Goal: Task Accomplishment & Management: Manage account settings

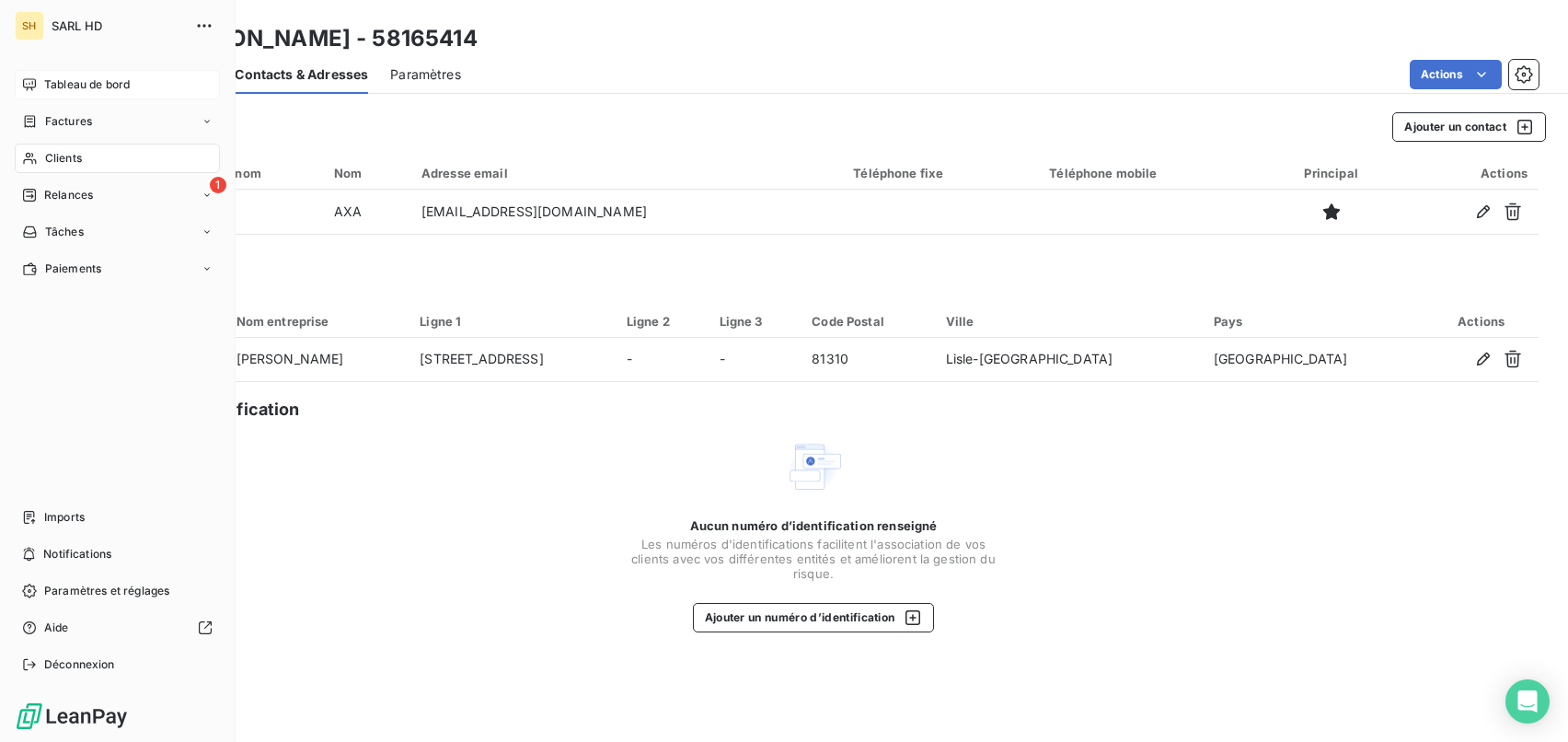
click at [25, 87] on icon at bounding box center [29, 84] width 13 height 12
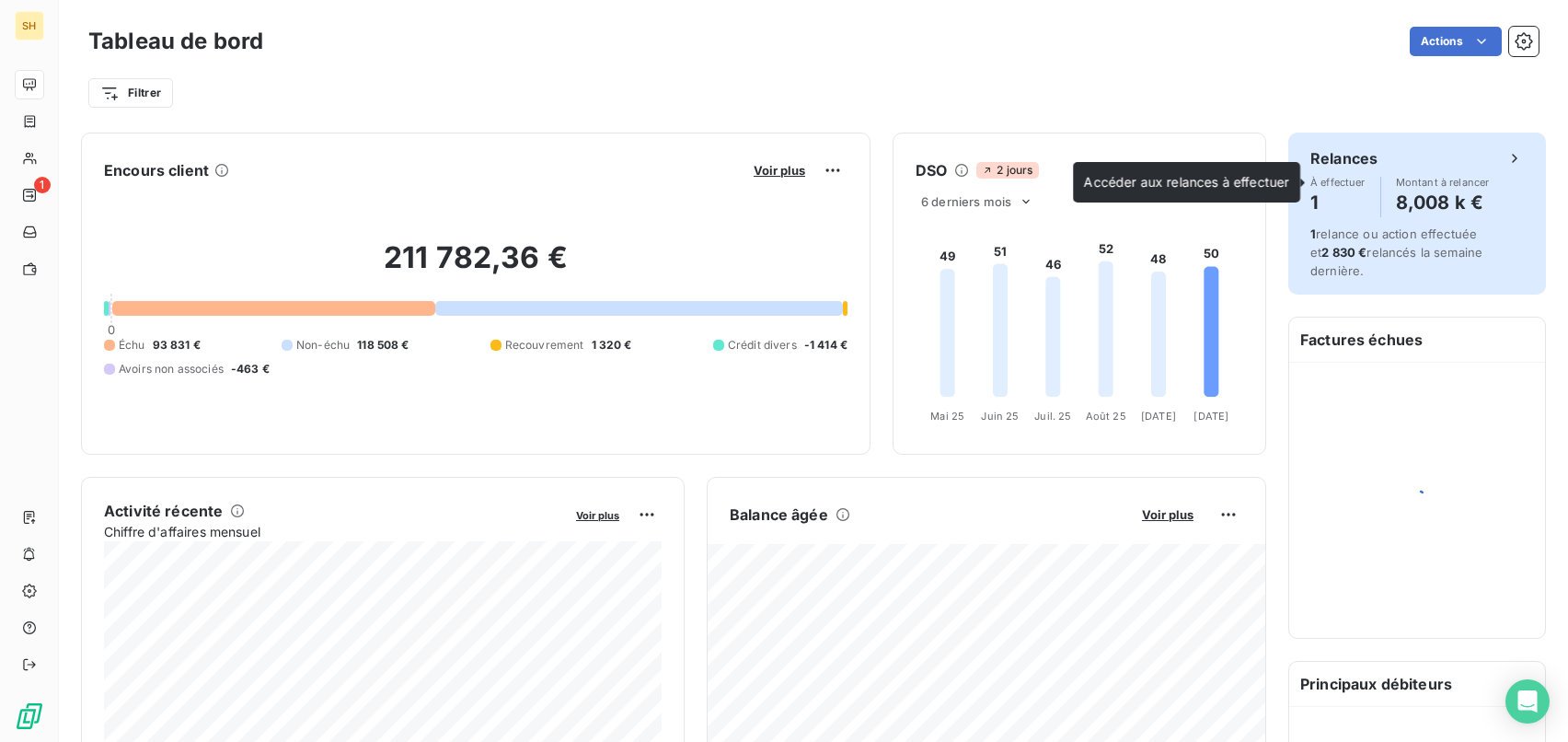
click at [1384, 196] on div "À effectuer 1 Montant à relancer 8,008 k €" at bounding box center [1415, 196] width 213 height 41
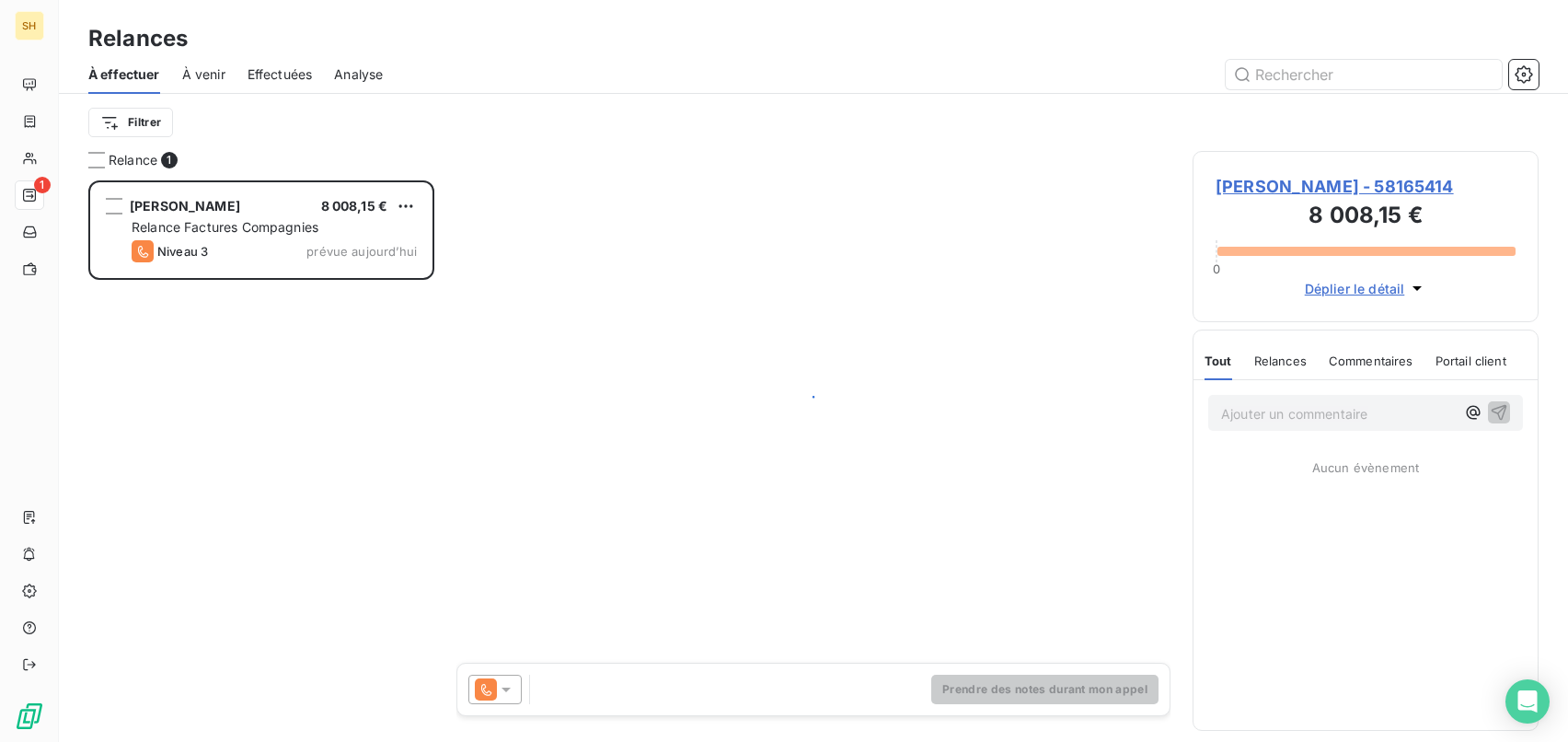
scroll to position [562, 346]
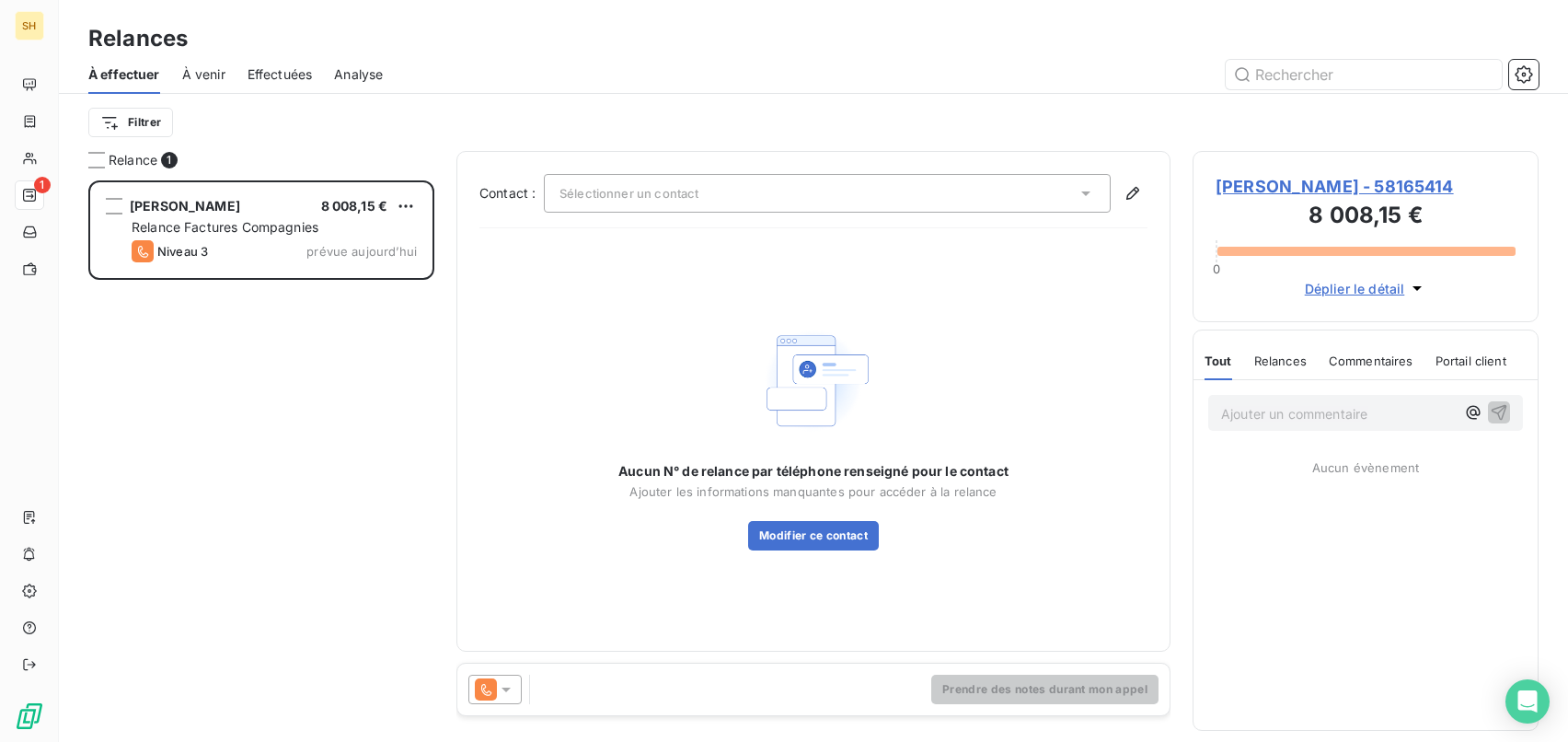
click at [498, 690] on icon at bounding box center [505, 689] width 19 height 19
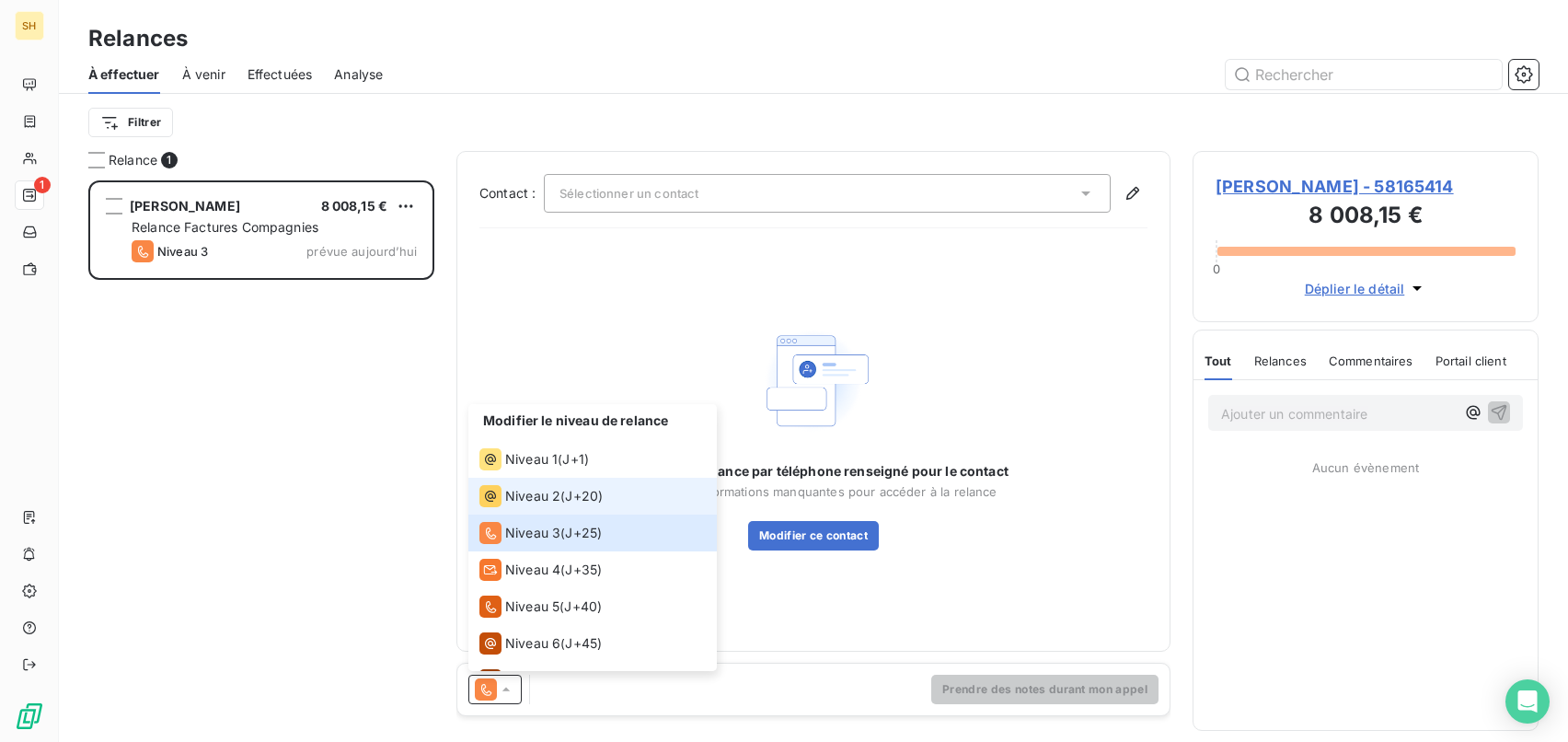
click at [553, 494] on span "Niveau 2" at bounding box center [533, 495] width 55 height 19
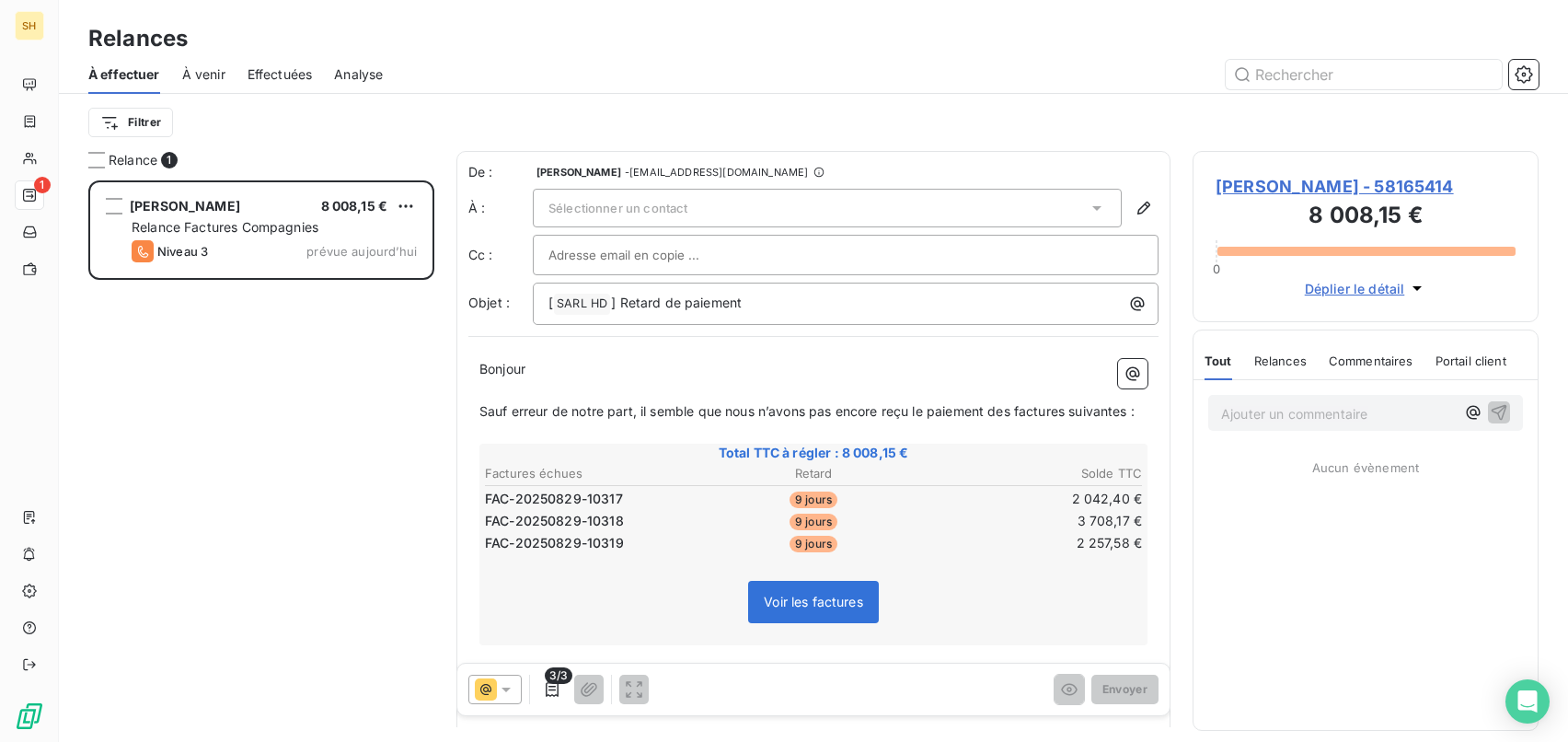
click at [1023, 205] on div "Sélectionner un contact" at bounding box center [827, 207] width 588 height 39
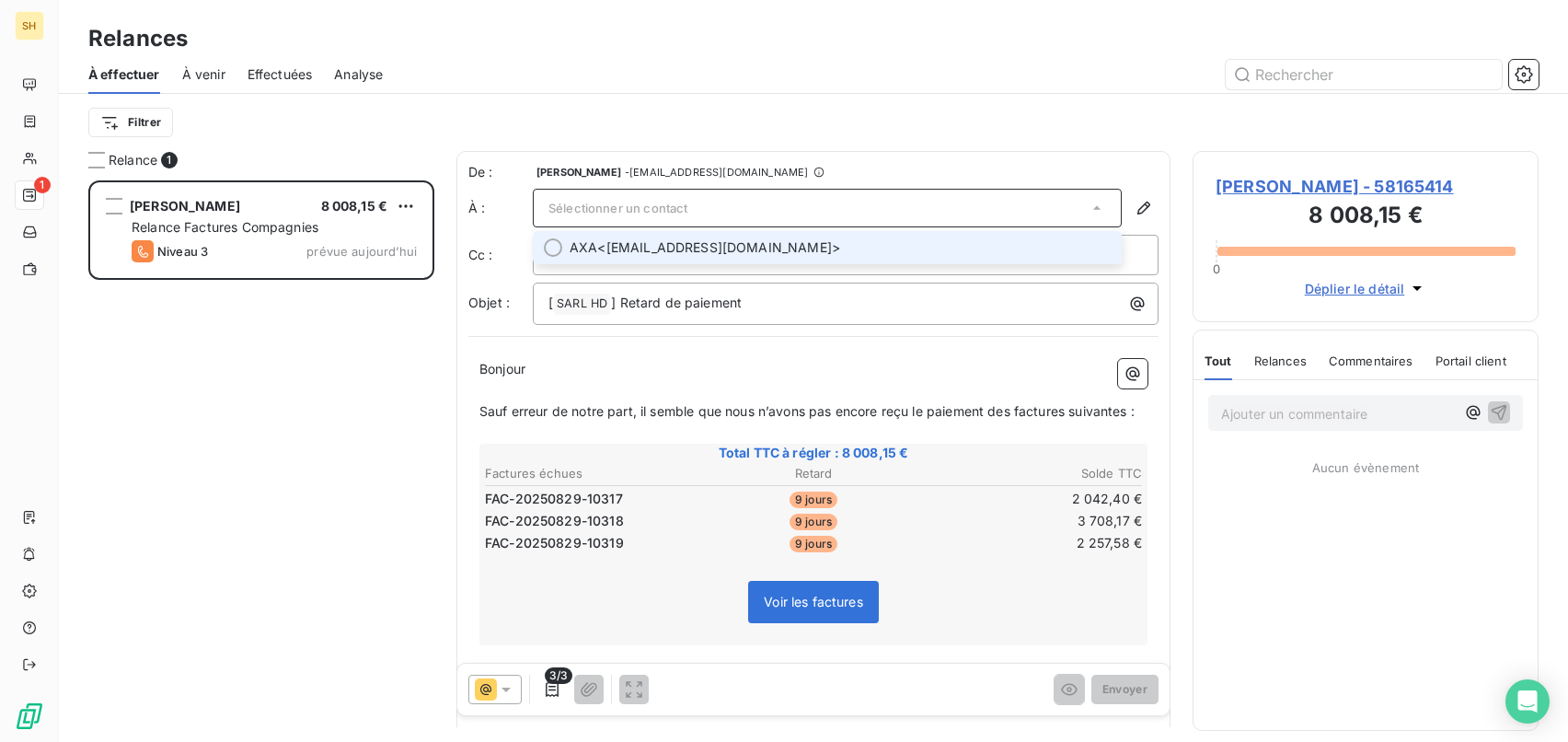
click at [685, 244] on span "AXA <[EMAIL_ADDRESS][DOMAIN_NAME]>" at bounding box center [840, 248] width 541 height 19
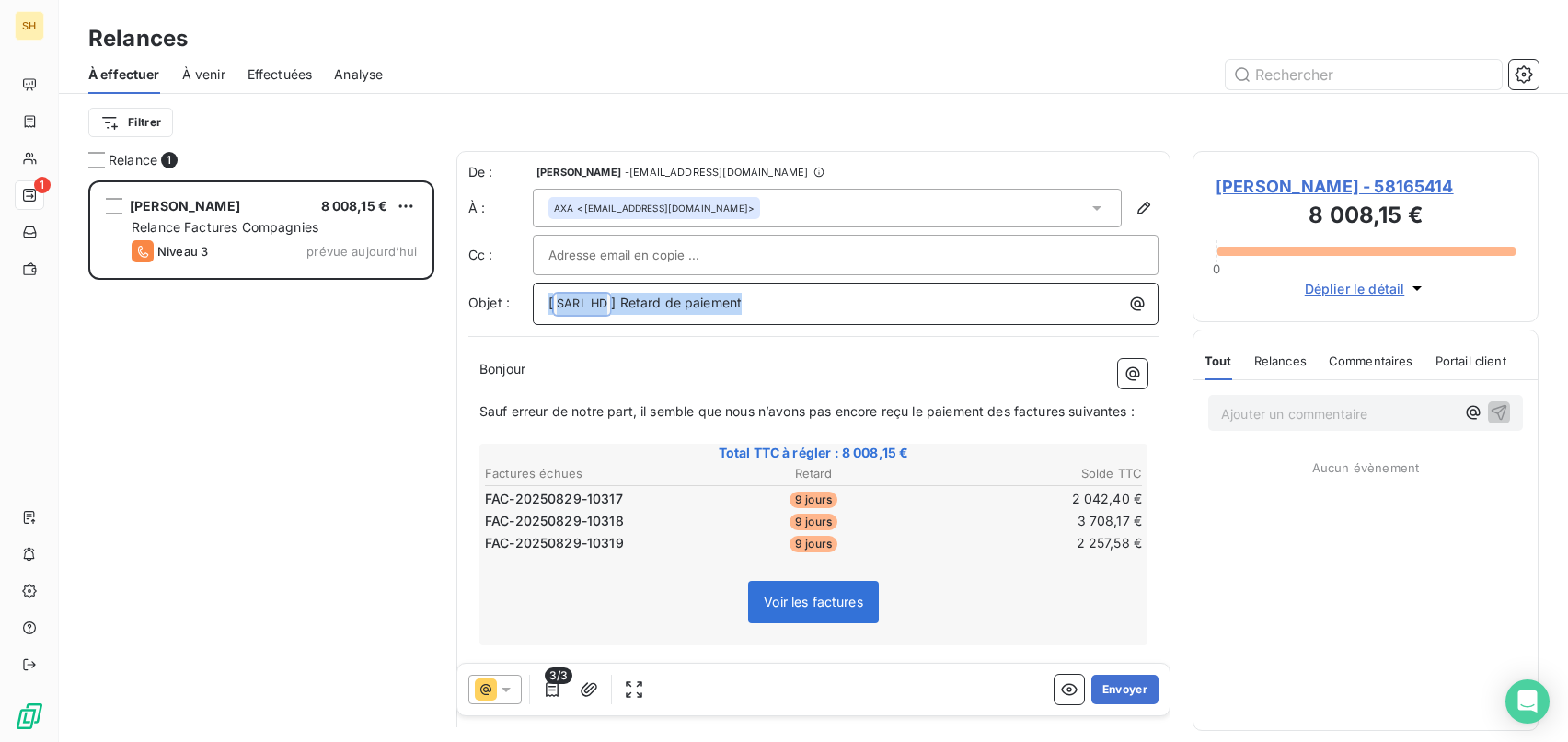
drag, startPoint x: 781, startPoint y: 302, endPoint x: 461, endPoint y: 300, distance: 320.0
click at [461, 300] on div "De : [PERSON_NAME] - [EMAIL_ADDRESS][DOMAIN_NAME] À : AXA <[EMAIL_ADDRESS][DOMA…" at bounding box center [813, 491] width 714 height 683
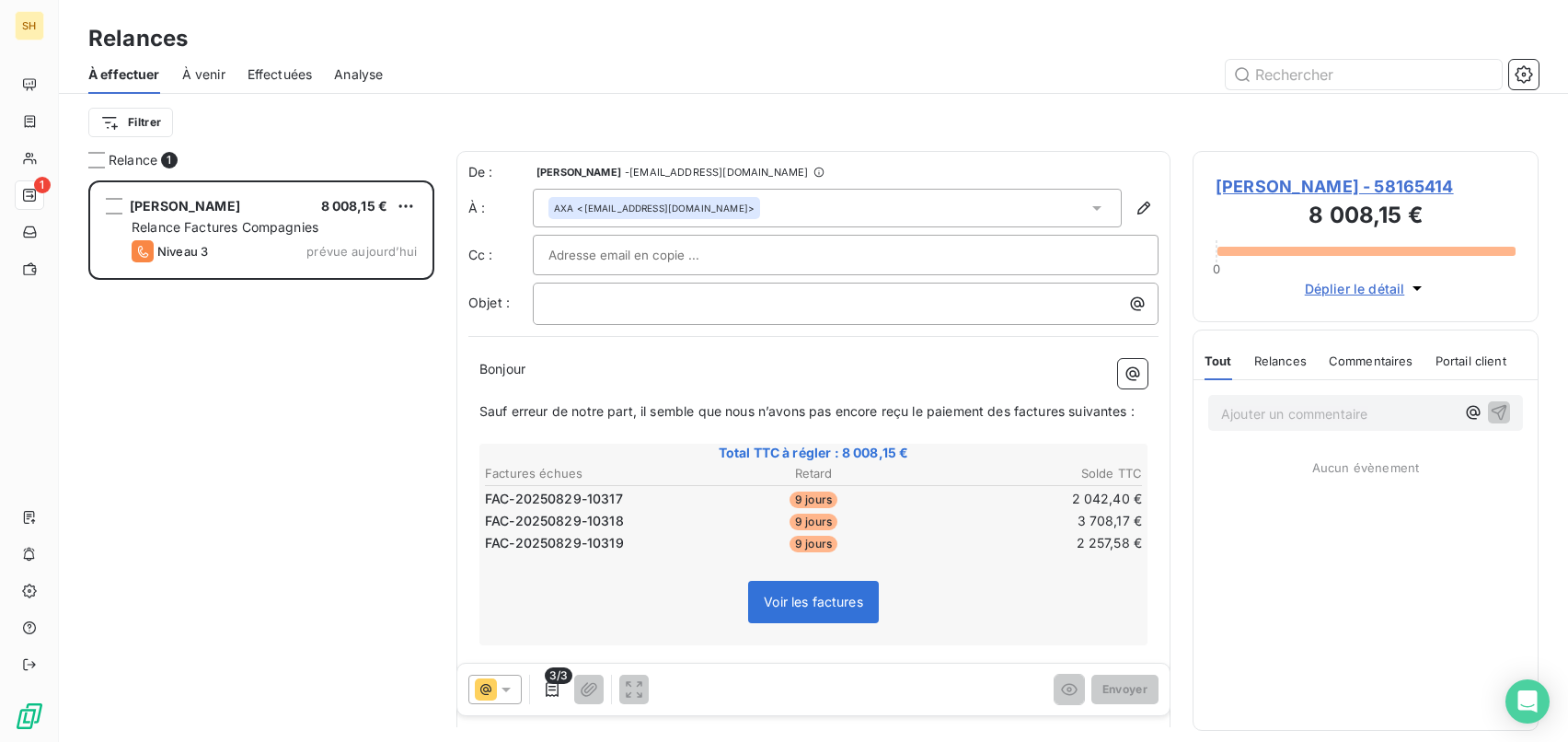
click at [1367, 184] on span "[PERSON_NAME] - 58165414" at bounding box center [1365, 186] width 300 height 25
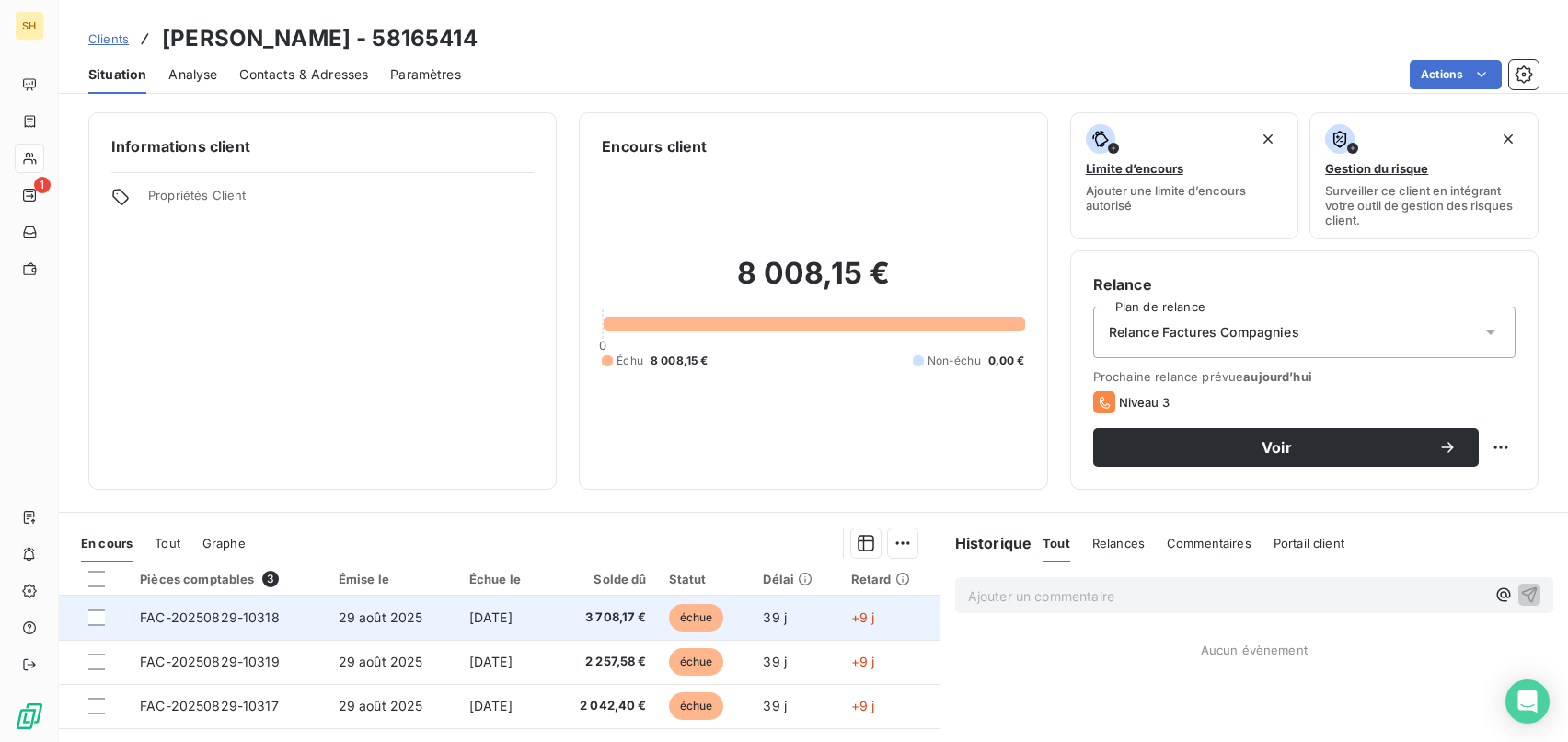
click at [300, 617] on td "FAC-20250829-10318" at bounding box center [228, 617] width 199 height 45
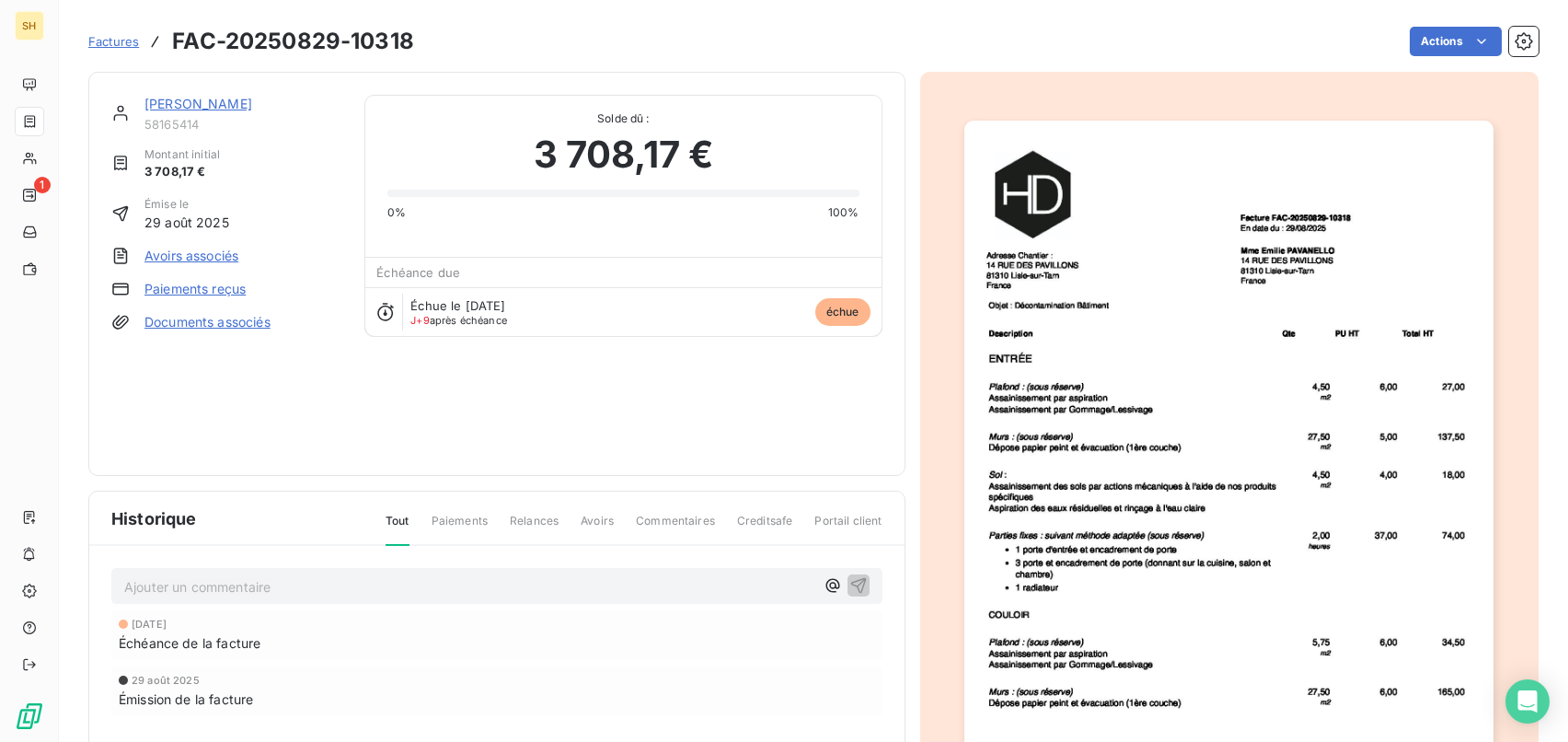
click at [207, 317] on link "Documents associés" at bounding box center [207, 322] width 126 height 19
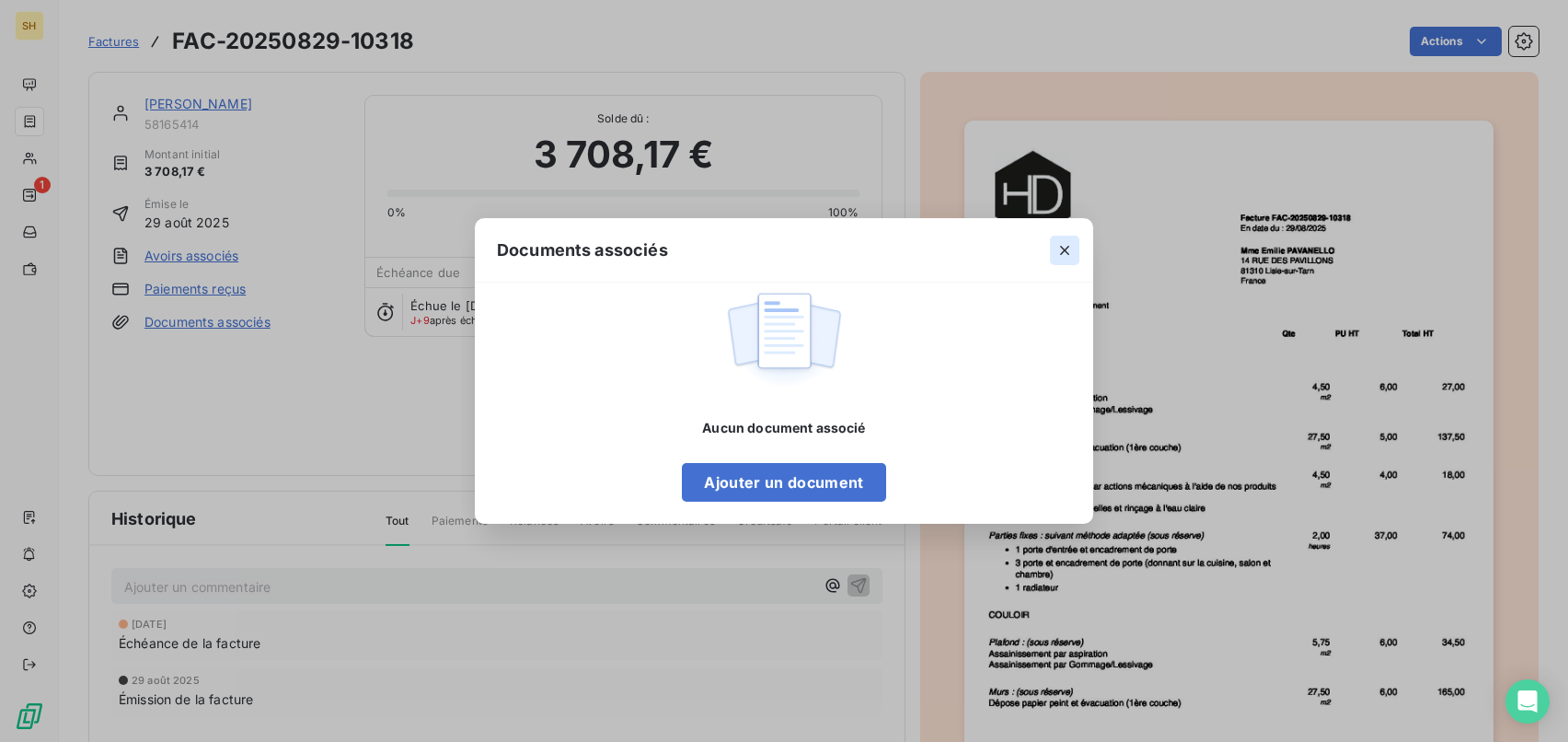
click at [1051, 249] on button "button" at bounding box center [1065, 251] width 30 height 30
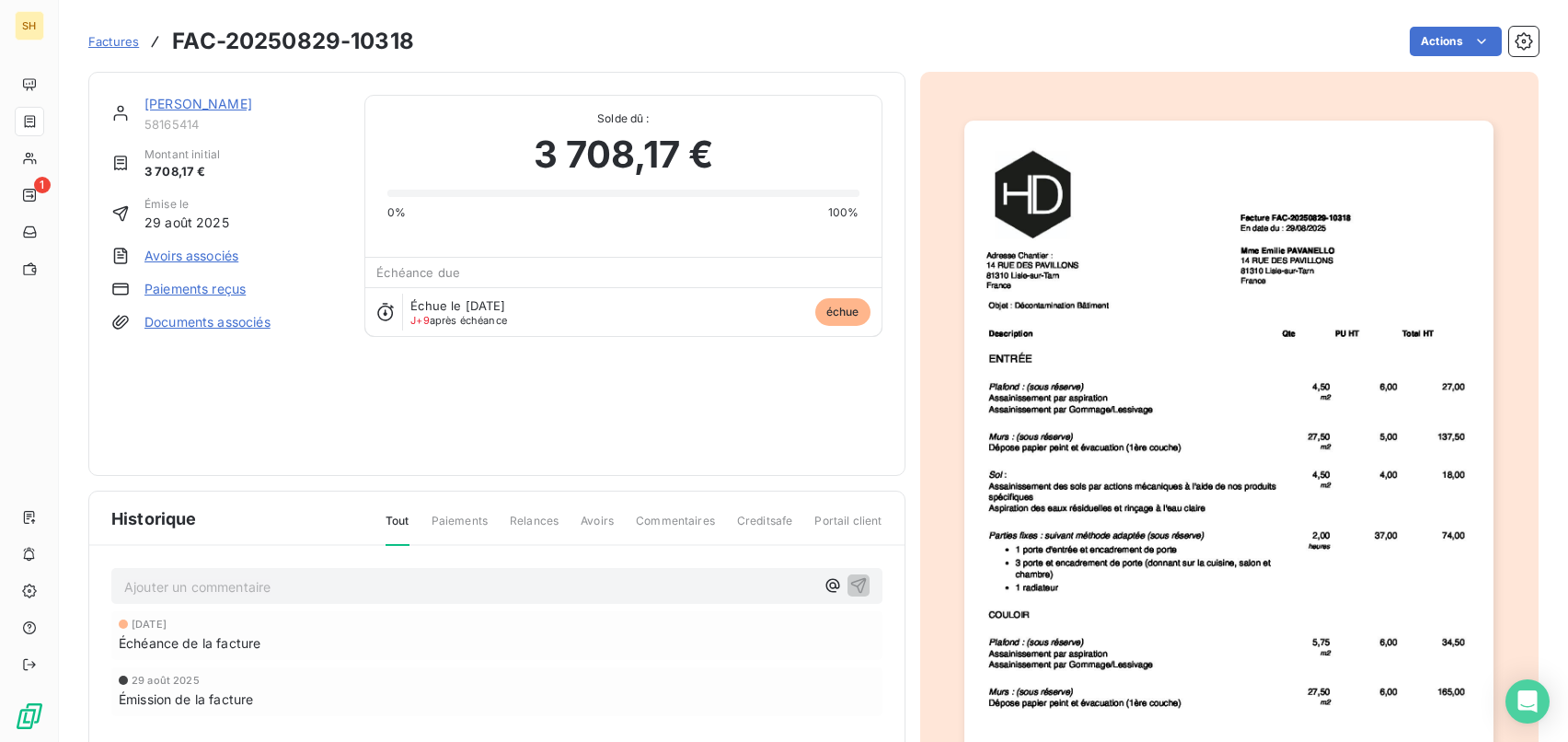
click at [221, 103] on link "[PERSON_NAME]" at bounding box center [198, 104] width 108 height 16
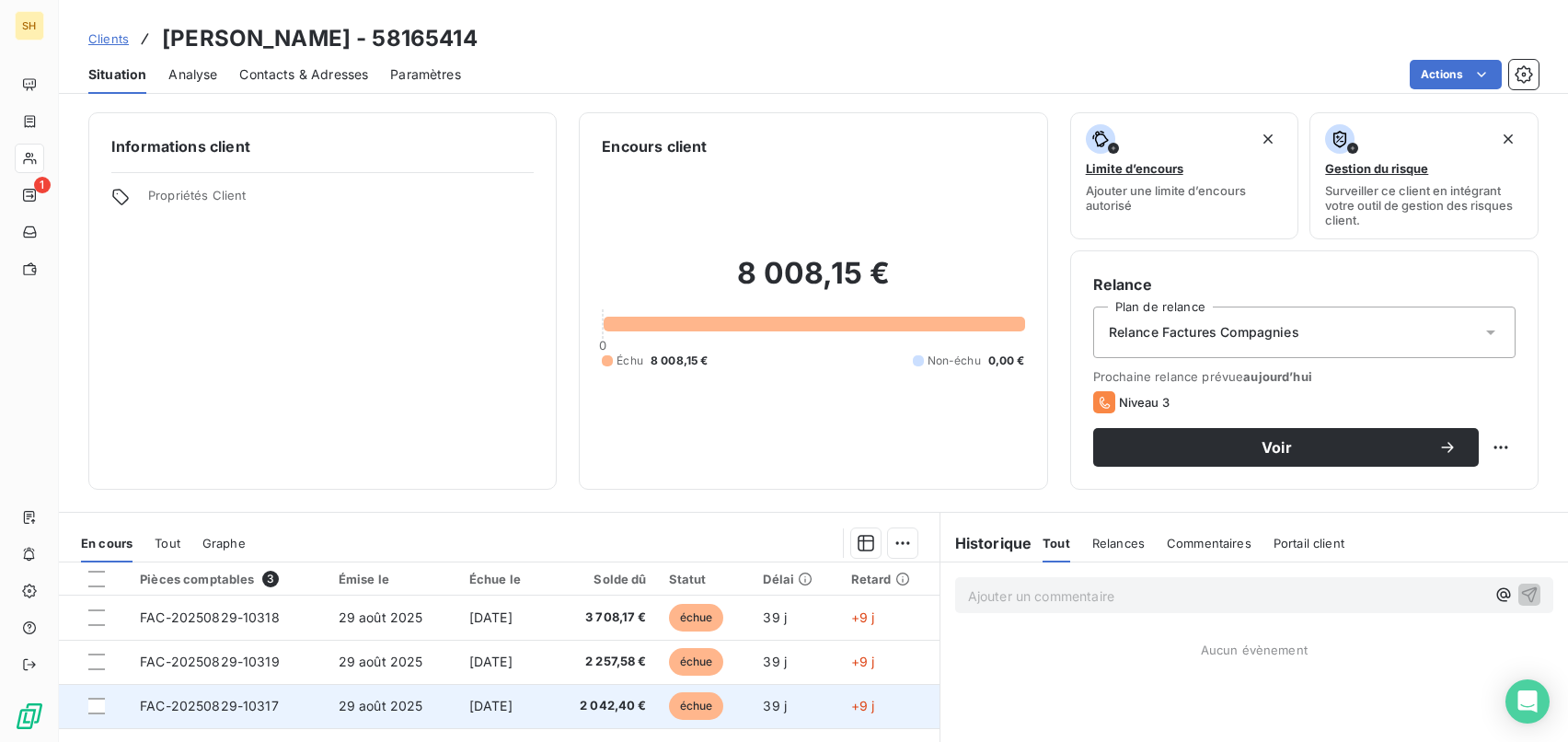
click at [255, 695] on td "FAC-20250829-10317" at bounding box center [228, 705] width 199 height 45
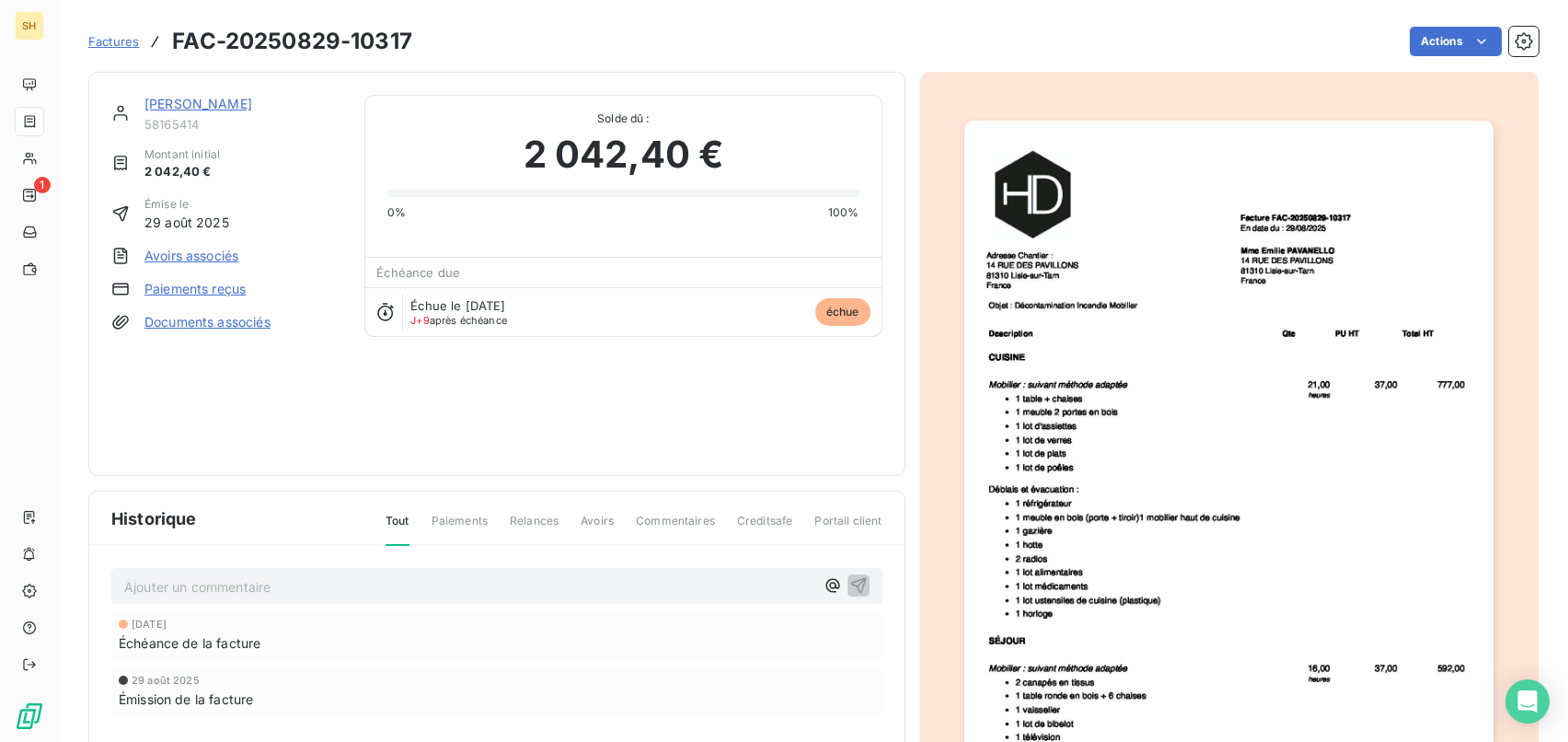
click at [245, 109] on link "[PERSON_NAME]" at bounding box center [198, 104] width 108 height 16
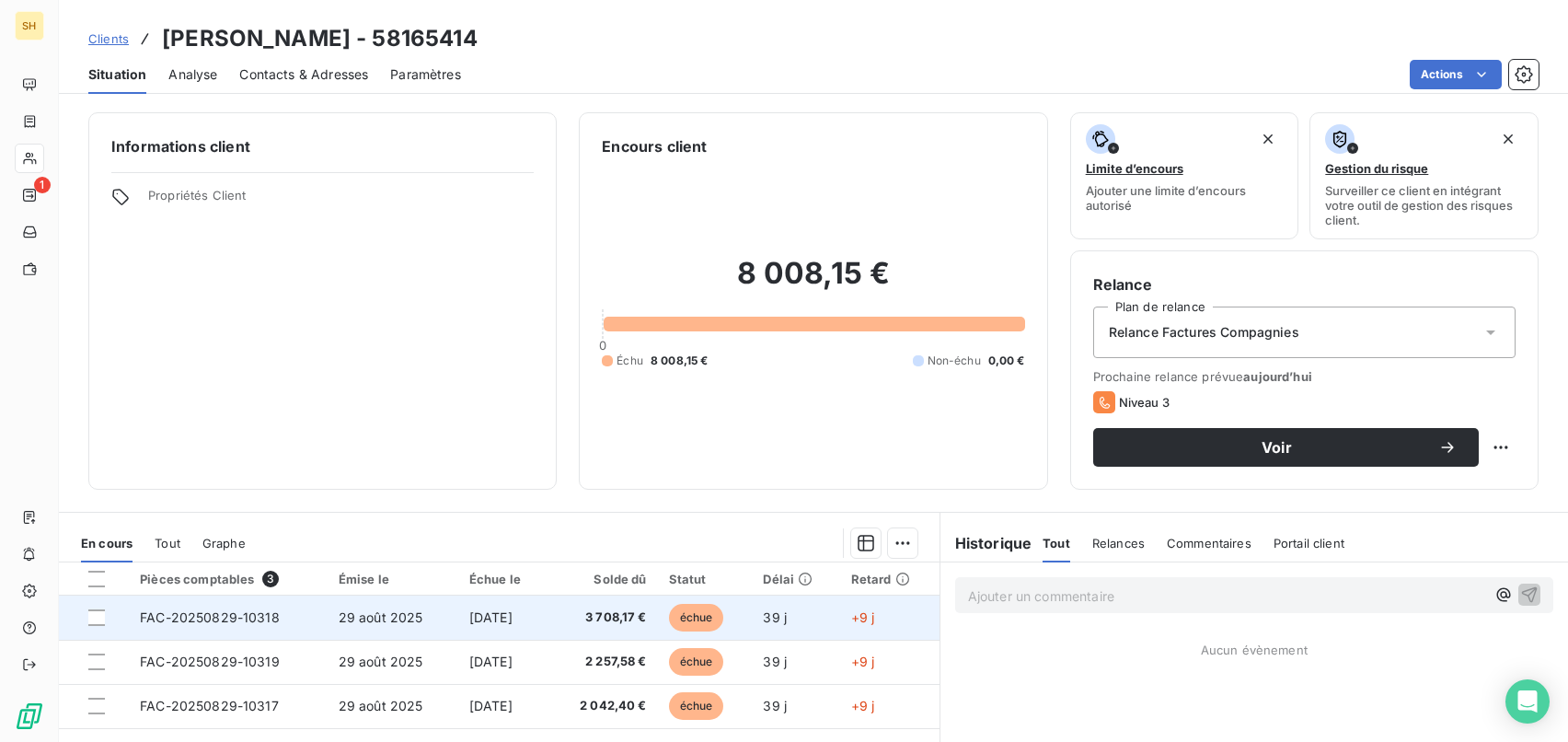
click at [277, 625] on td "FAC-20250829-10318" at bounding box center [228, 617] width 199 height 45
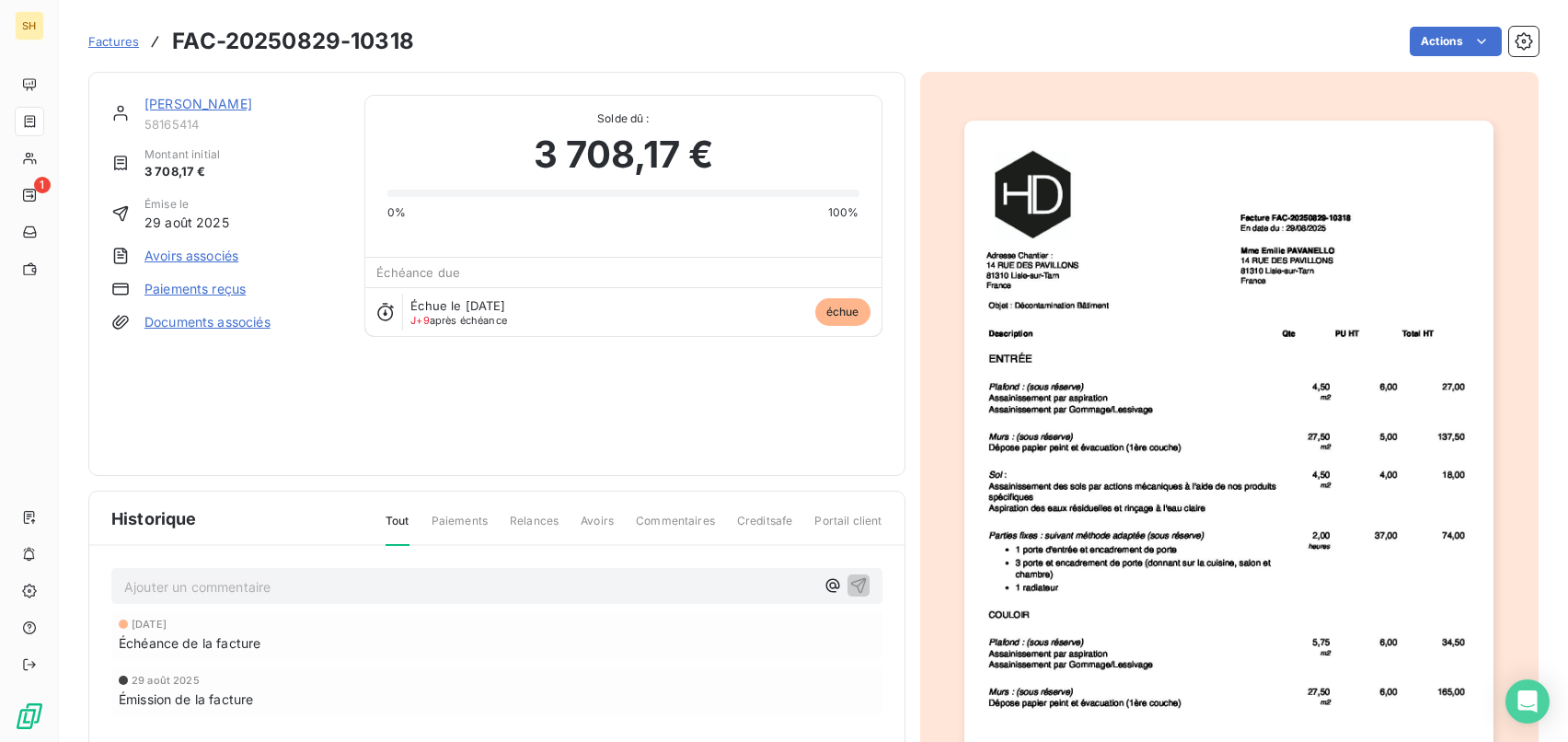
click at [245, 81] on div "[PERSON_NAME] 58165414 Montant initial 3 708,17 € Émise le [DATE] Avoirs associ…" at bounding box center [496, 273] width 817 height 404
click at [252, 97] on link "[PERSON_NAME]" at bounding box center [198, 104] width 108 height 16
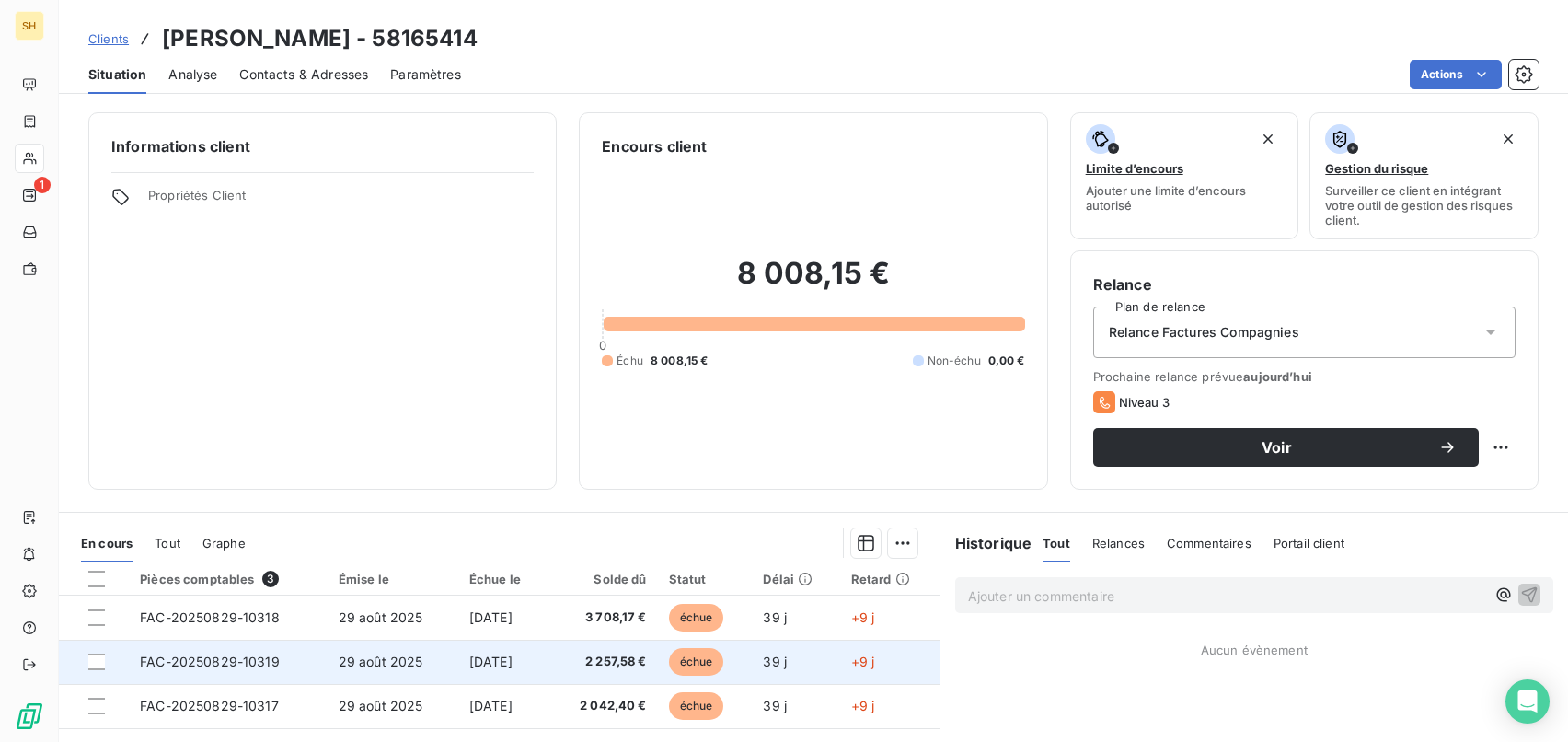
click at [284, 661] on td "FAC-20250829-10319" at bounding box center [228, 661] width 199 height 45
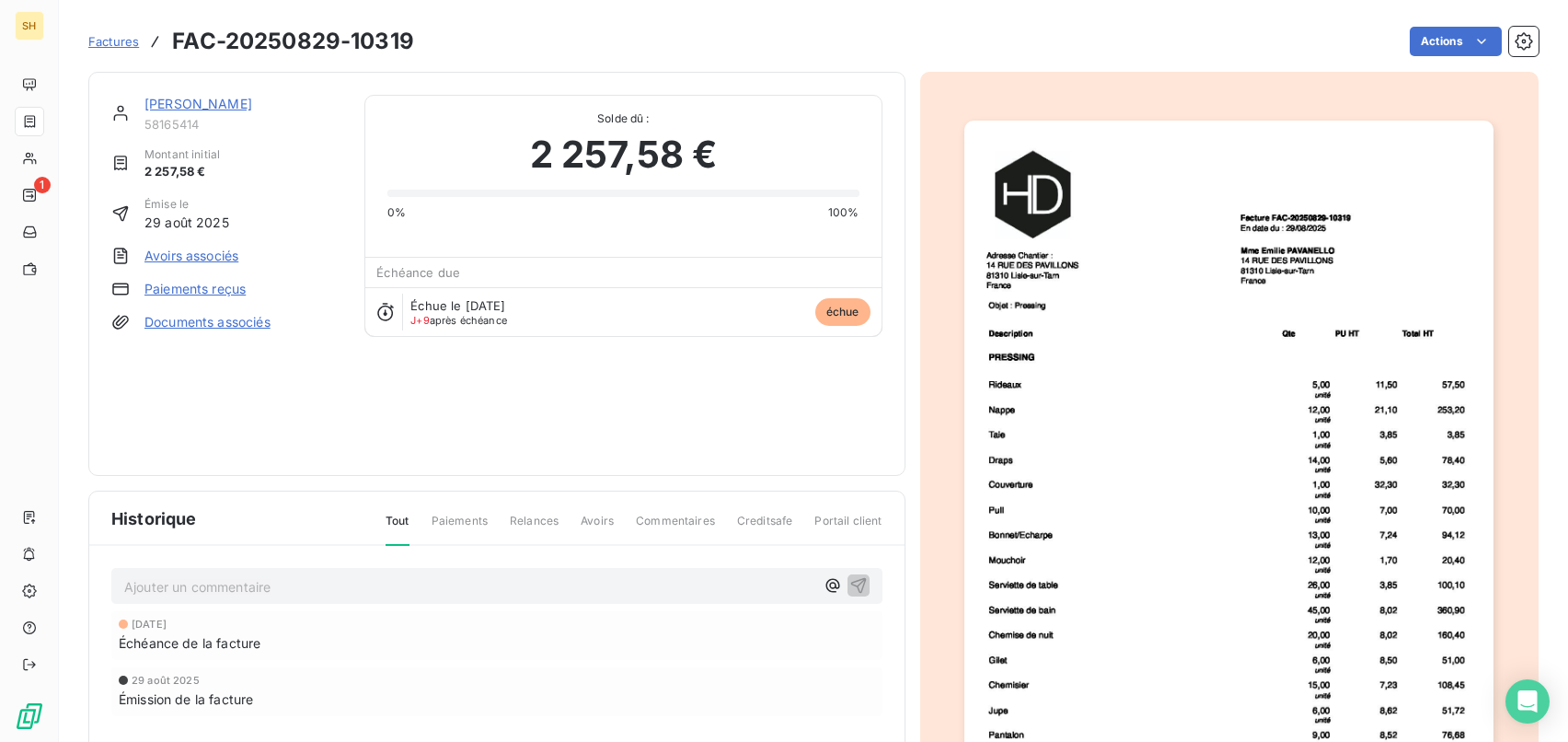
click at [196, 327] on link "Documents associés" at bounding box center [207, 322] width 126 height 19
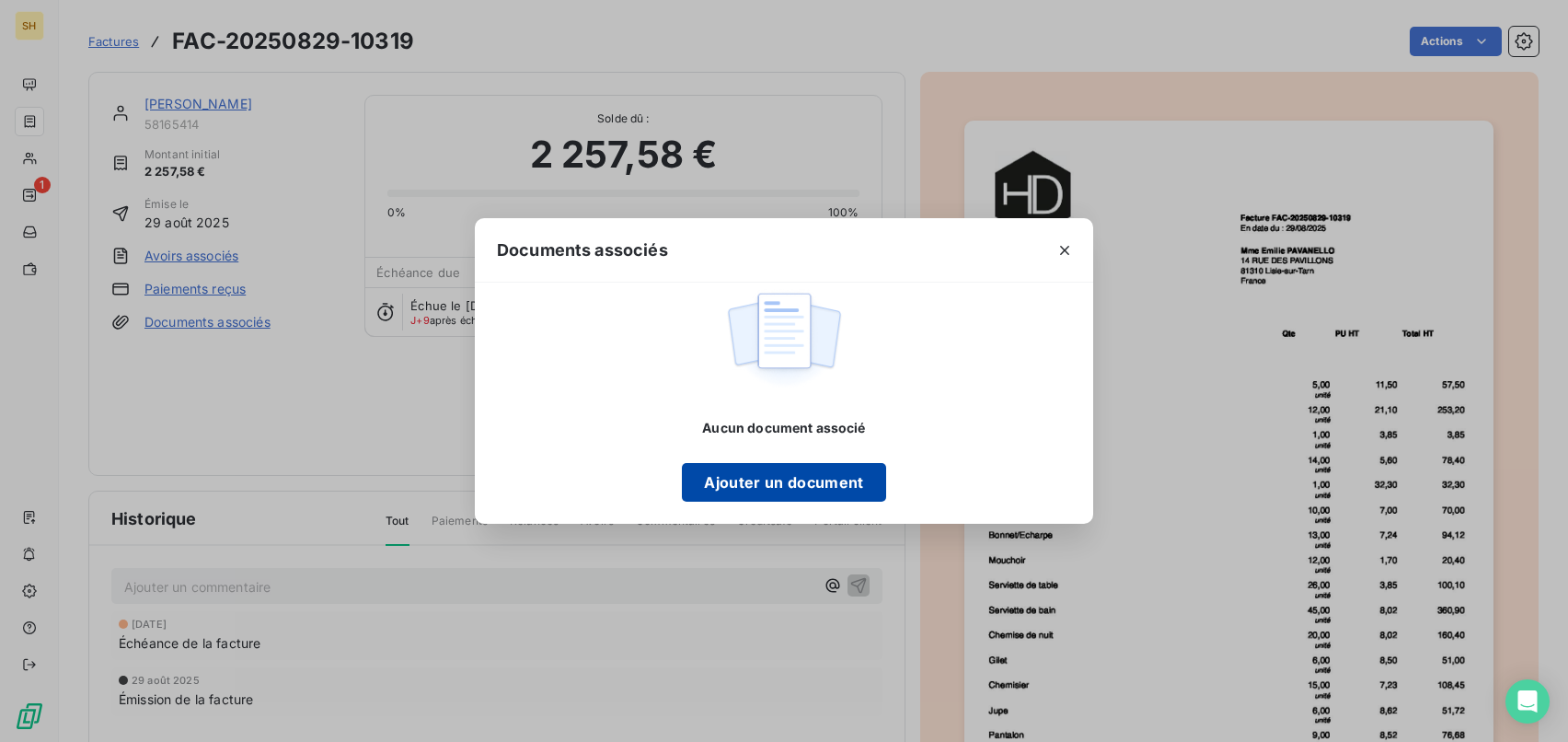
click at [752, 475] on button "Ajouter un document" at bounding box center [783, 481] width 203 height 39
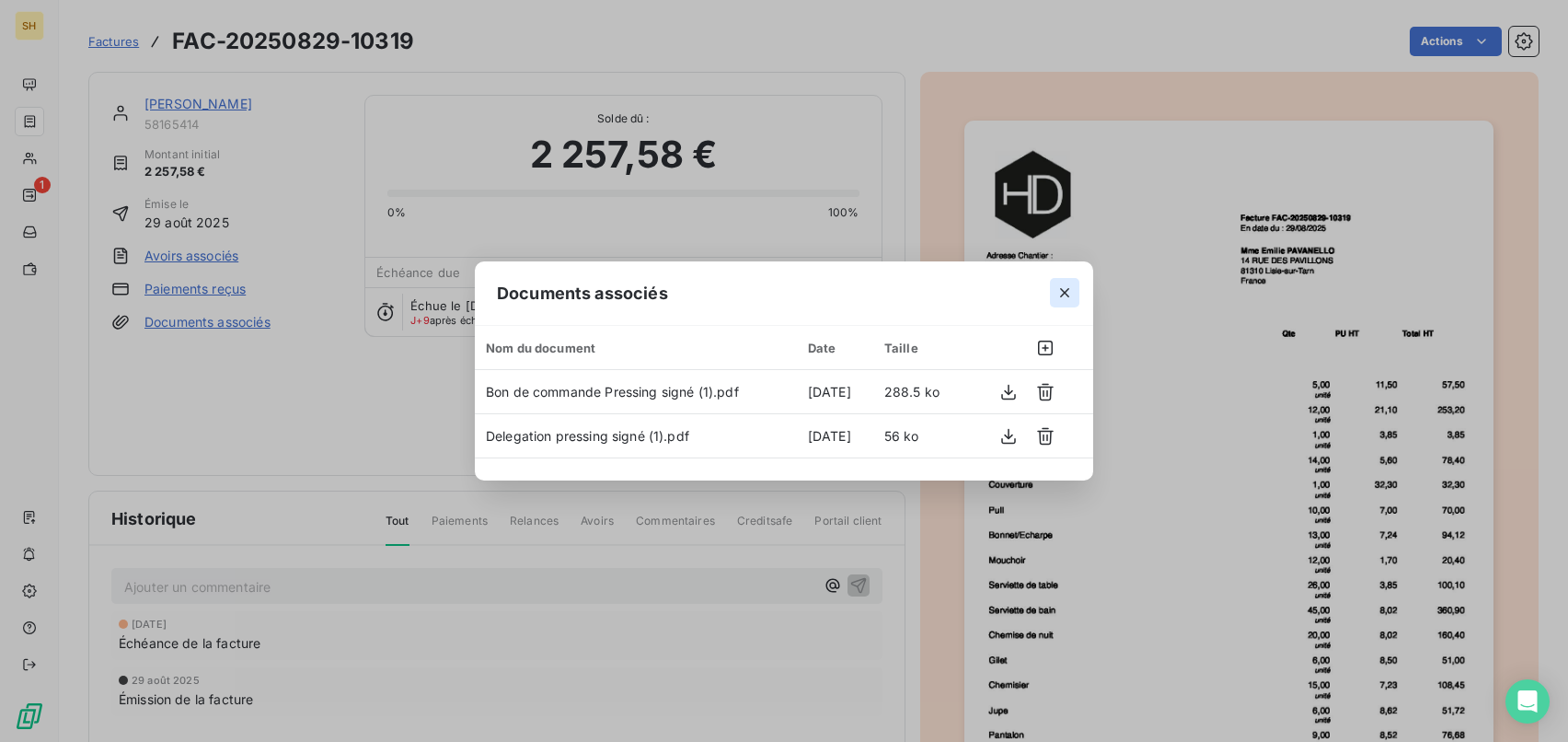
click at [1056, 289] on icon "button" at bounding box center [1064, 292] width 19 height 19
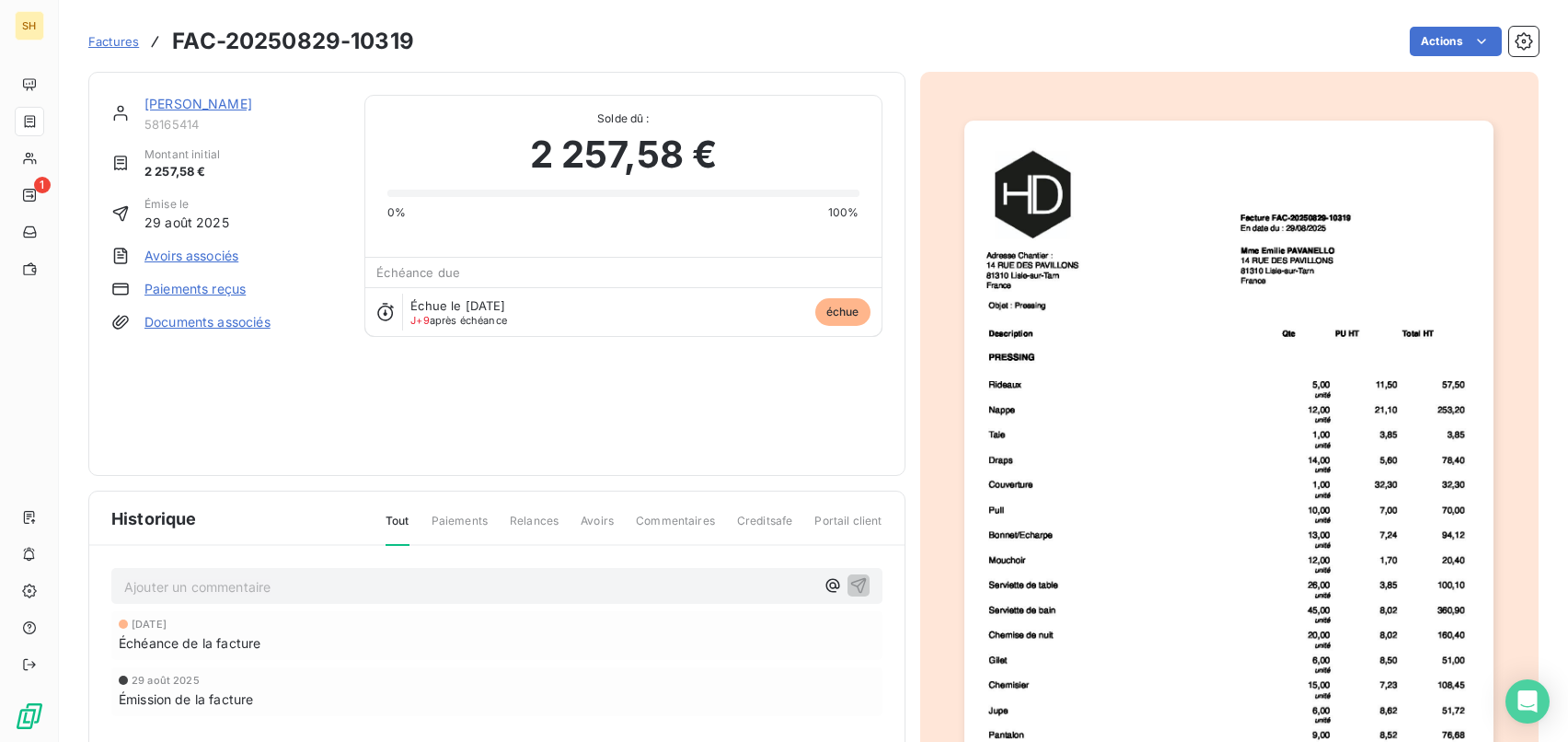
click at [252, 106] on link "[PERSON_NAME]" at bounding box center [198, 104] width 108 height 16
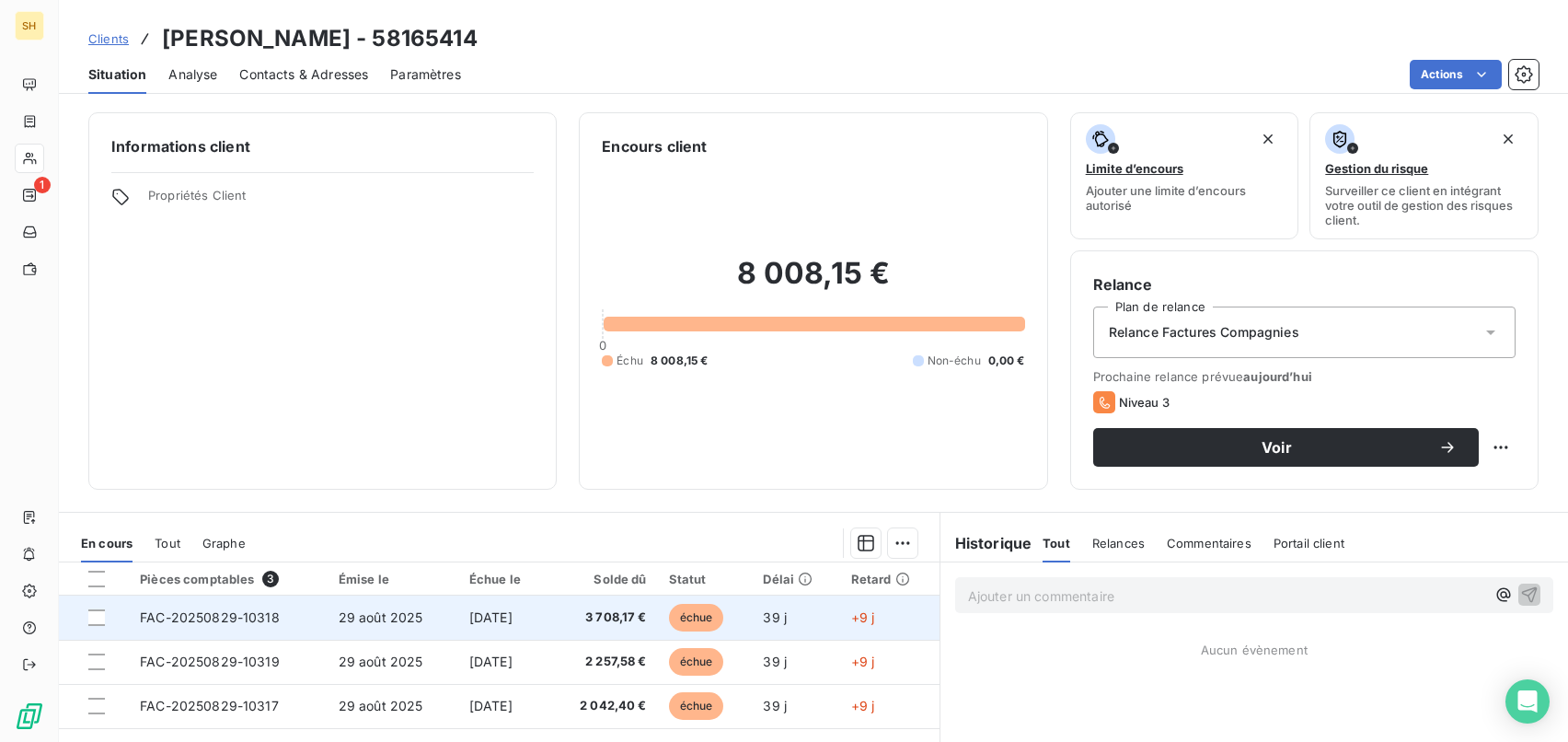
click at [482, 622] on span "[DATE]" at bounding box center [491, 617] width 44 height 16
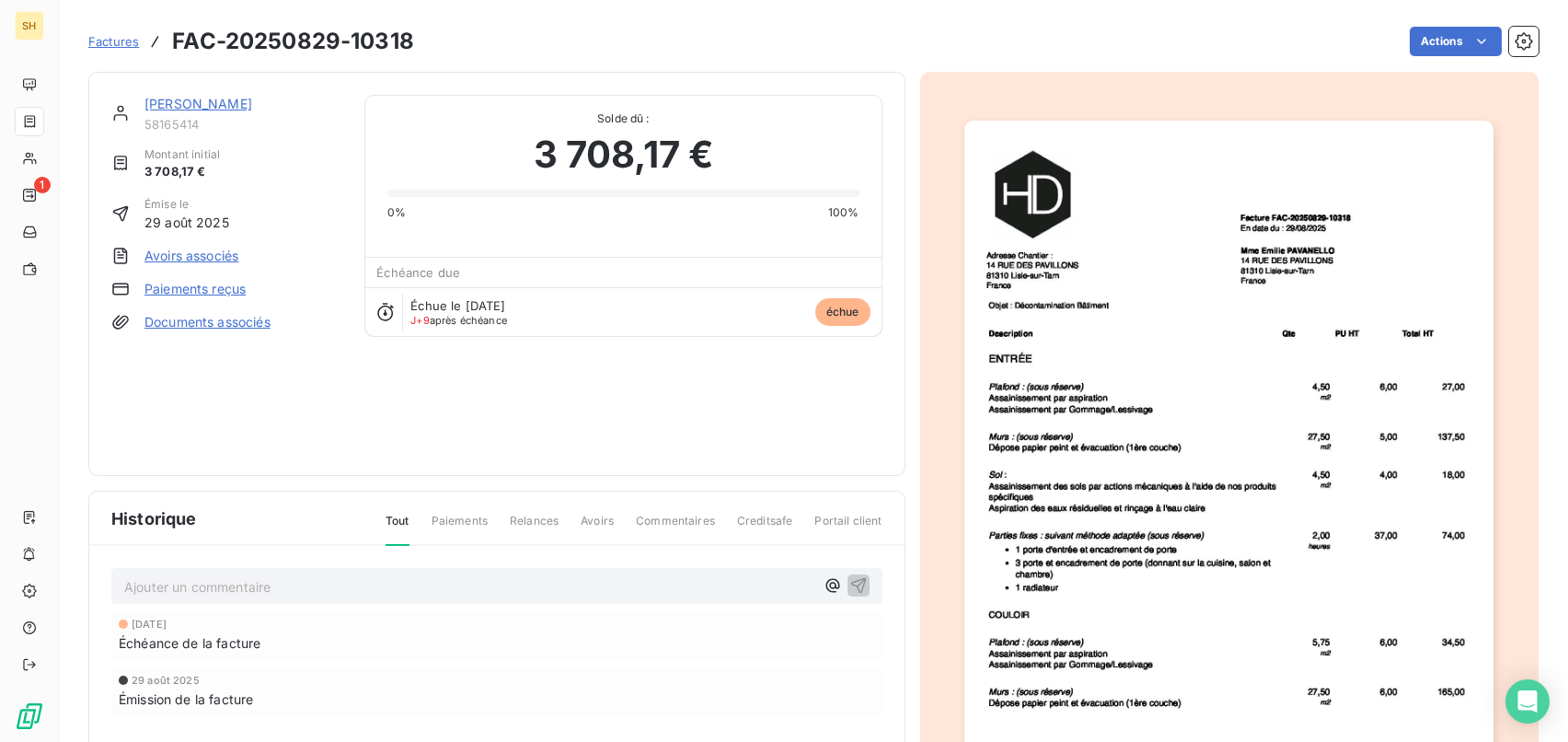
click at [249, 318] on link "Documents associés" at bounding box center [207, 322] width 126 height 19
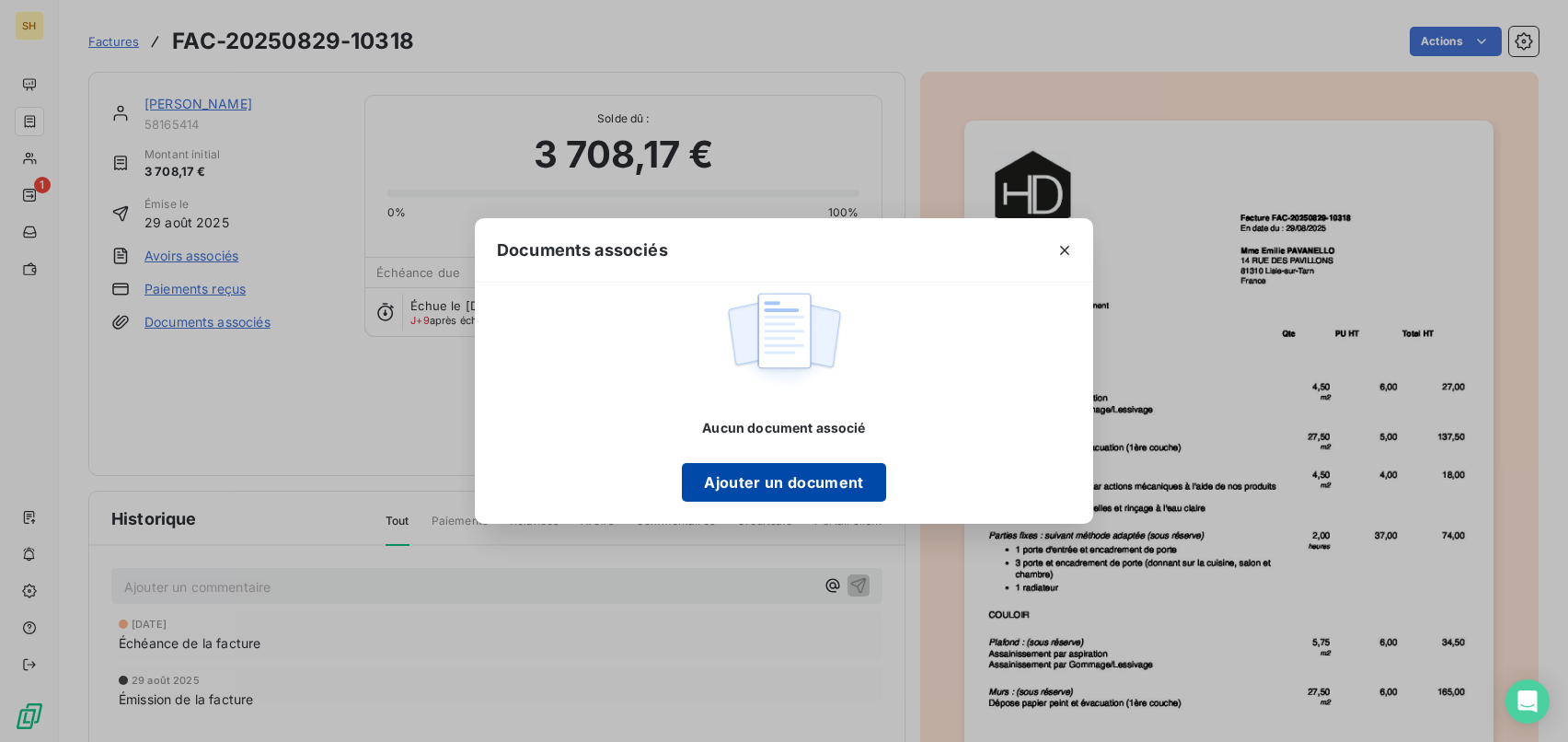
click at [806, 485] on button "Ajouter un document" at bounding box center [783, 481] width 203 height 39
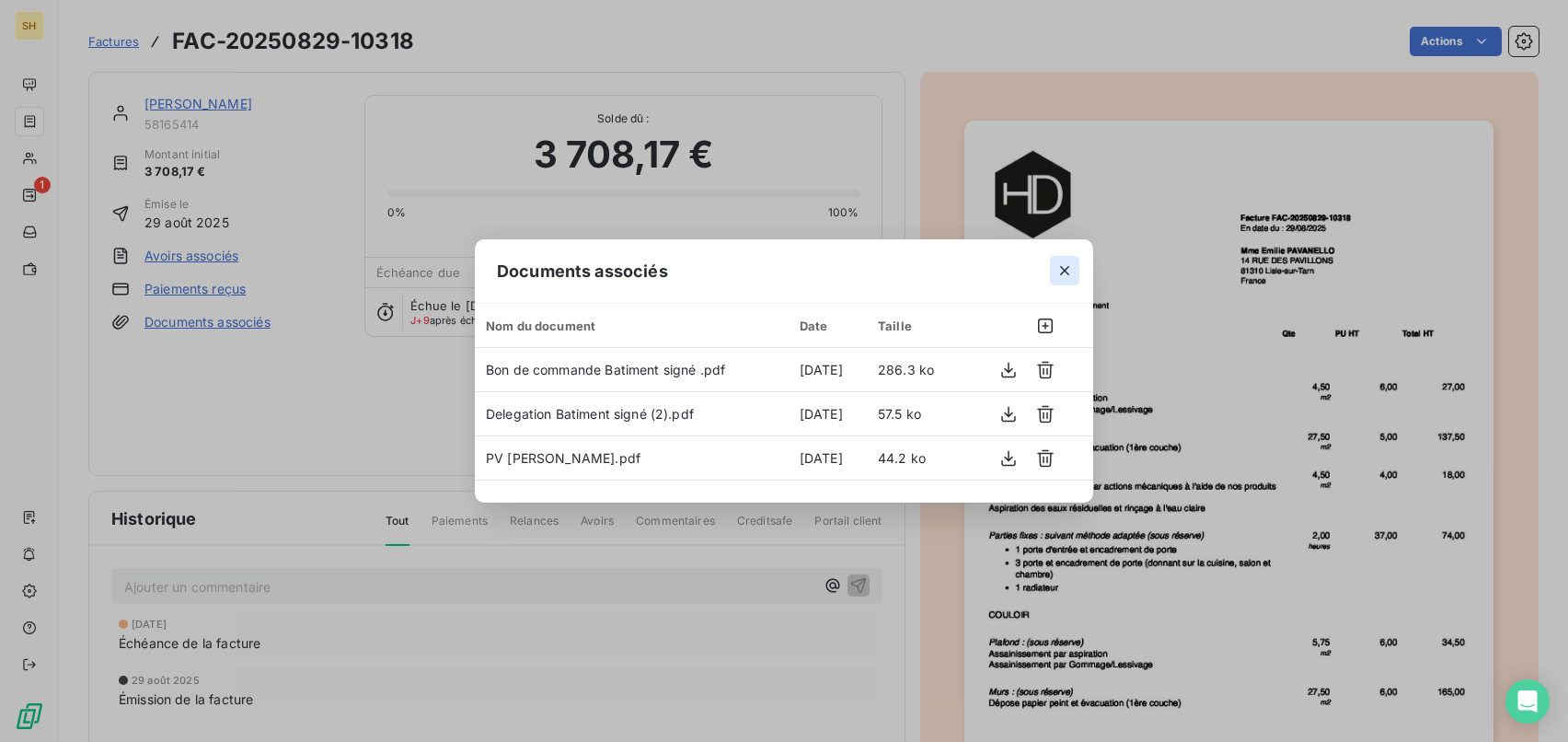
click at [1056, 256] on button "button" at bounding box center [1065, 270] width 30 height 30
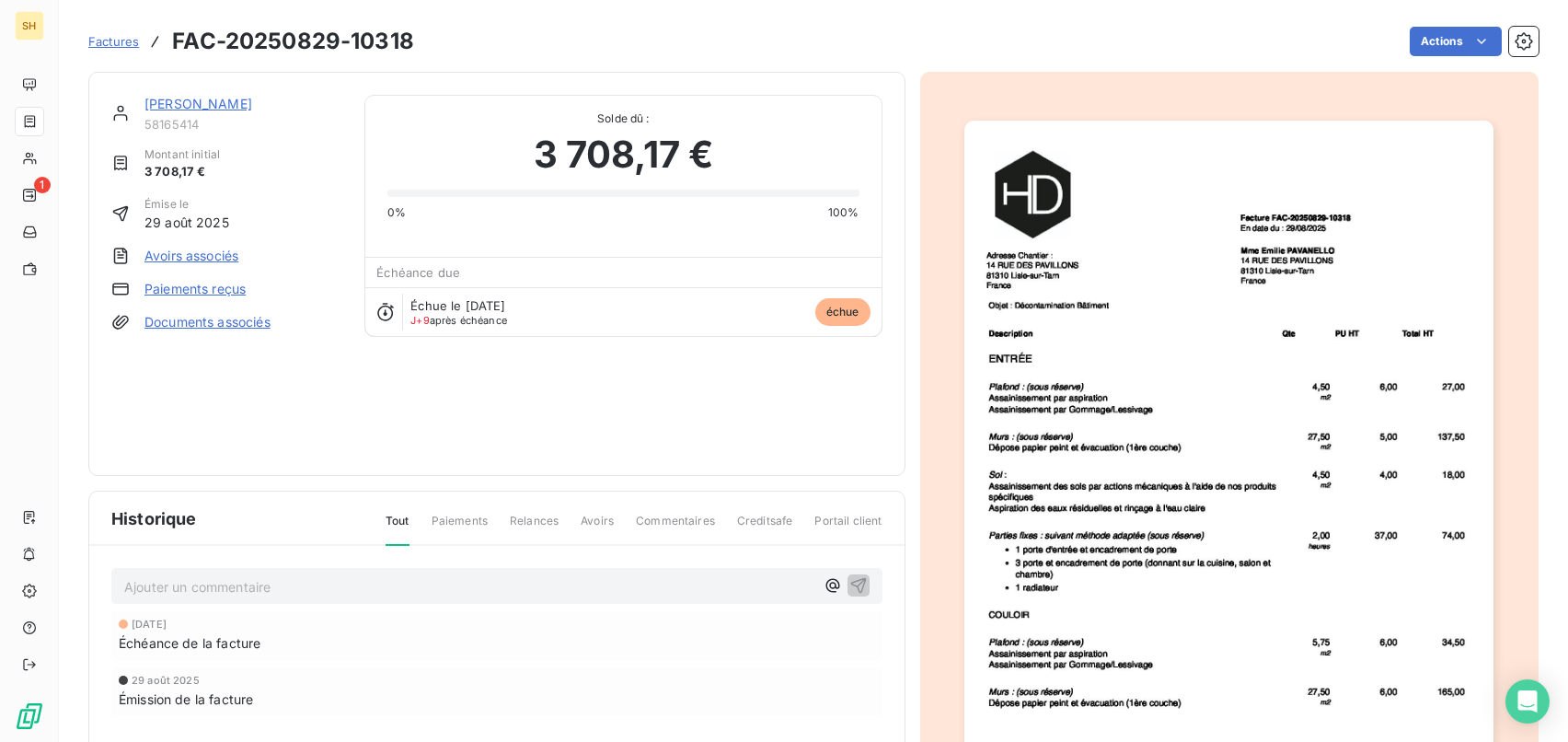
click at [252, 102] on link "[PERSON_NAME]" at bounding box center [198, 104] width 108 height 16
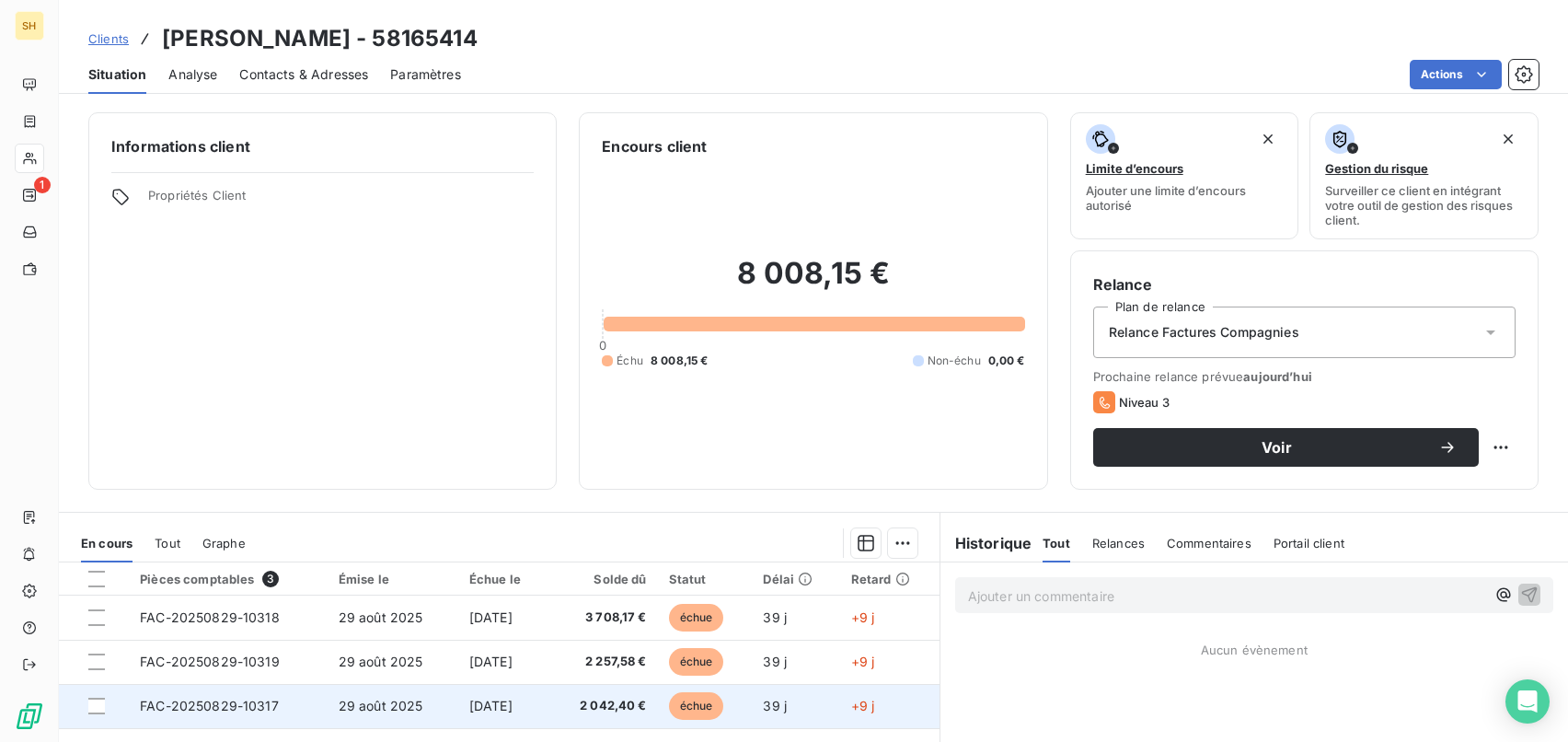
click at [470, 701] on span "[DATE]" at bounding box center [491, 705] width 44 height 16
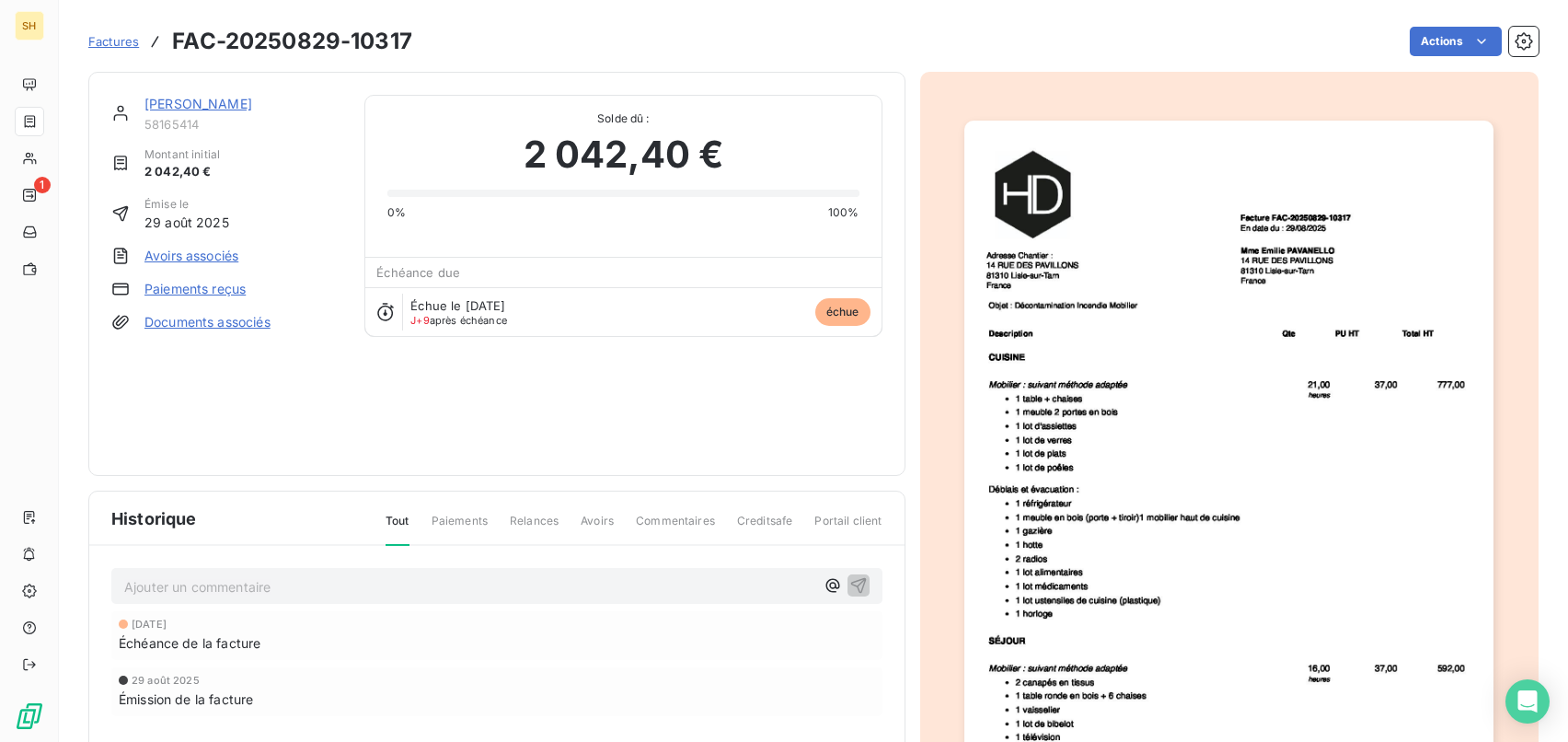
click at [240, 320] on link "Documents associés" at bounding box center [207, 322] width 126 height 19
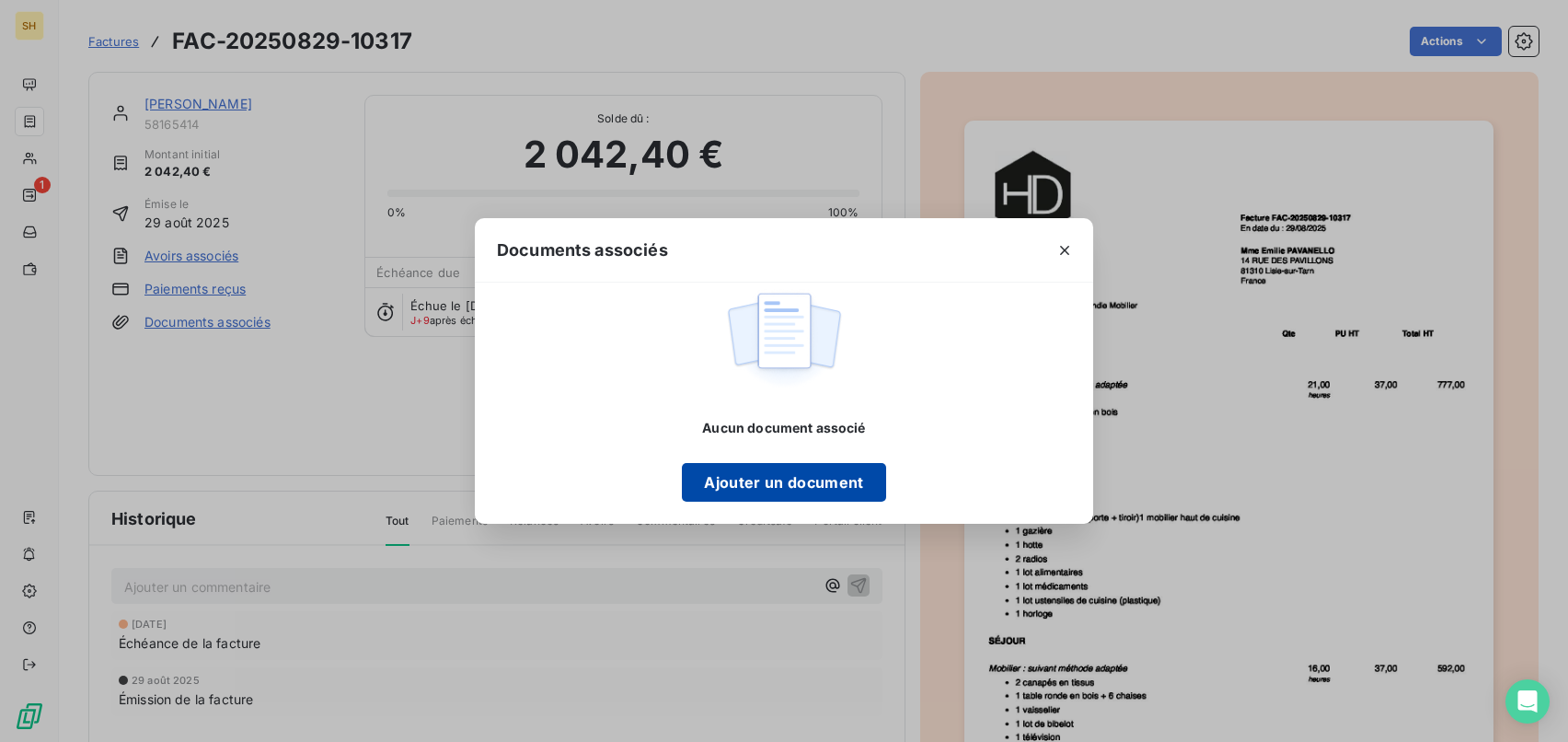
click at [743, 481] on button "Ajouter un document" at bounding box center [783, 481] width 203 height 39
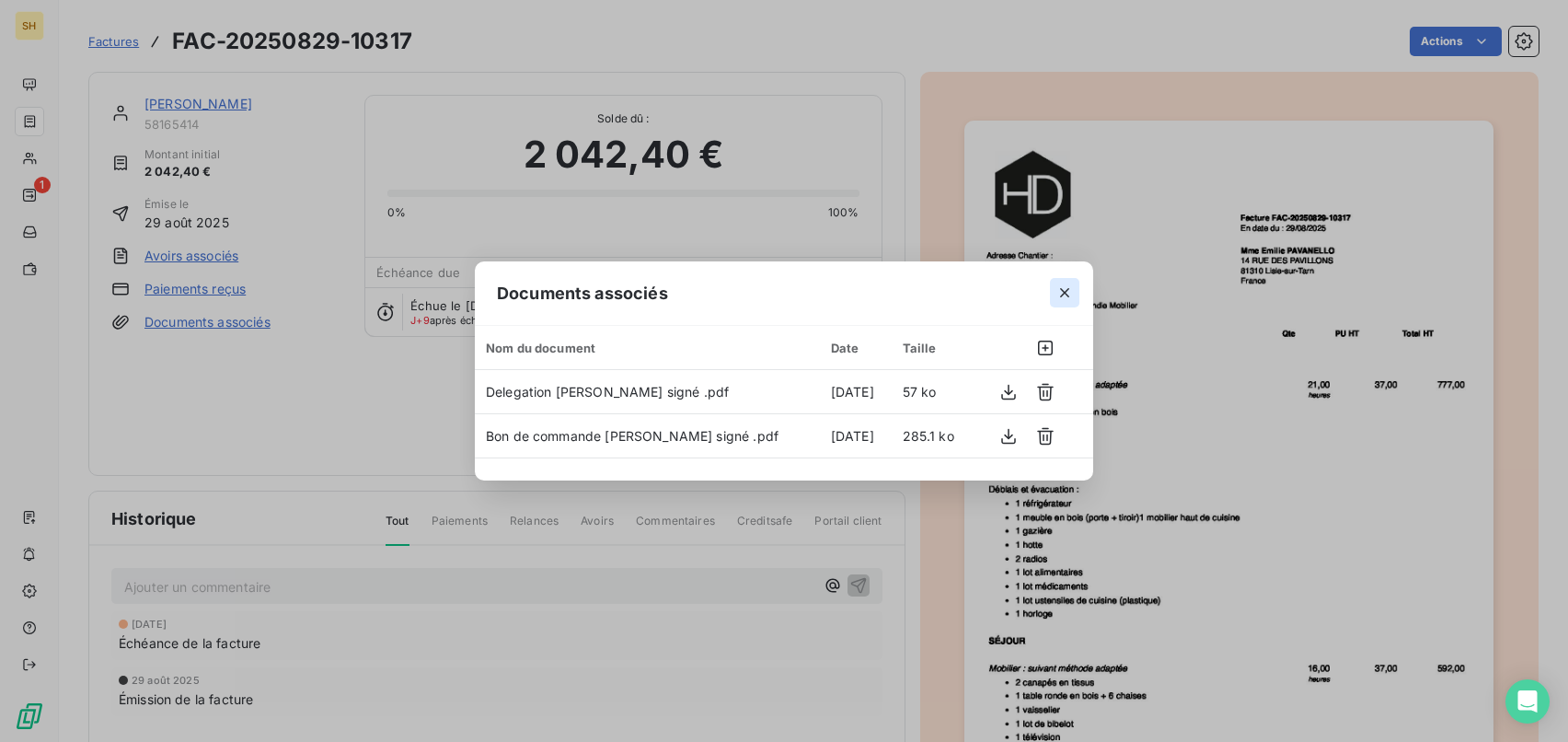
click at [1069, 305] on button "button" at bounding box center [1065, 292] width 30 height 30
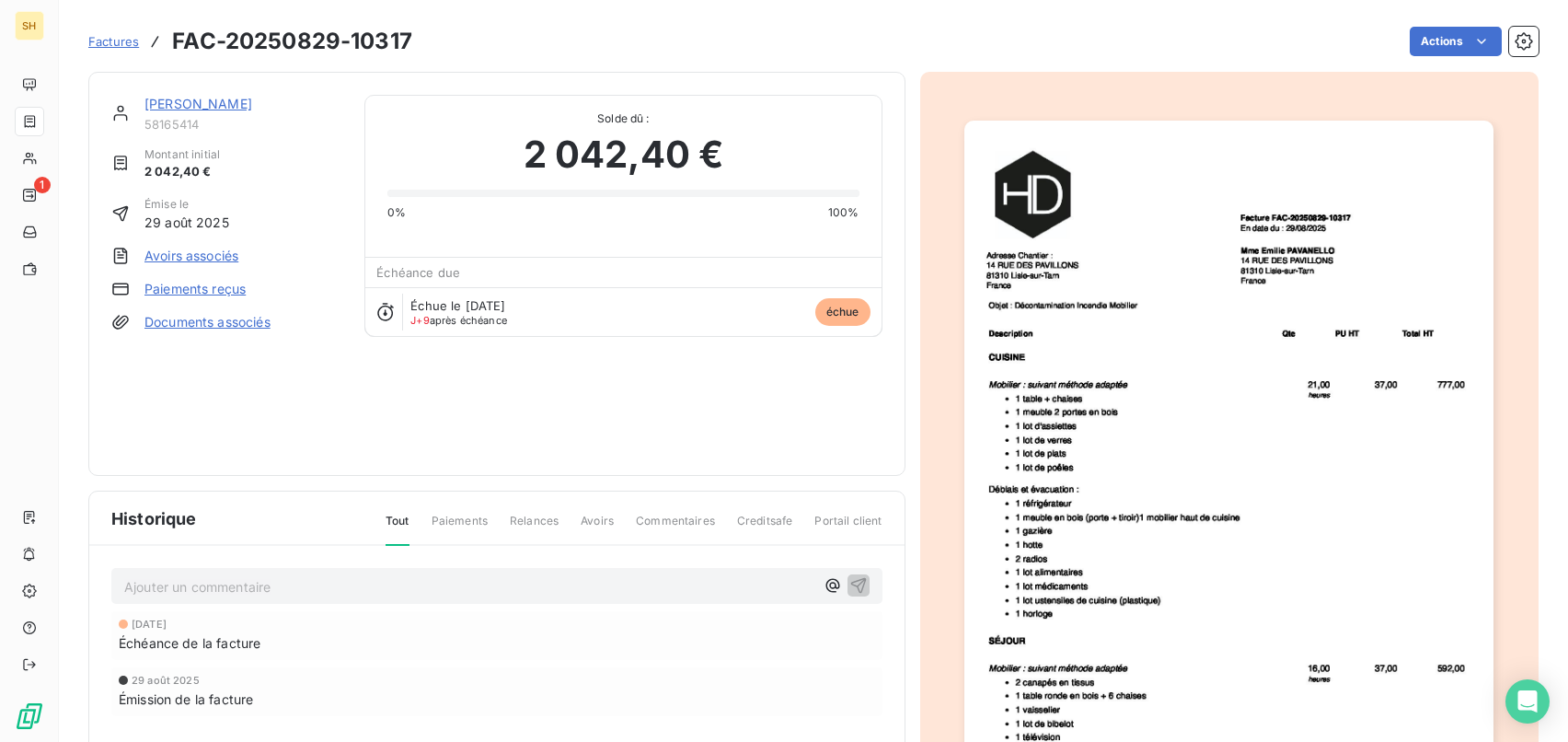
click at [205, 107] on link "[PERSON_NAME]" at bounding box center [198, 104] width 108 height 16
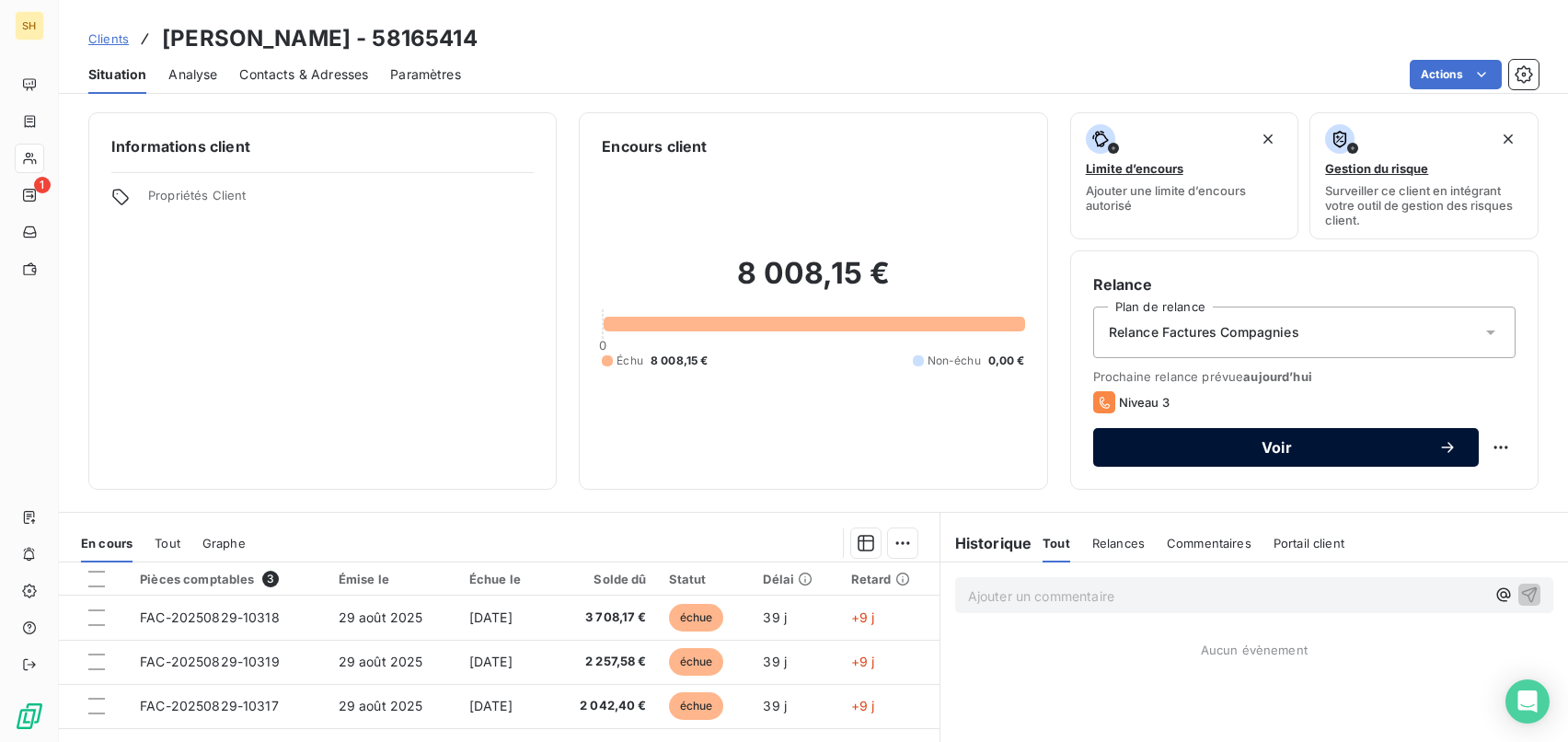
click at [1411, 456] on div "Voir" at bounding box center [1286, 447] width 342 height 19
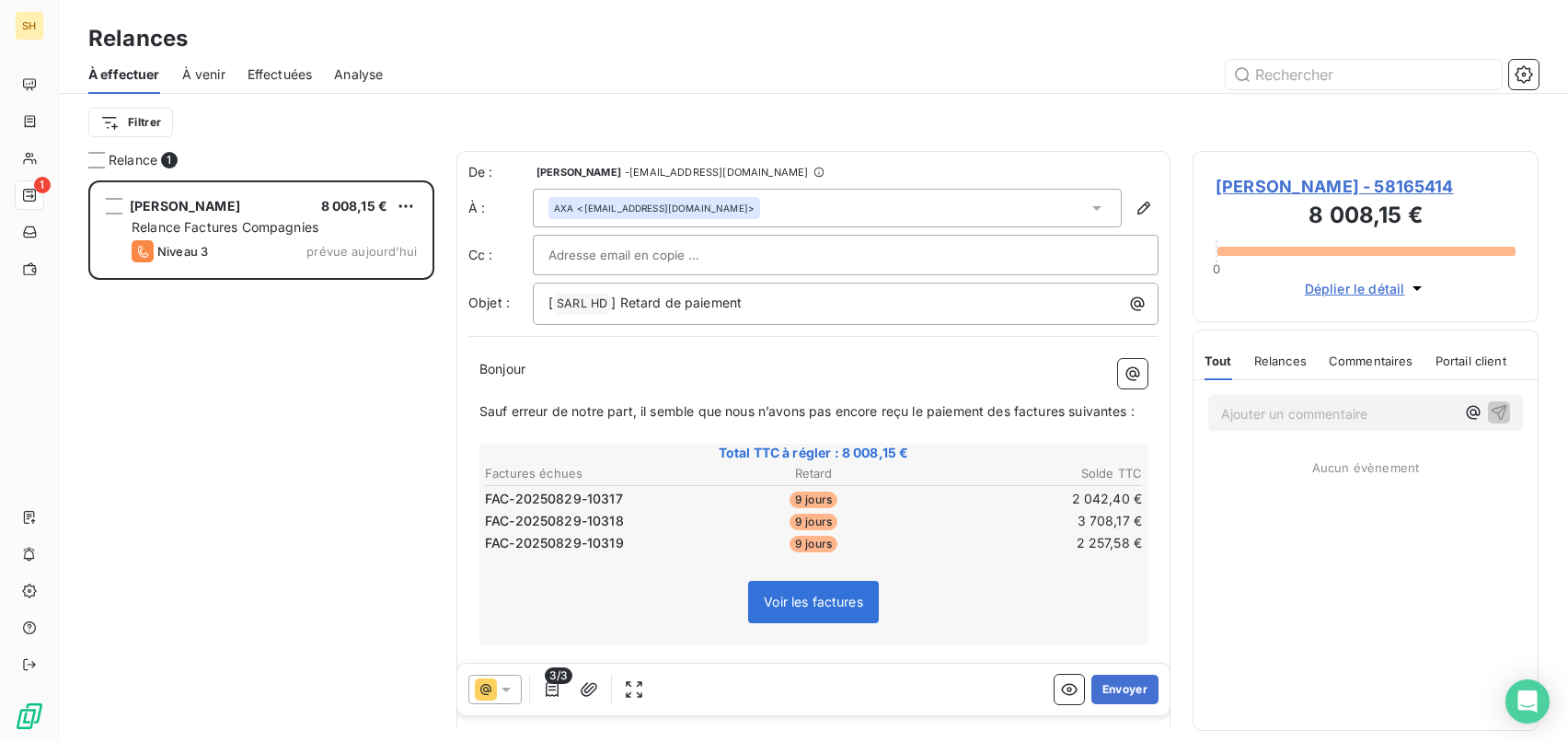
scroll to position [562, 346]
drag, startPoint x: 779, startPoint y: 299, endPoint x: 453, endPoint y: 295, distance: 326.0
click at [453, 295] on div "Relance 1 [PERSON_NAME] 8 008,15 € Relance Factures Compagnies Niveau 3 prévue …" at bounding box center [812, 446] width 1509 height 590
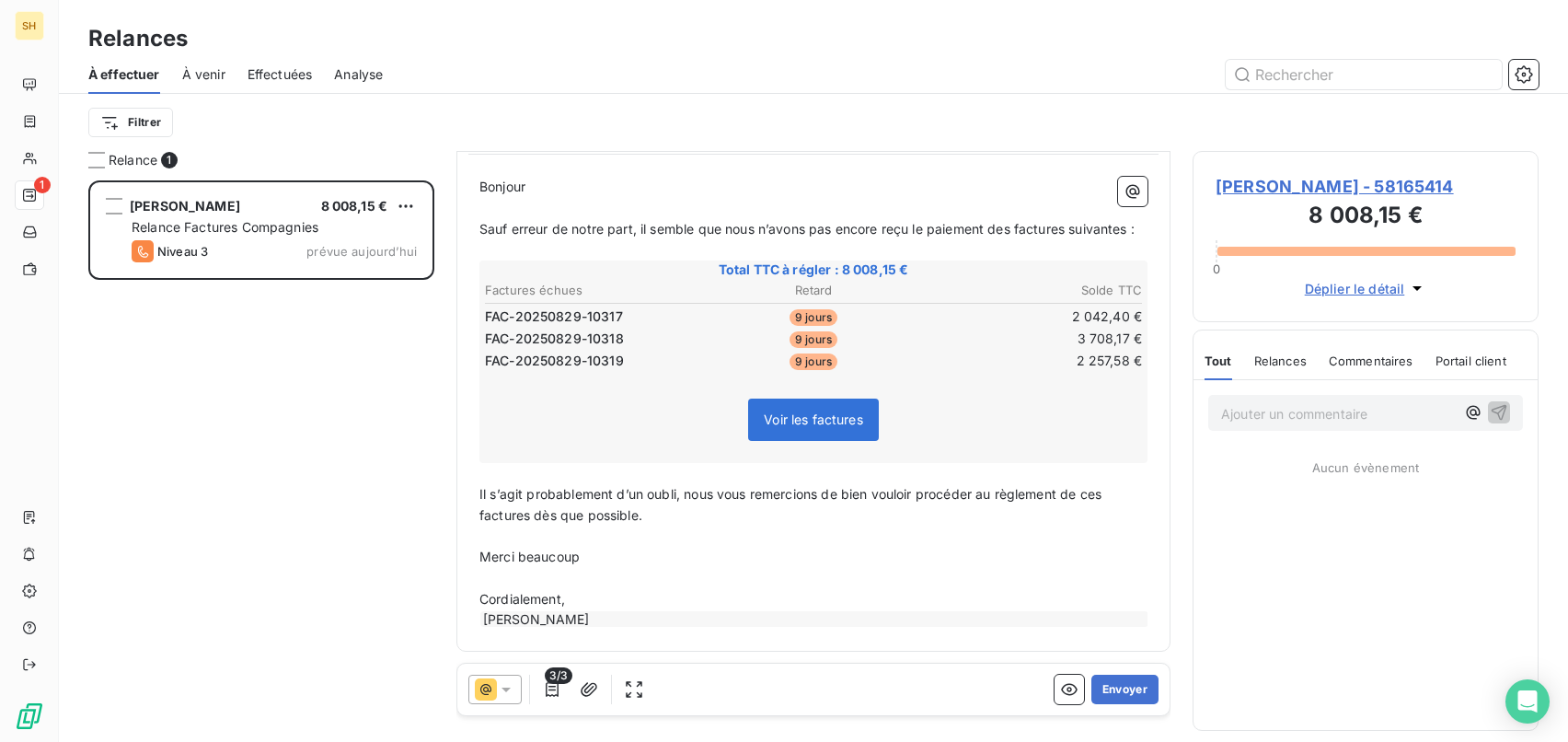
scroll to position [0, 0]
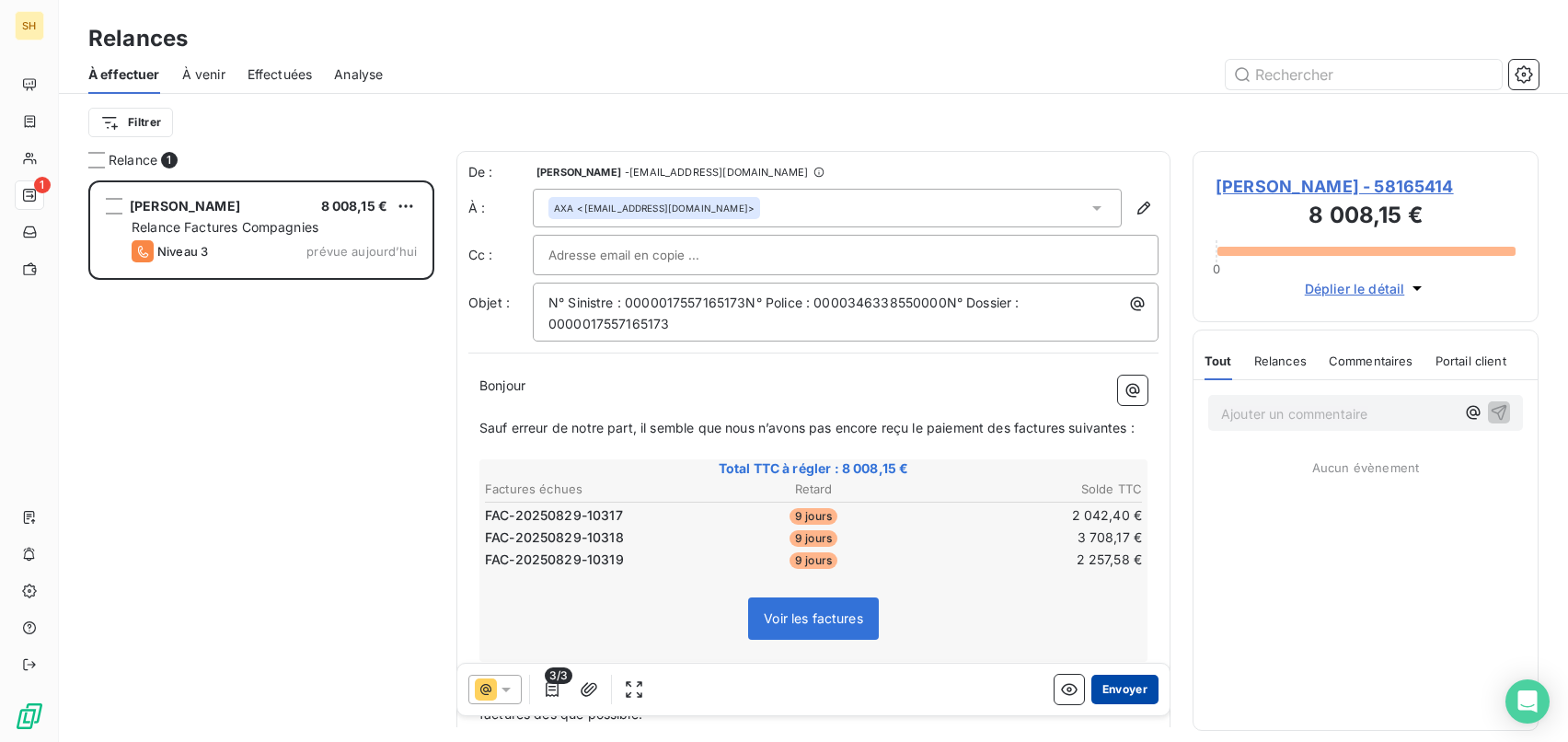
click at [1134, 693] on button "Envoyer" at bounding box center [1124, 689] width 67 height 30
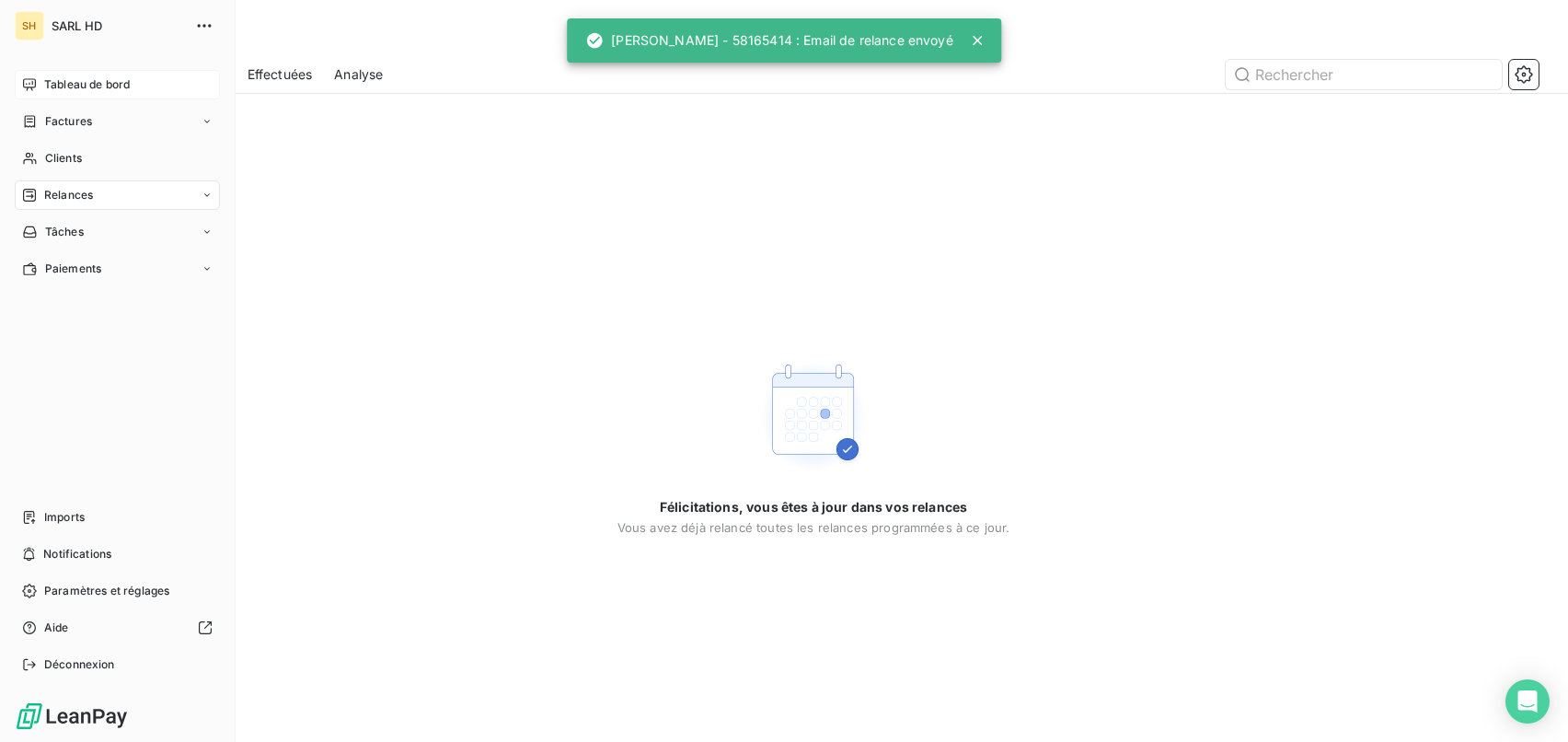
click at [41, 85] on div "Tableau de bord" at bounding box center [117, 85] width 205 height 30
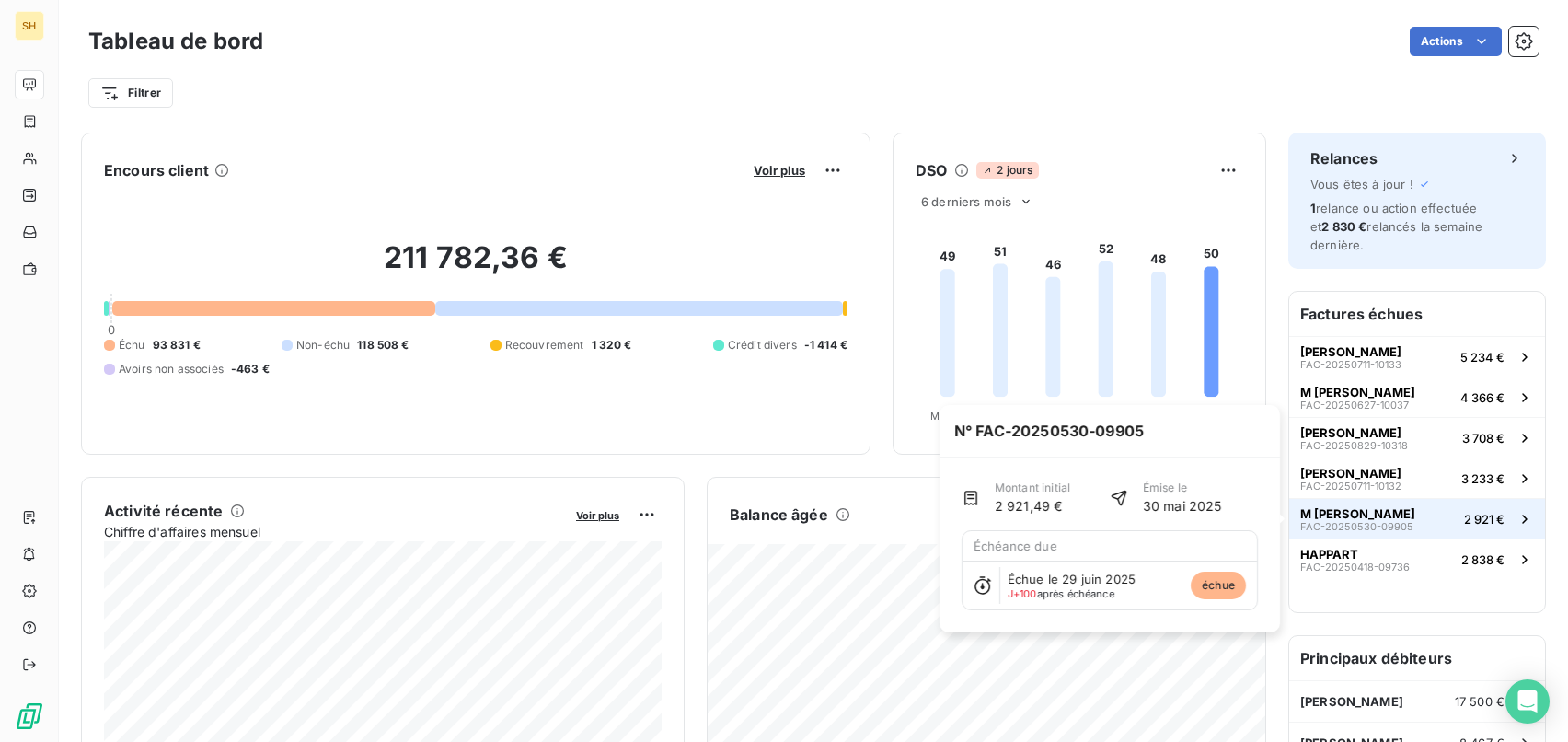
click at [1410, 514] on span "M [PERSON_NAME]" at bounding box center [1357, 513] width 115 height 15
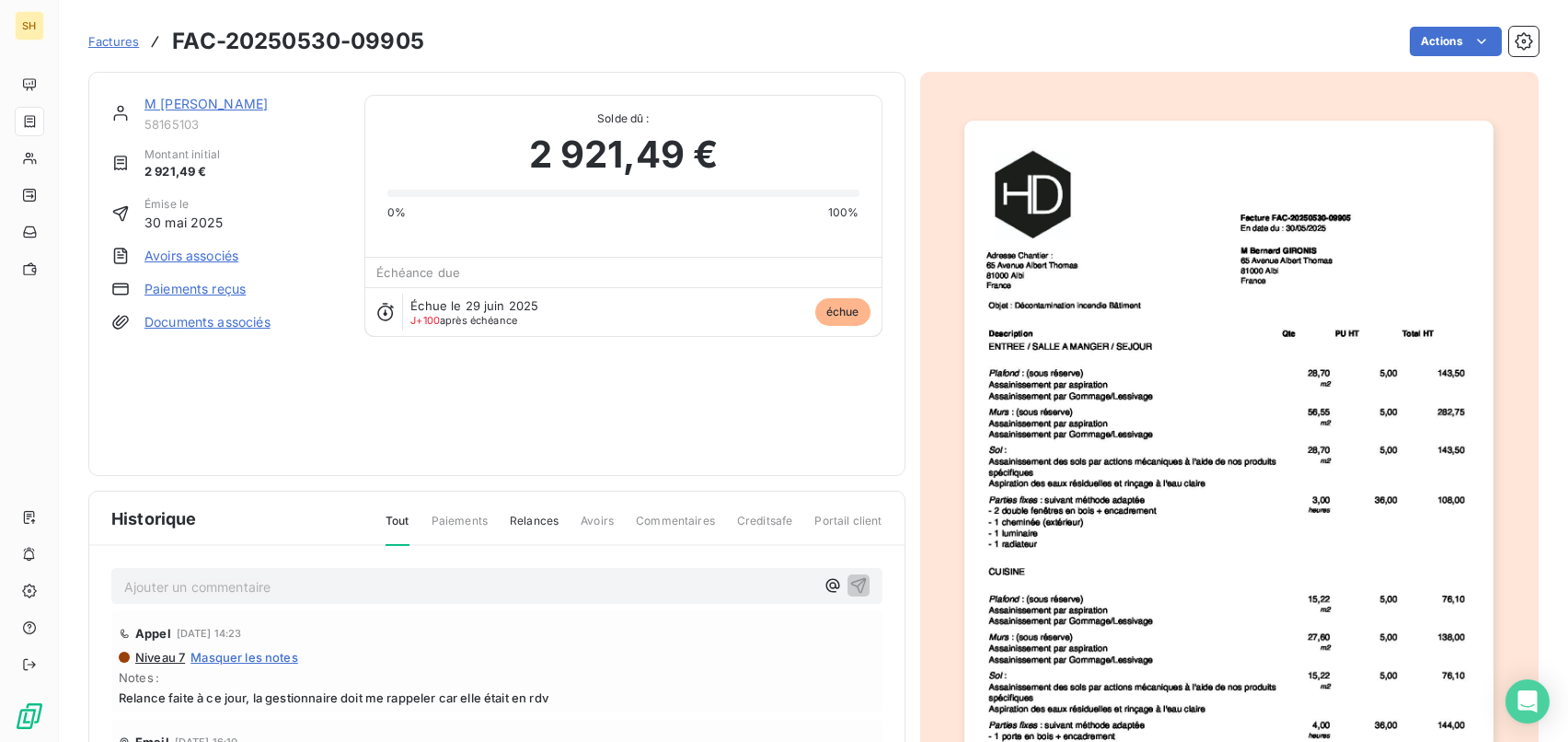
click at [204, 106] on link "M [PERSON_NAME]" at bounding box center [206, 104] width 123 height 16
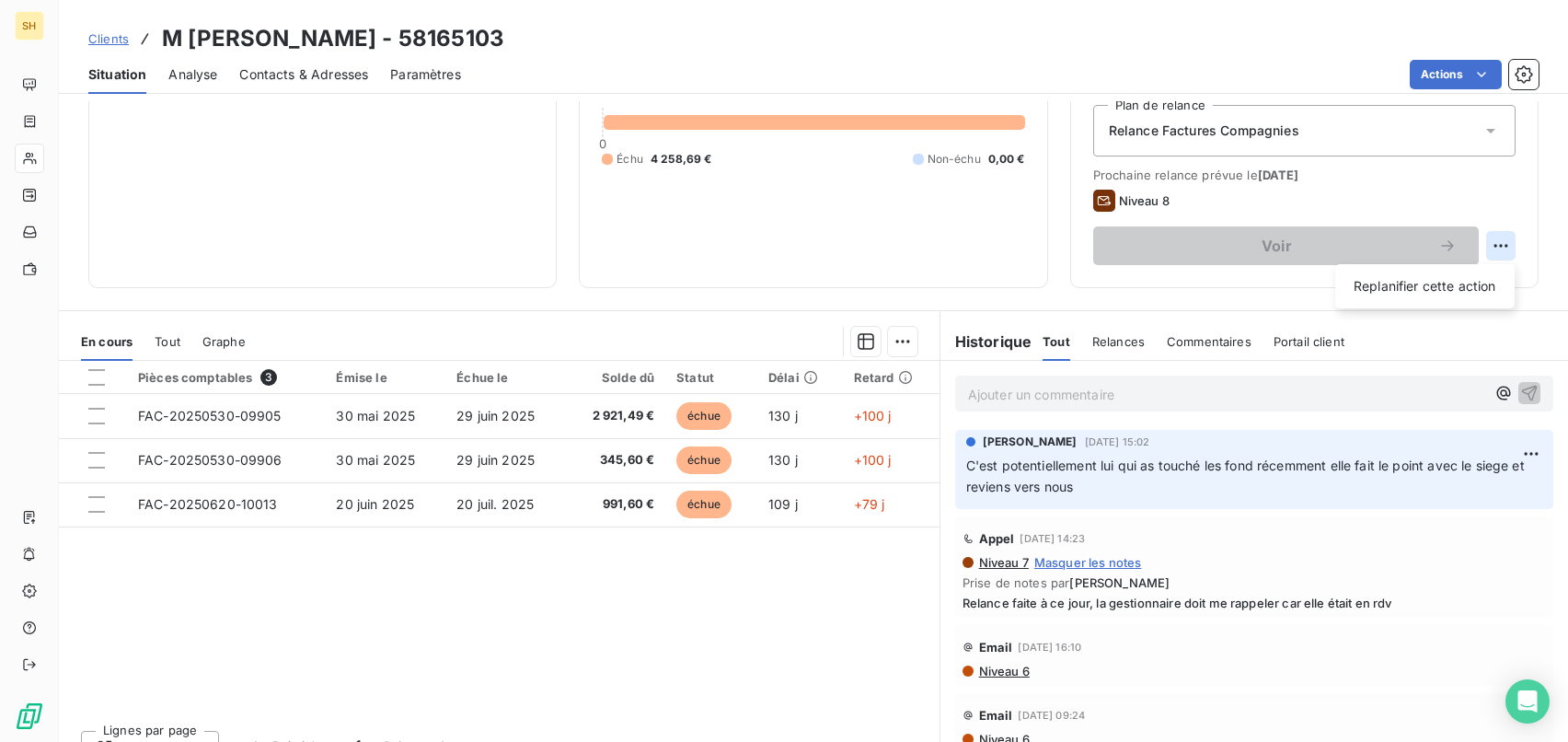
click at [1501, 245] on html "SH Clients M [PERSON_NAME] - 58165103 Situation Analyse Contacts & Adresses Par…" at bounding box center [784, 371] width 1568 height 742
click at [1439, 280] on div "Replanifier cette action" at bounding box center [1424, 286] width 164 height 30
select select "9"
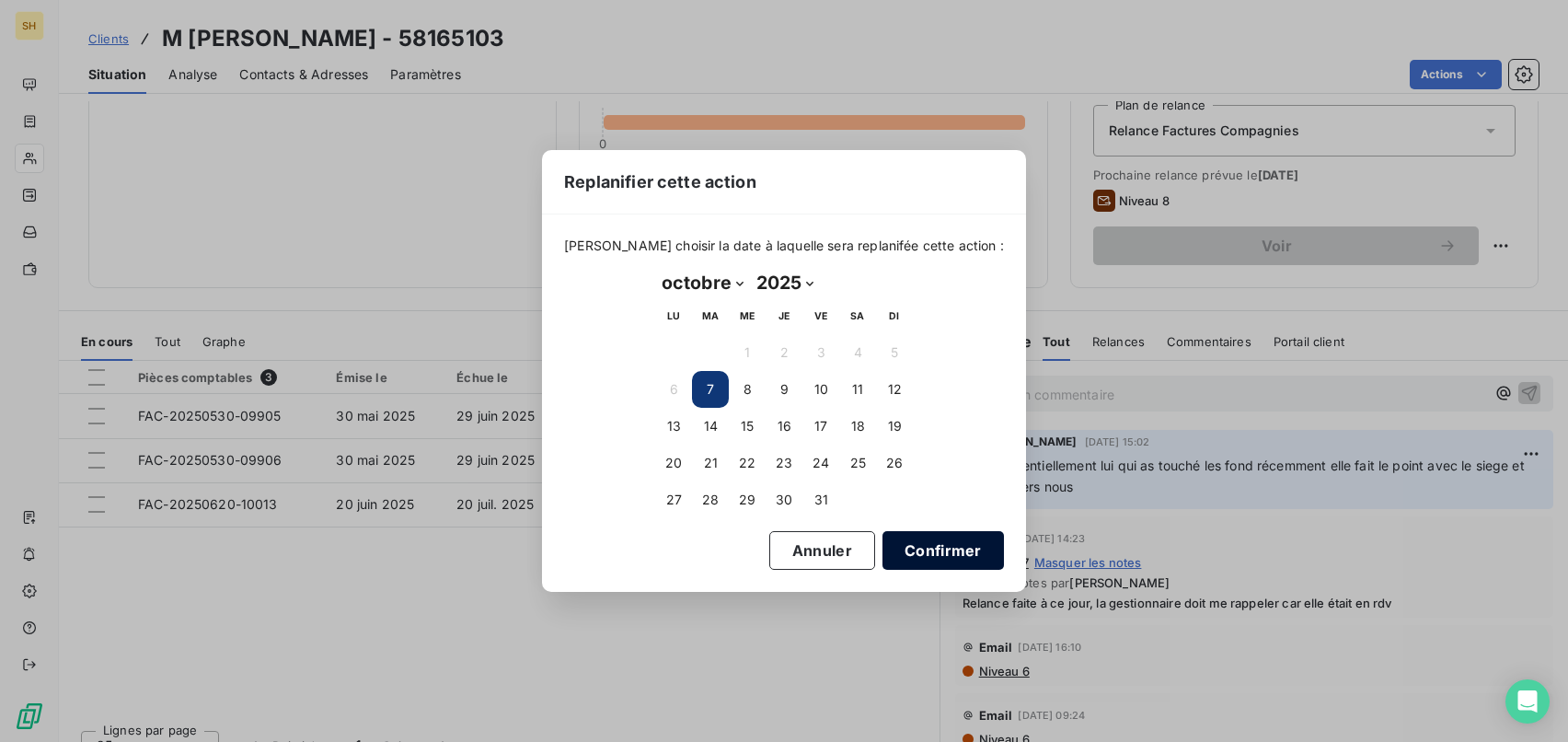
click at [920, 554] on button "Confirmer" at bounding box center [943, 550] width 122 height 39
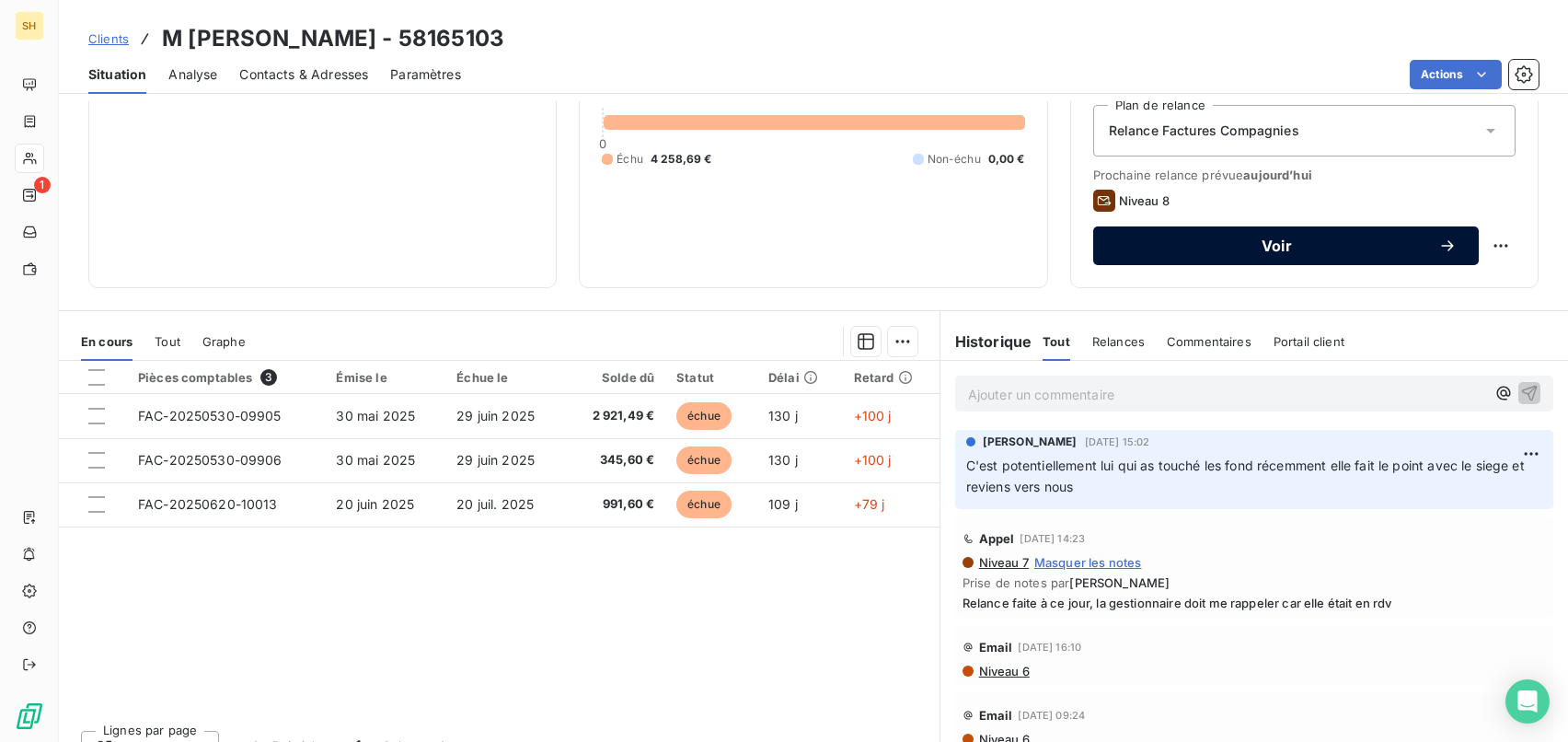
click at [1327, 246] on span "Voir" at bounding box center [1277, 246] width 323 height 15
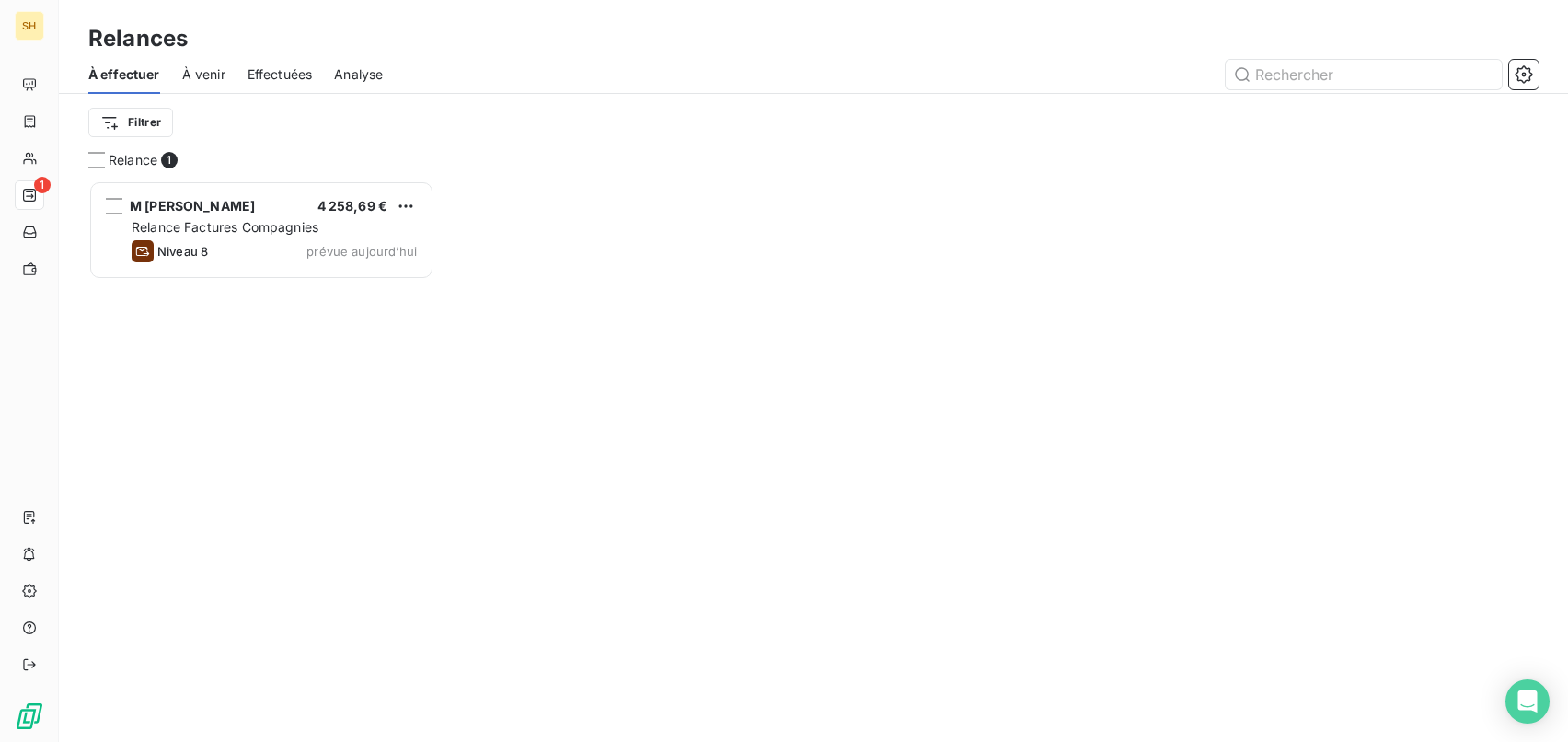
scroll to position [562, 346]
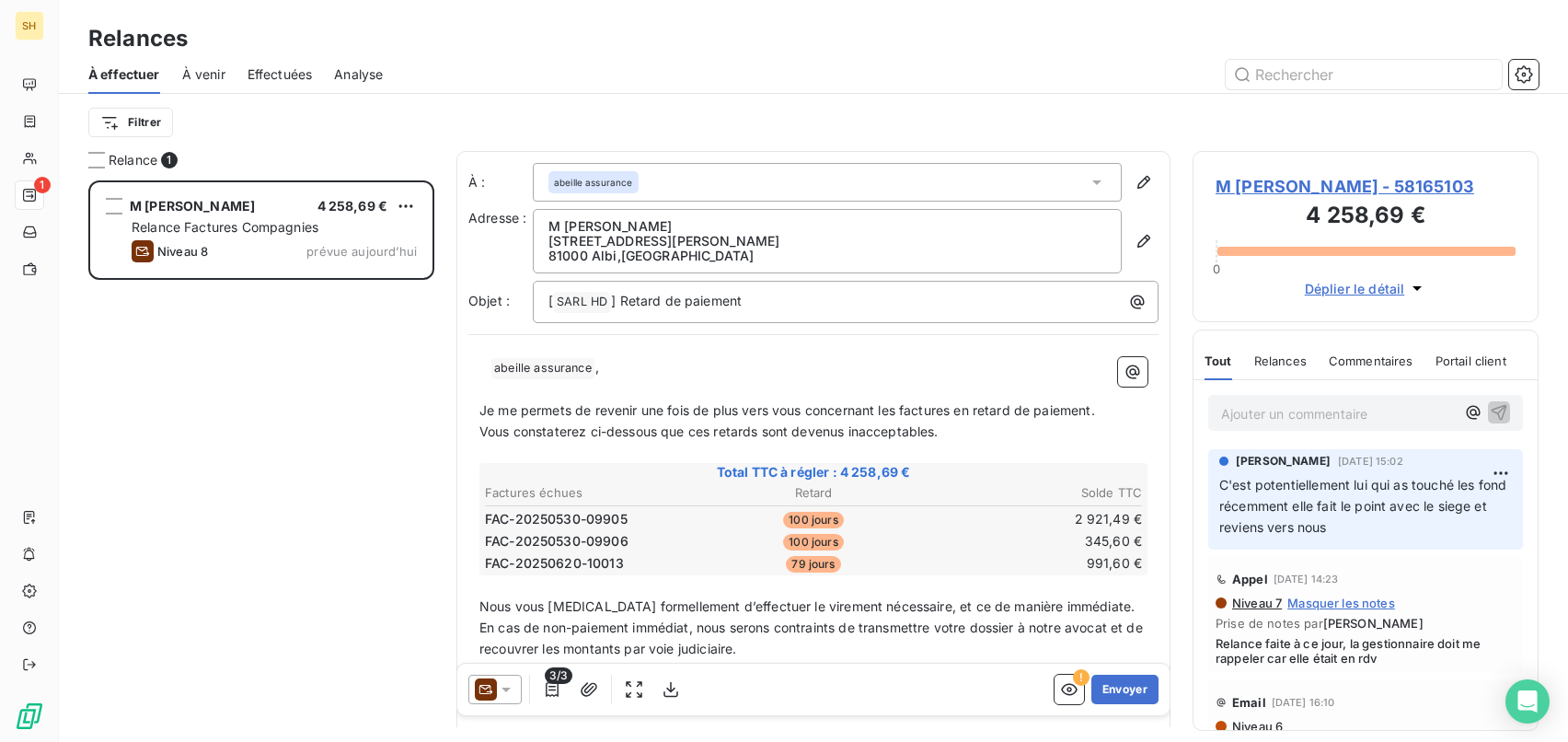
click at [496, 689] on icon at bounding box center [505, 689] width 19 height 19
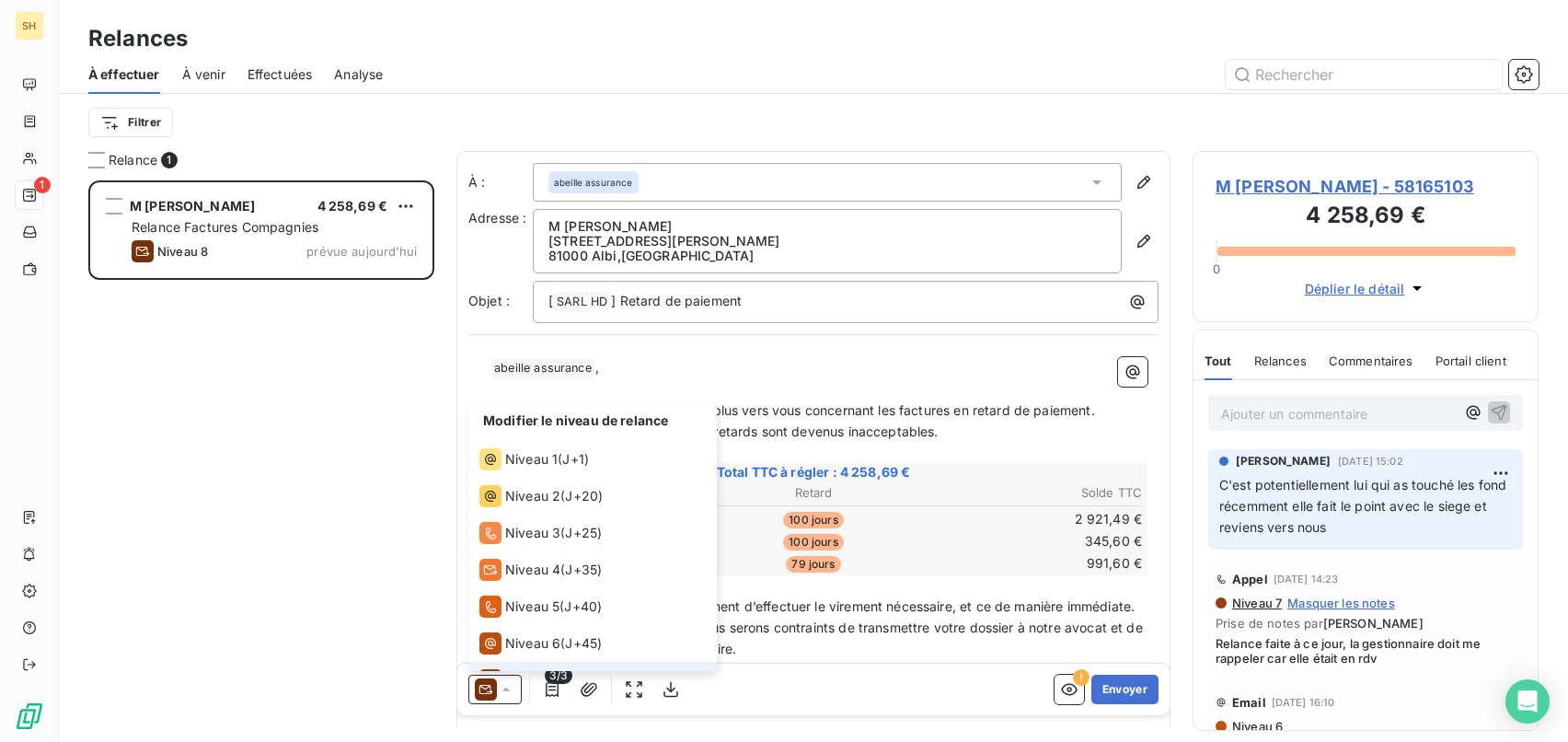
scroll to position [64, 0]
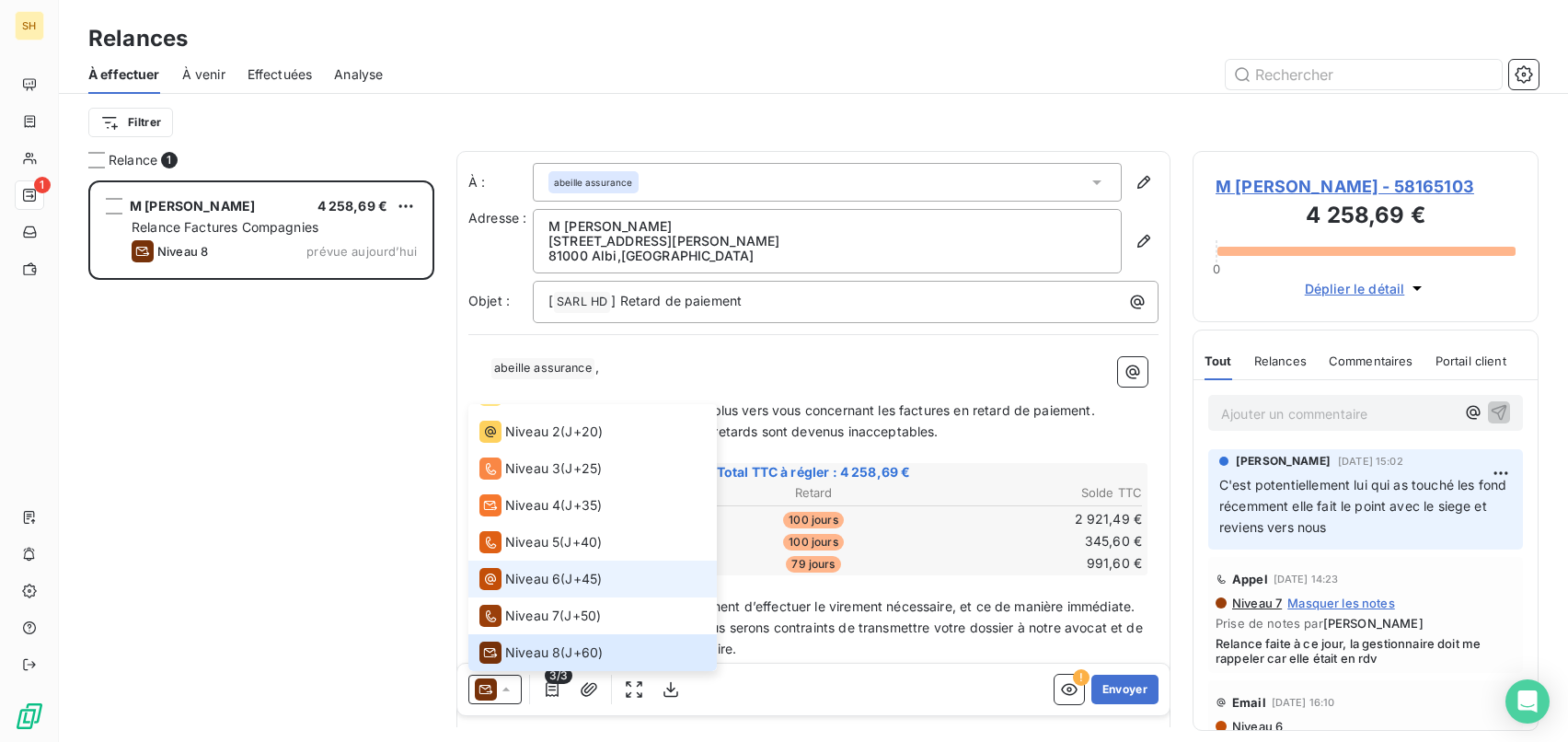
click at [536, 577] on span "Niveau 6" at bounding box center [533, 579] width 55 height 19
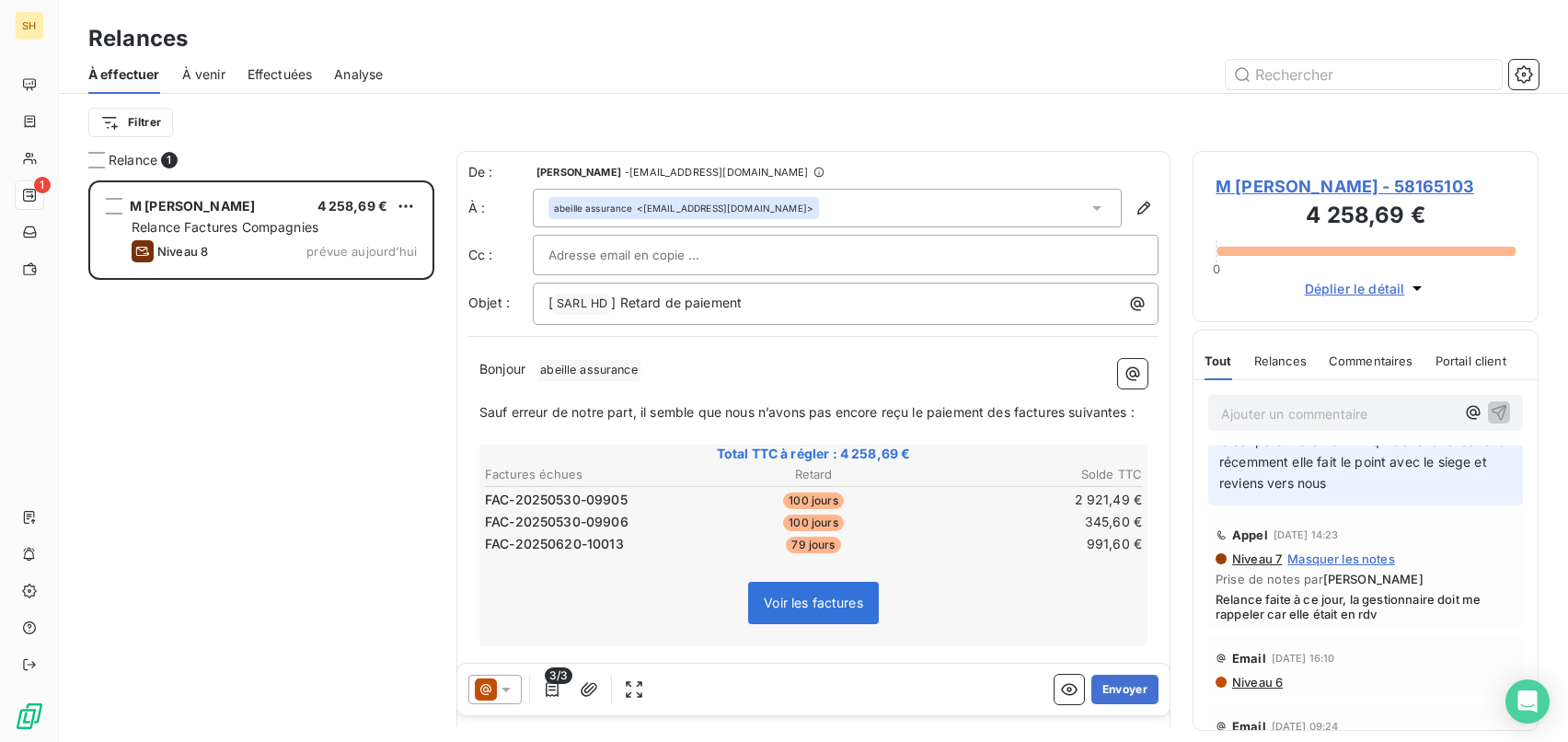
scroll to position [65, 0]
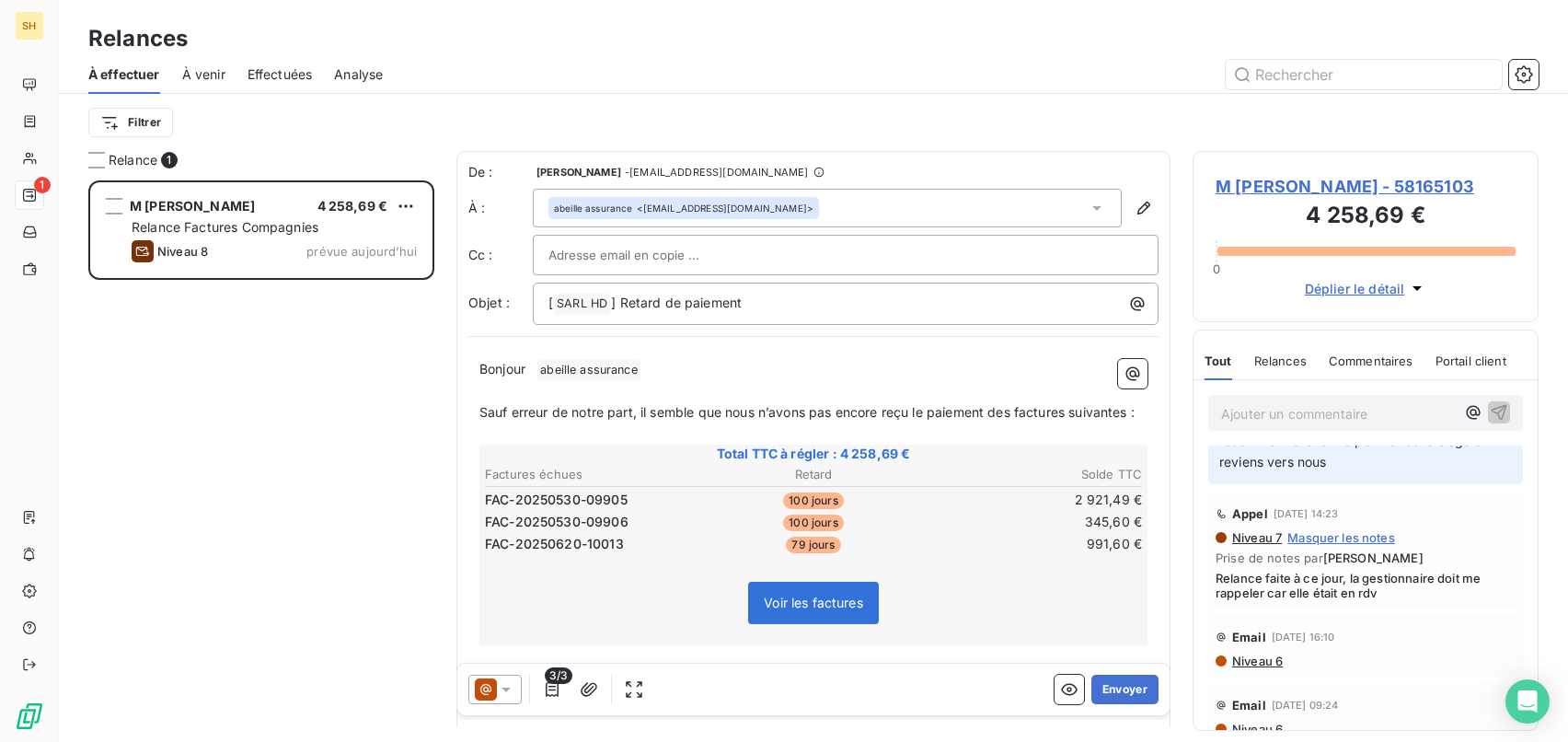
click at [1268, 658] on span "Niveau 6" at bounding box center [1256, 660] width 52 height 15
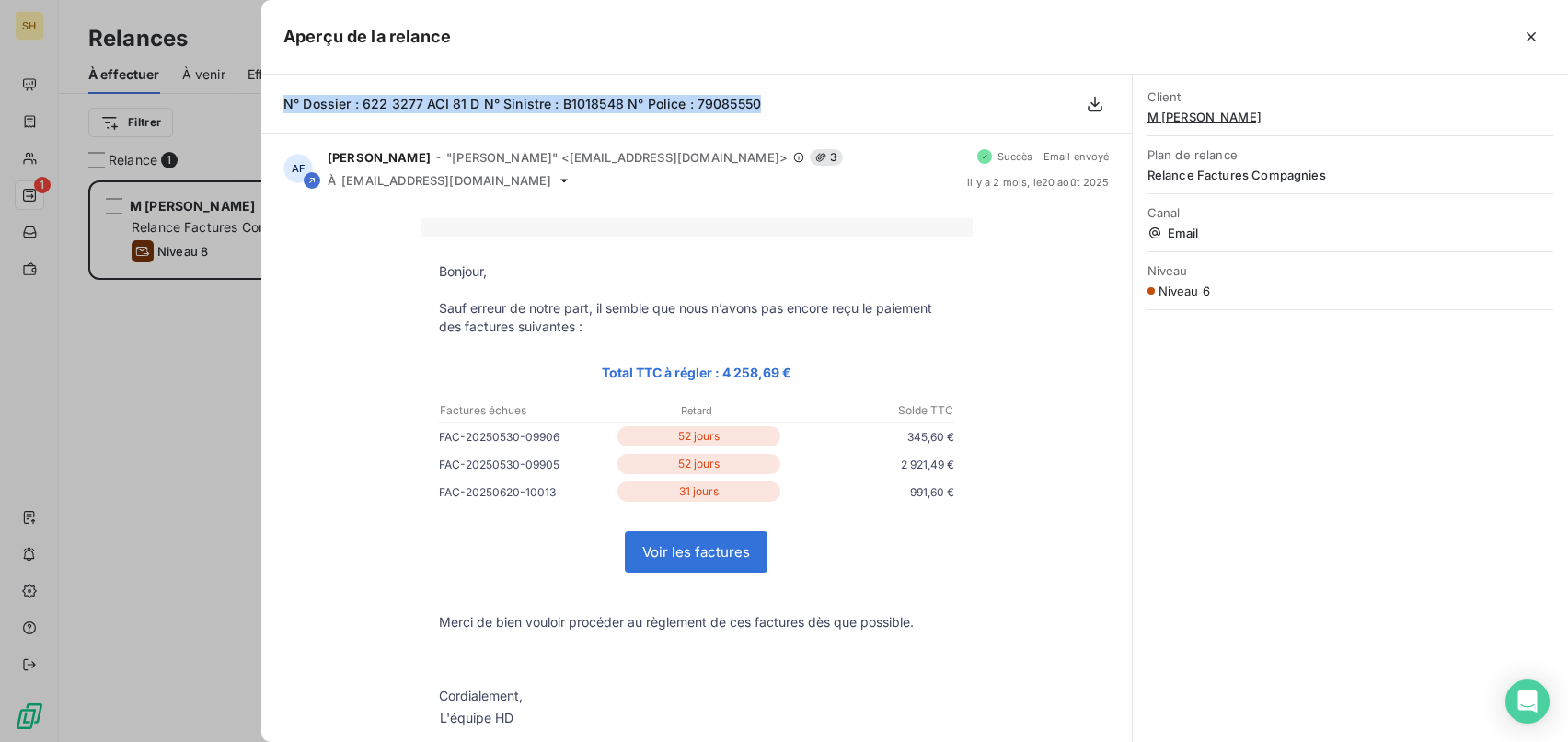
drag, startPoint x: 729, startPoint y: 101, endPoint x: 263, endPoint y: 105, distance: 466.0
click at [263, 105] on div "N° Dossier : 622 3277 ACI 81 D N° Sinistre : B1018548 N° Police : 79085550" at bounding box center [696, 104] width 871 height 59
copy span "N° Dossier : 622 3277 ACI 81 D N° Sinistre : B1018548 N° Police : 79085550"
click at [1519, 33] on button "button" at bounding box center [1530, 37] width 30 height 30
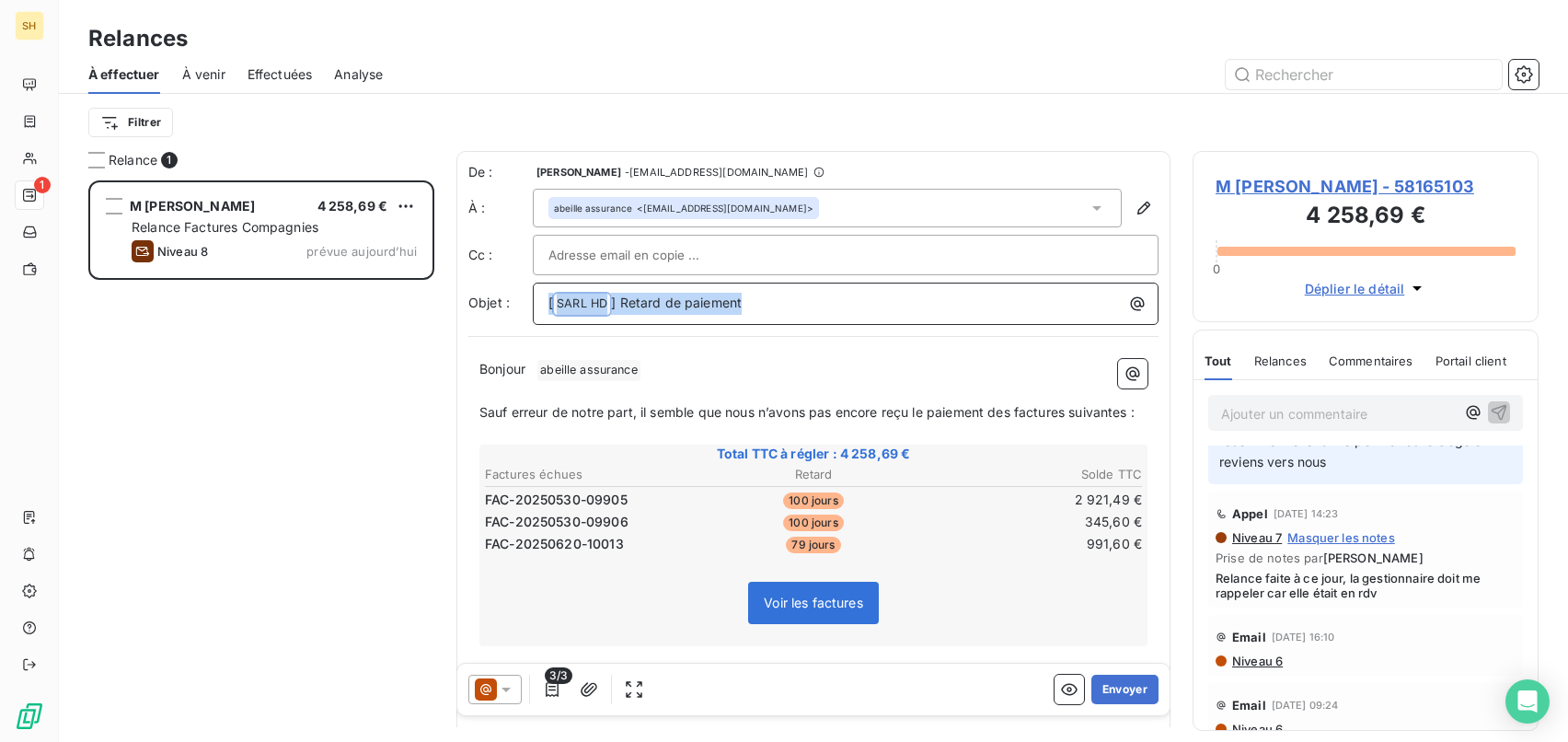
drag, startPoint x: 794, startPoint y: 313, endPoint x: 492, endPoint y: 302, distance: 302.2
click at [492, 302] on div "Objet : [ SARL HD ﻿ ] Retard de paiement" at bounding box center [813, 303] width 690 height 43
click at [392, 328] on div "M [PERSON_NAME] 4 258,69 € Relance Factures Compagnies Niveau 8 prévue [DATE]" at bounding box center [261, 461] width 346 height 562
click at [945, 220] on div "abeille assurance <[EMAIL_ADDRESS][DOMAIN_NAME]>" at bounding box center [827, 207] width 588 height 39
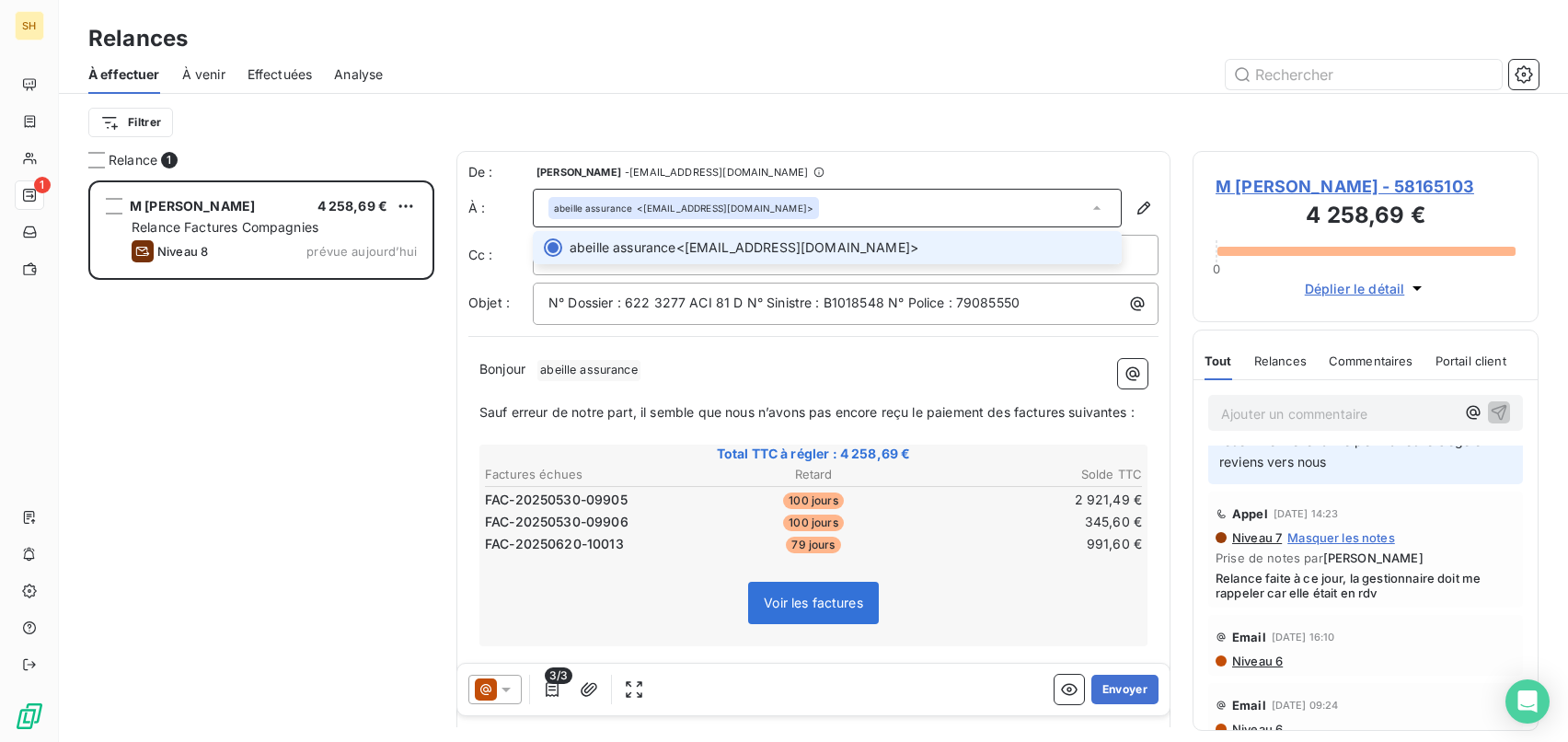
click at [696, 251] on span "abeille assurance <[EMAIL_ADDRESS][DOMAIN_NAME]>" at bounding box center [840, 248] width 541 height 19
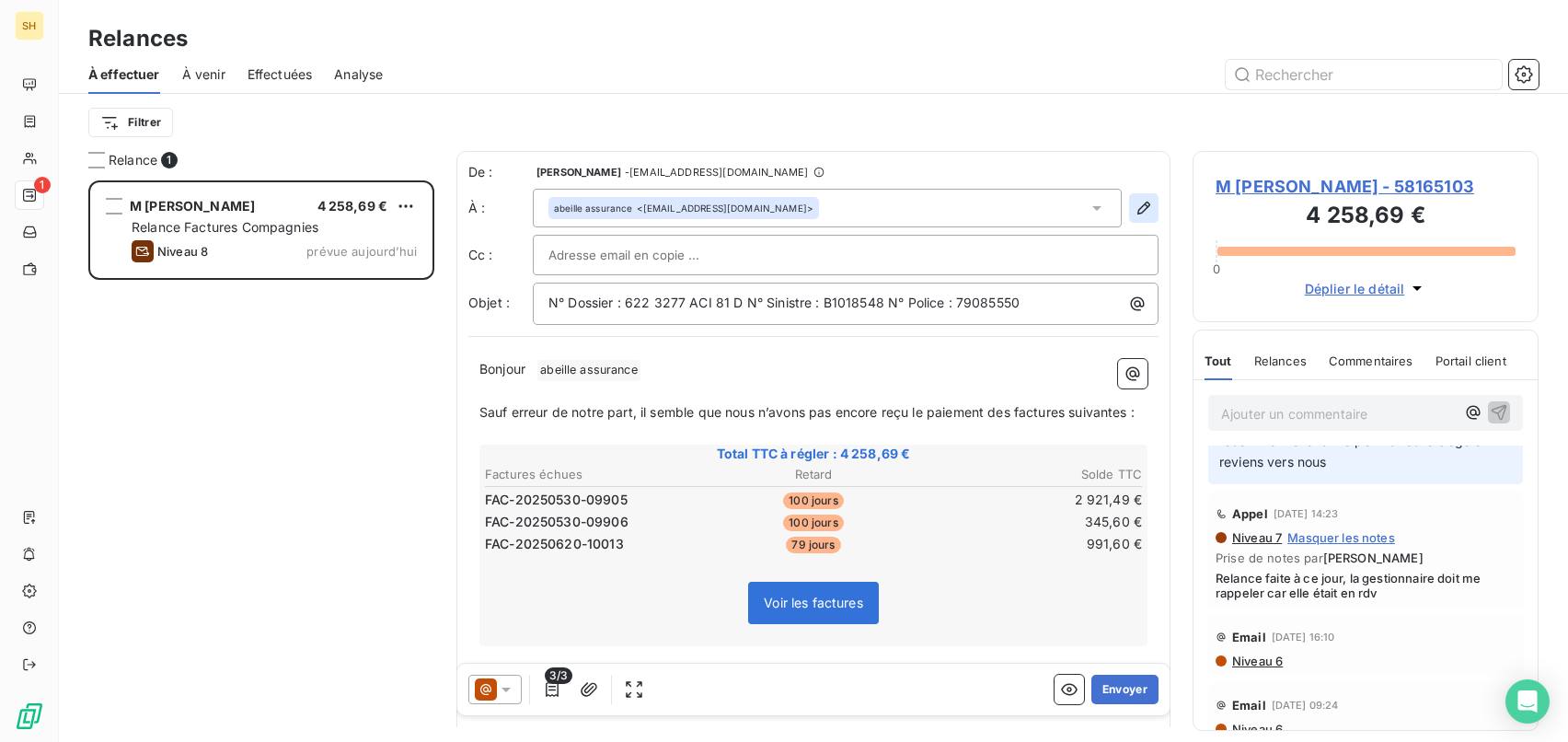
click at [1138, 208] on icon "button" at bounding box center [1143, 208] width 19 height 19
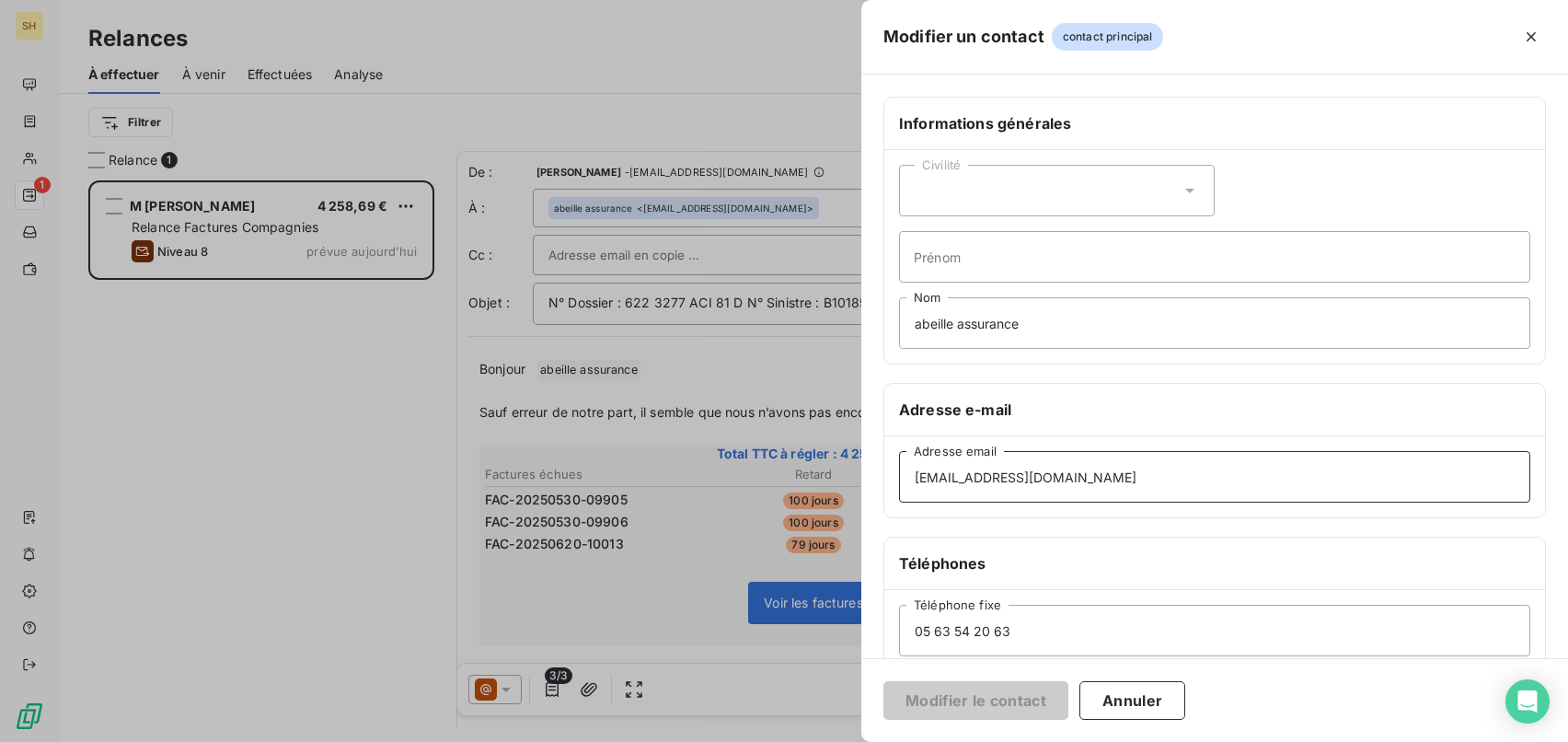
drag, startPoint x: 1224, startPoint y: 484, endPoint x: 806, endPoint y: 482, distance: 418.0
click at [806, 741] on div "Modifier un contact contact principal Informations générales Civilité Prénom ab…" at bounding box center [784, 742] width 1568 height 0
paste input "[EMAIL_ADDRESS][DOMAIN_NAME]"
type input "[EMAIL_ADDRESS][DOMAIN_NAME]"
click at [1005, 701] on button "Modifier le contact" at bounding box center [976, 699] width 185 height 39
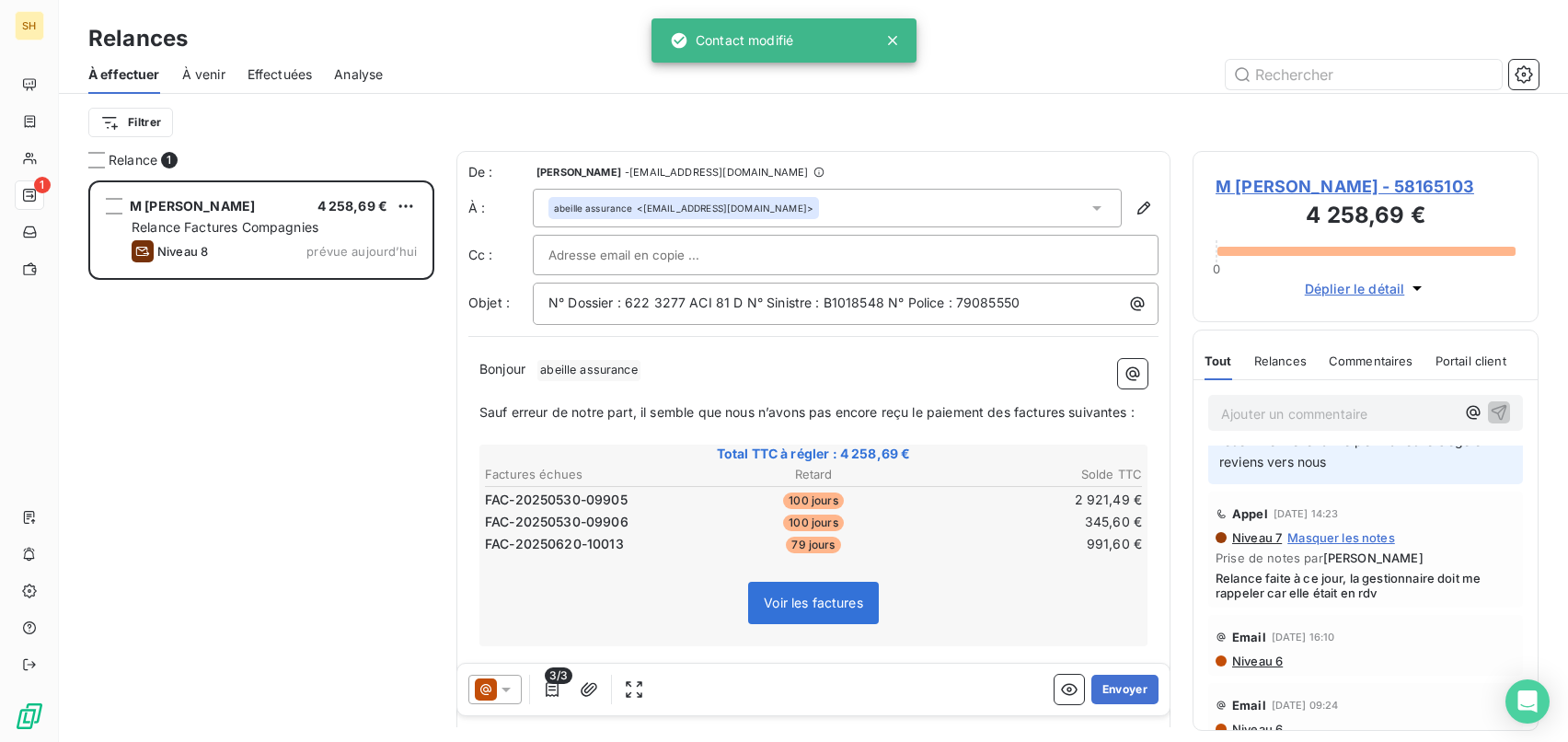
click at [888, 371] on p "Bonjour ﻿ abeille assurance ﻿ ﻿" at bounding box center [813, 370] width 668 height 22
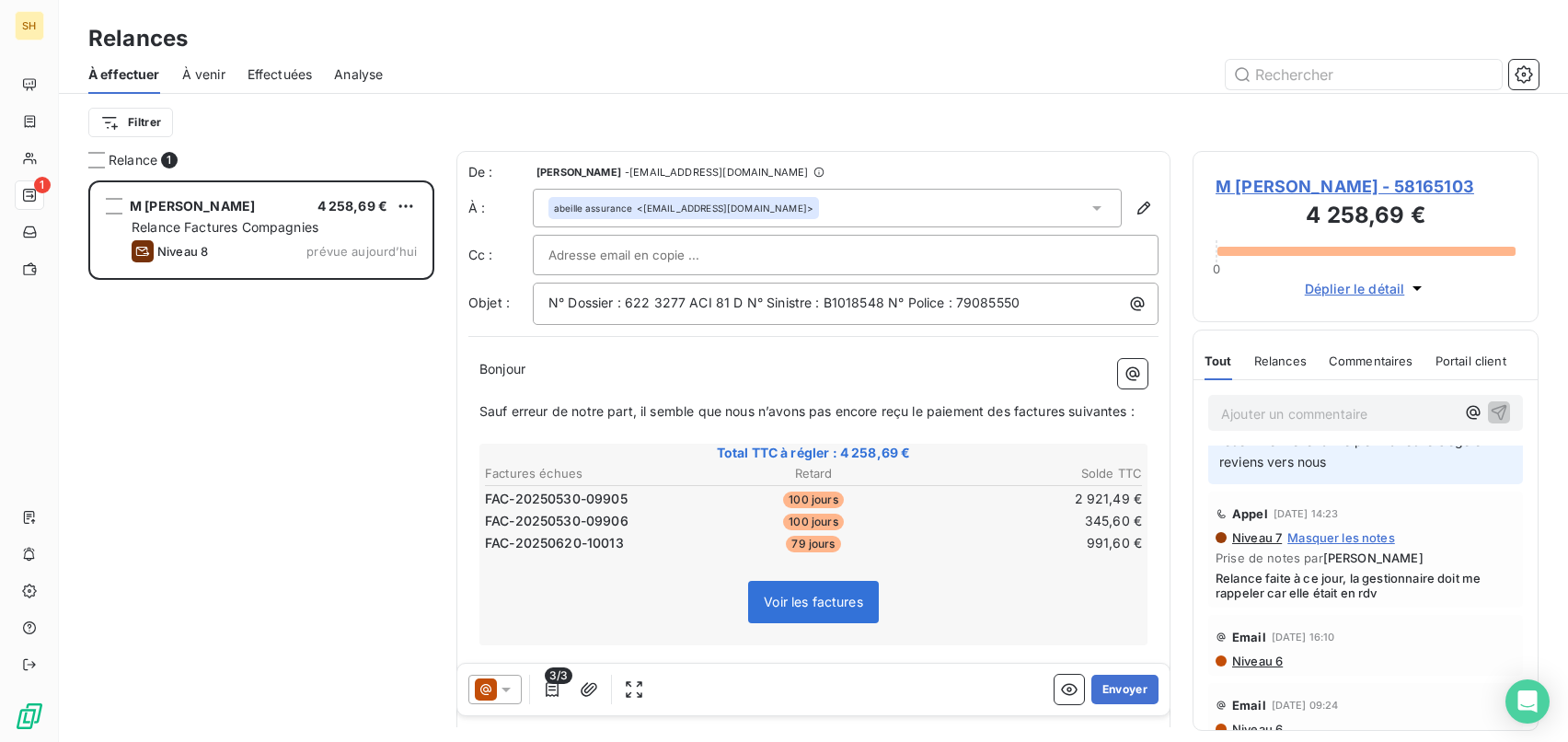
click at [679, 396] on p "﻿" at bounding box center [813, 390] width 668 height 21
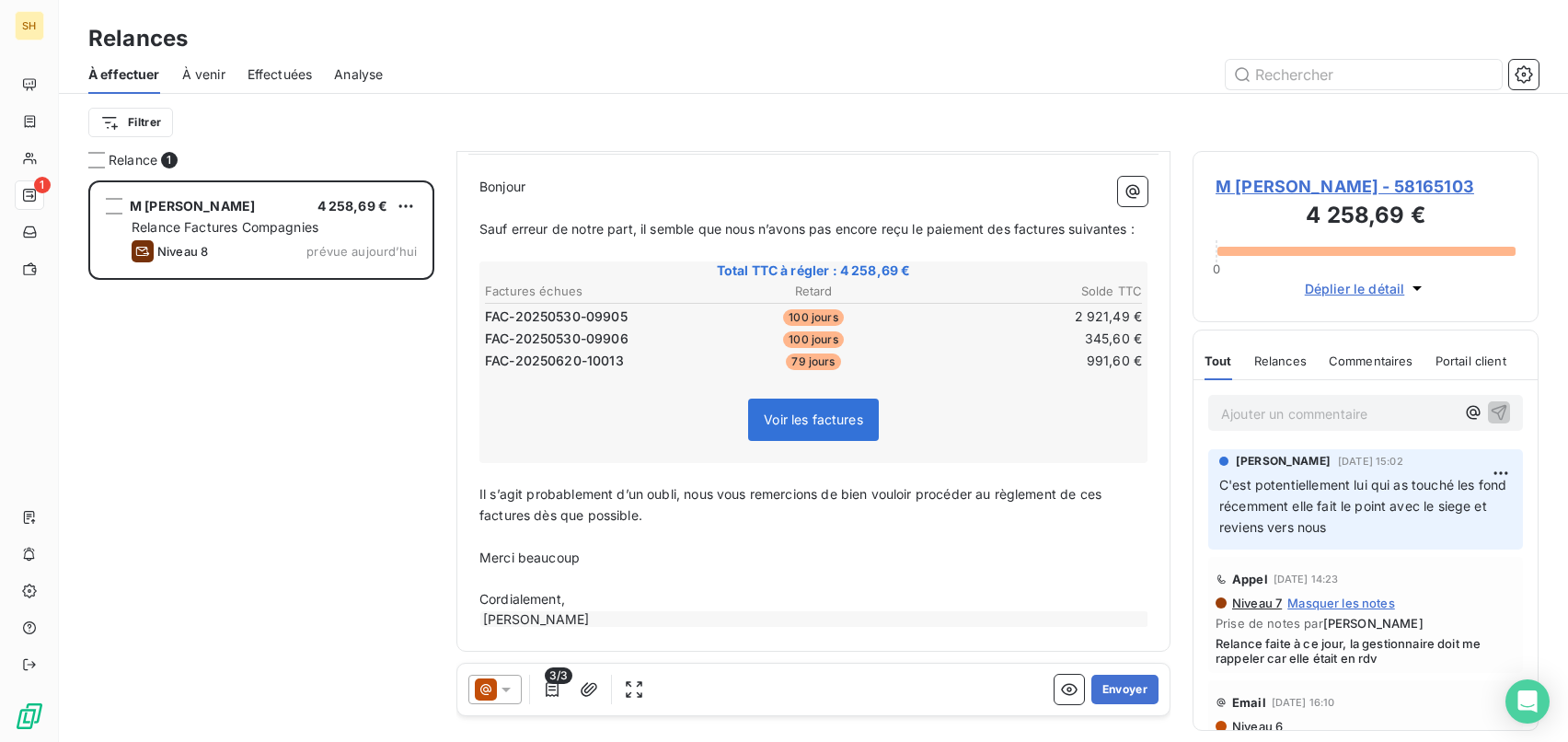
scroll to position [0, 0]
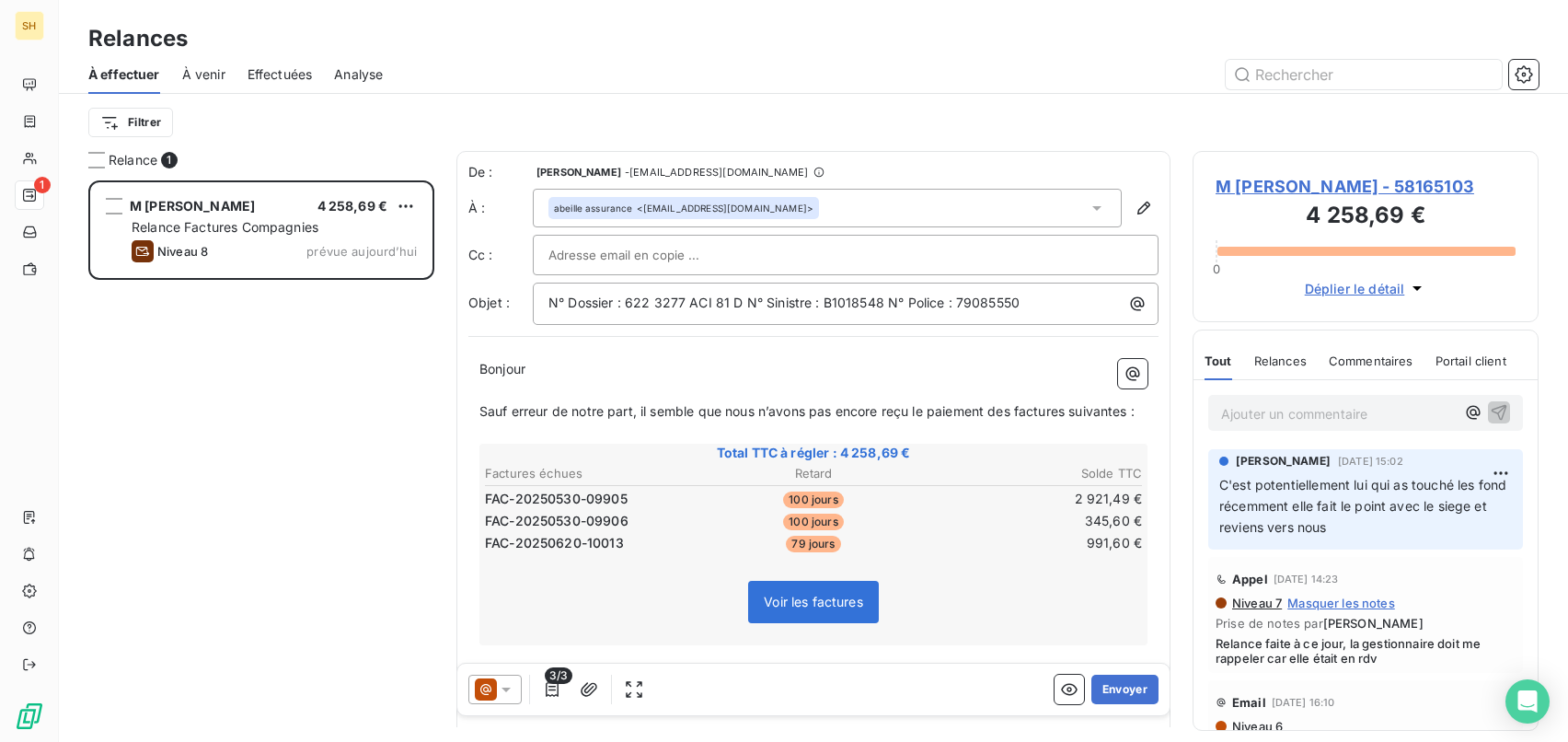
click at [937, 361] on p "Bonjour" at bounding box center [813, 369] width 668 height 21
click at [1129, 689] on button "Envoyer" at bounding box center [1124, 689] width 67 height 30
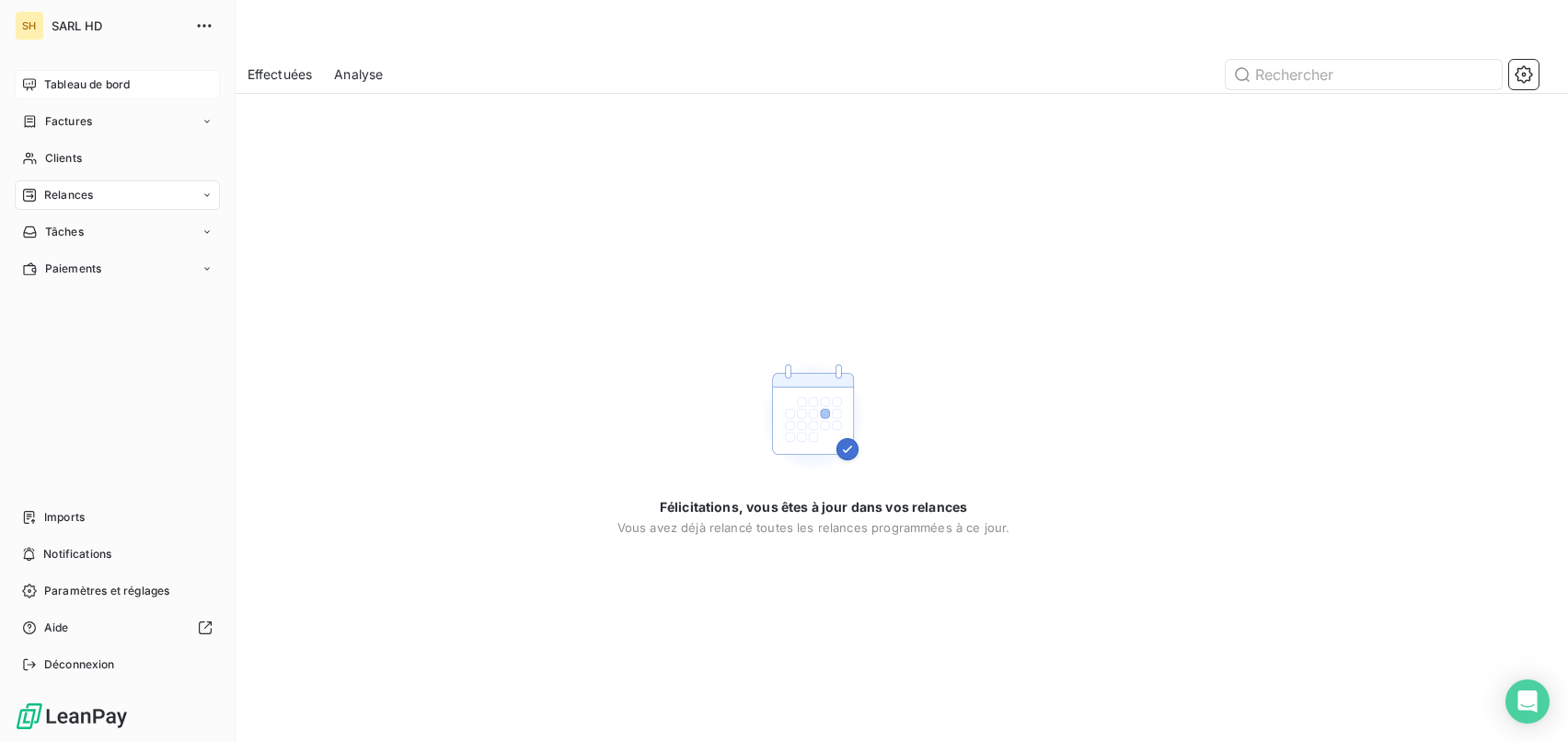
click at [36, 81] on icon at bounding box center [29, 84] width 15 height 15
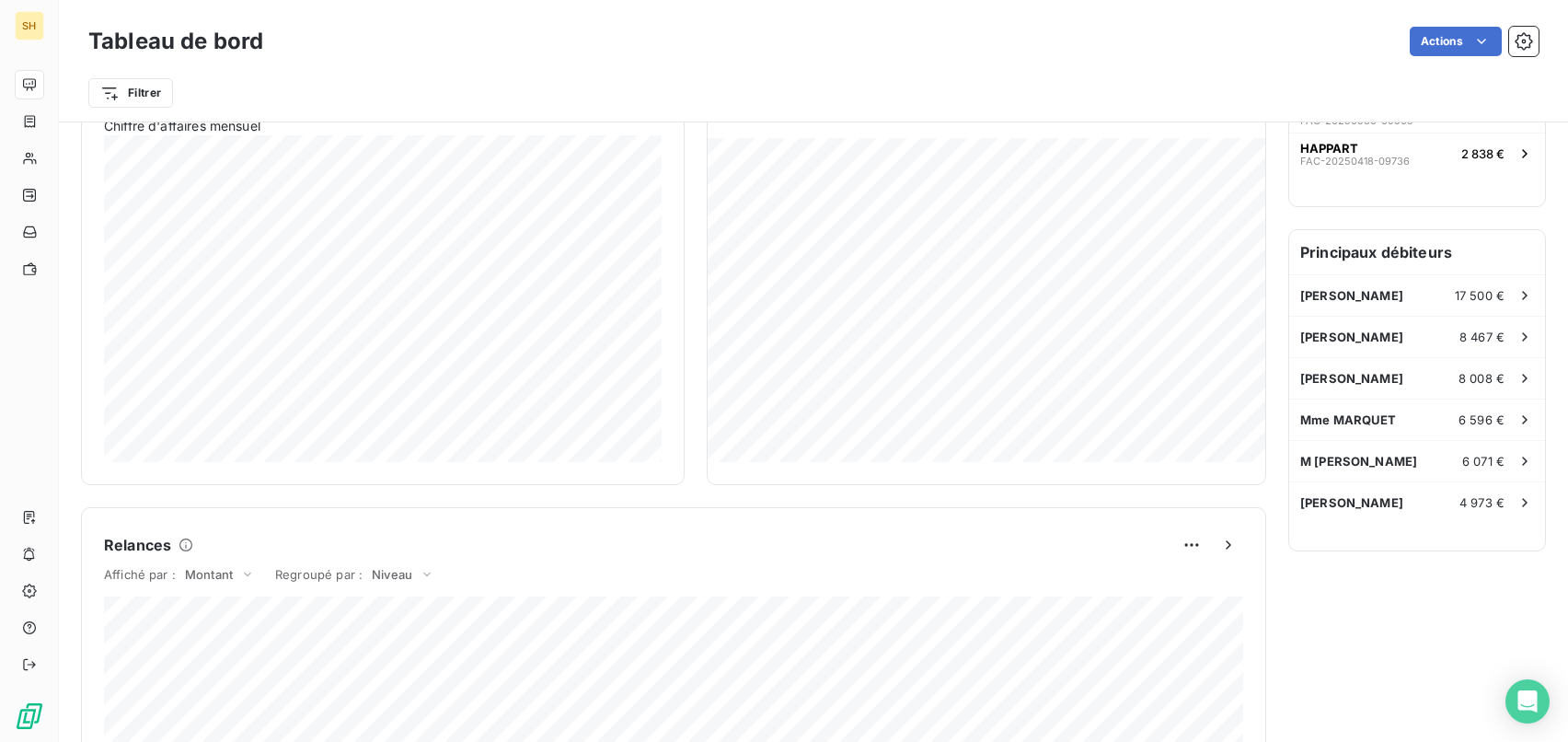
scroll to position [411, 0]
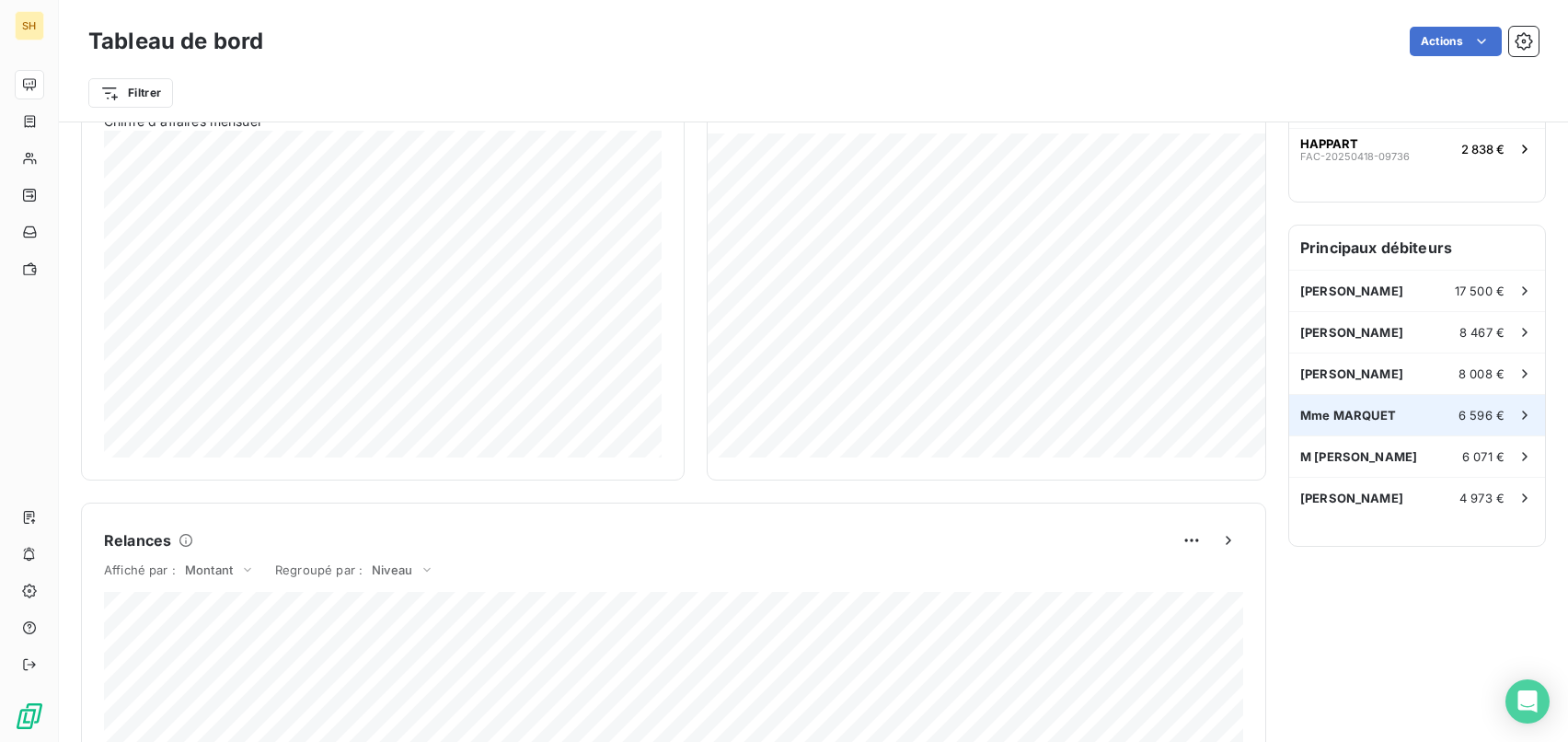
click at [1405, 413] on div "[PERSON_NAME] 6 596 €" at bounding box center [1416, 414] width 256 height 41
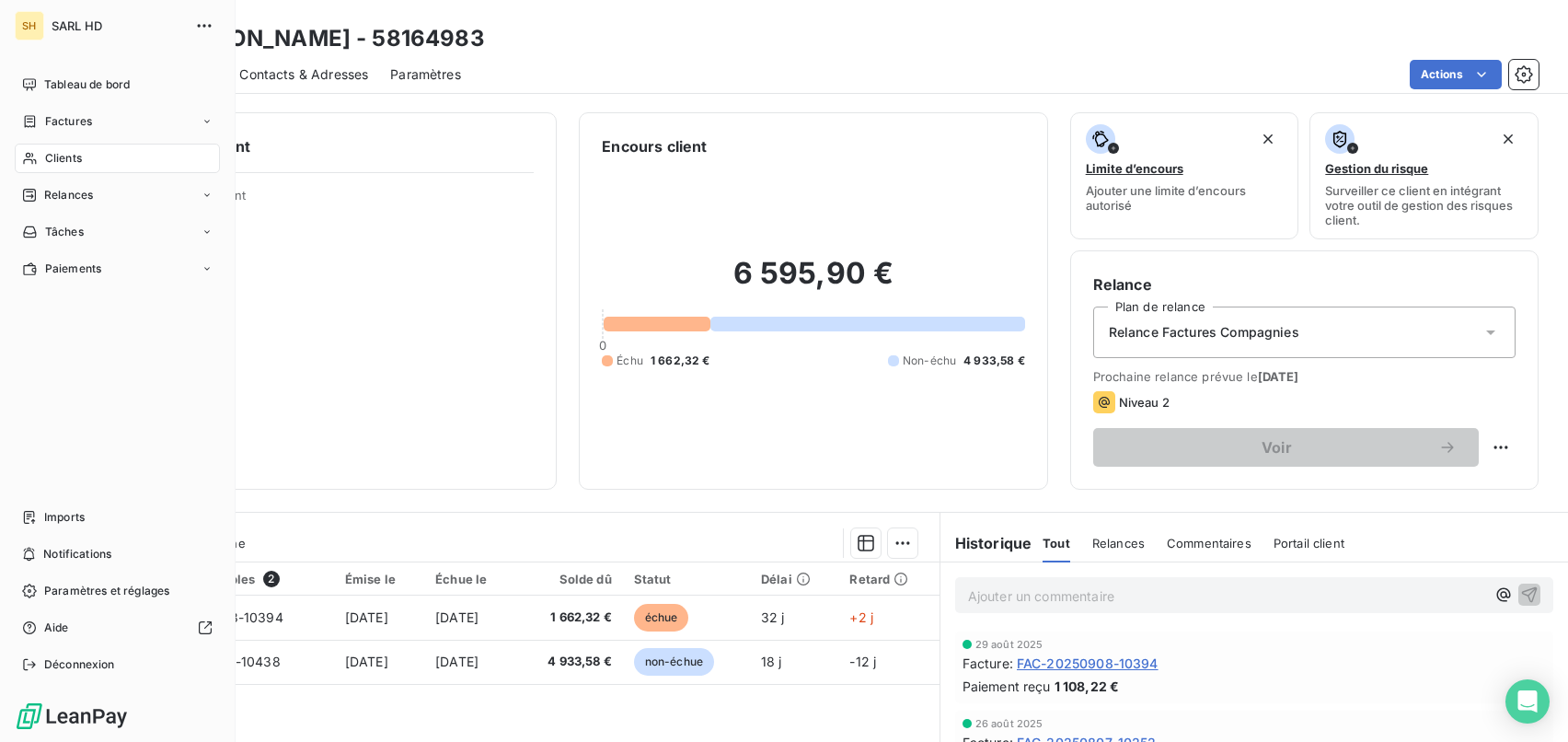
click at [45, 84] on span "Tableau de bord" at bounding box center [87, 84] width 85 height 17
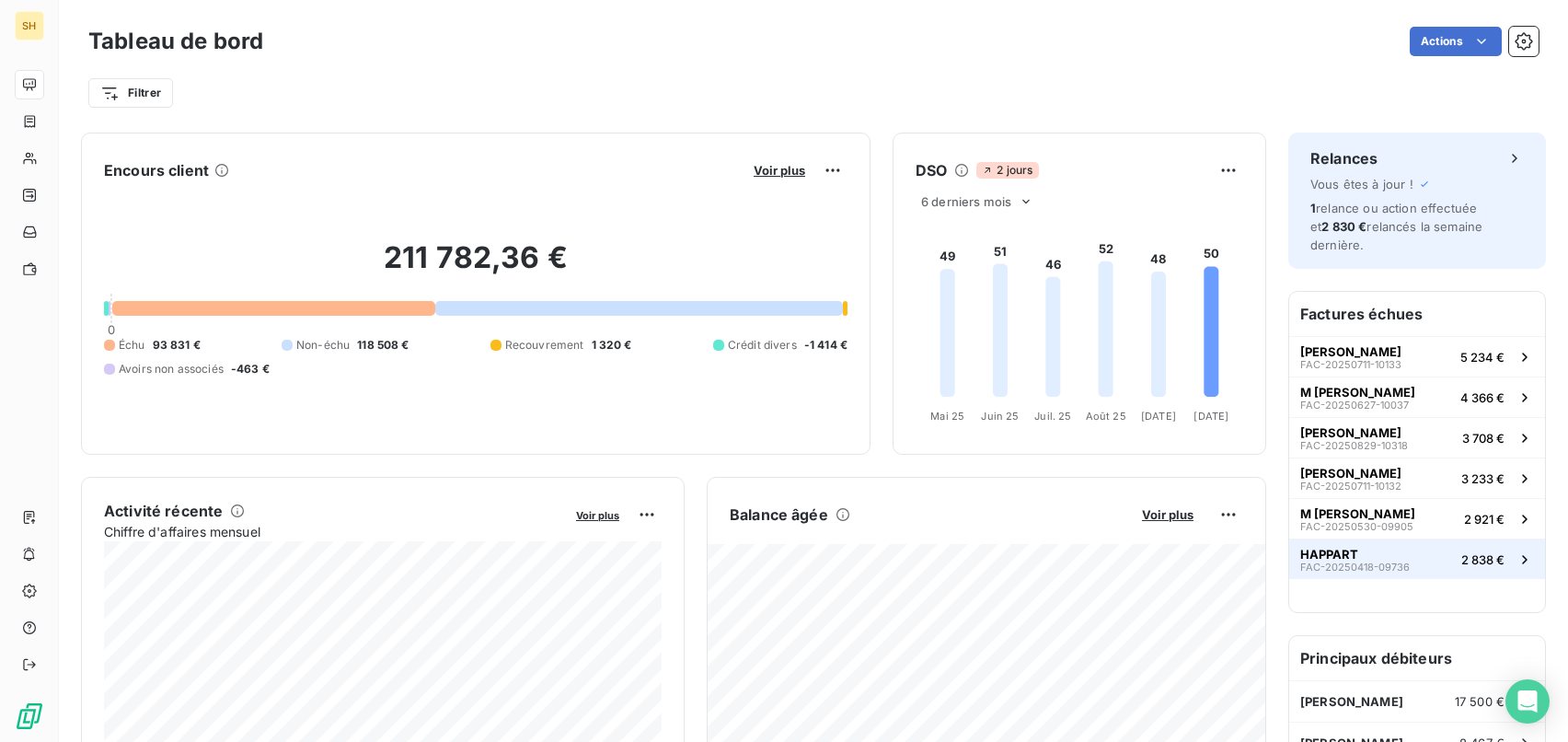
click at [1474, 556] on span "2 838 €" at bounding box center [1483, 559] width 44 height 15
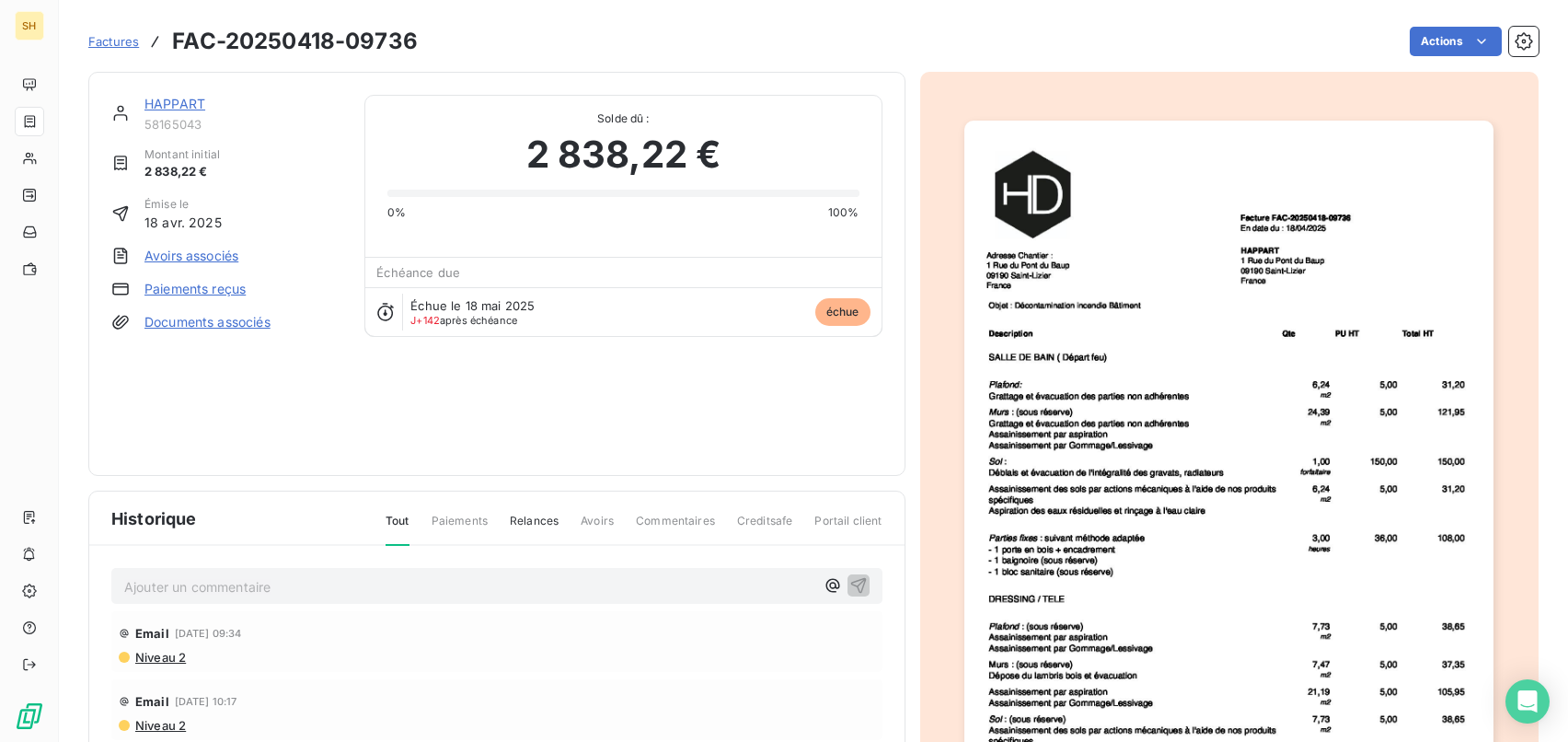
click at [178, 105] on link "HAPPART" at bounding box center [174, 104] width 60 height 16
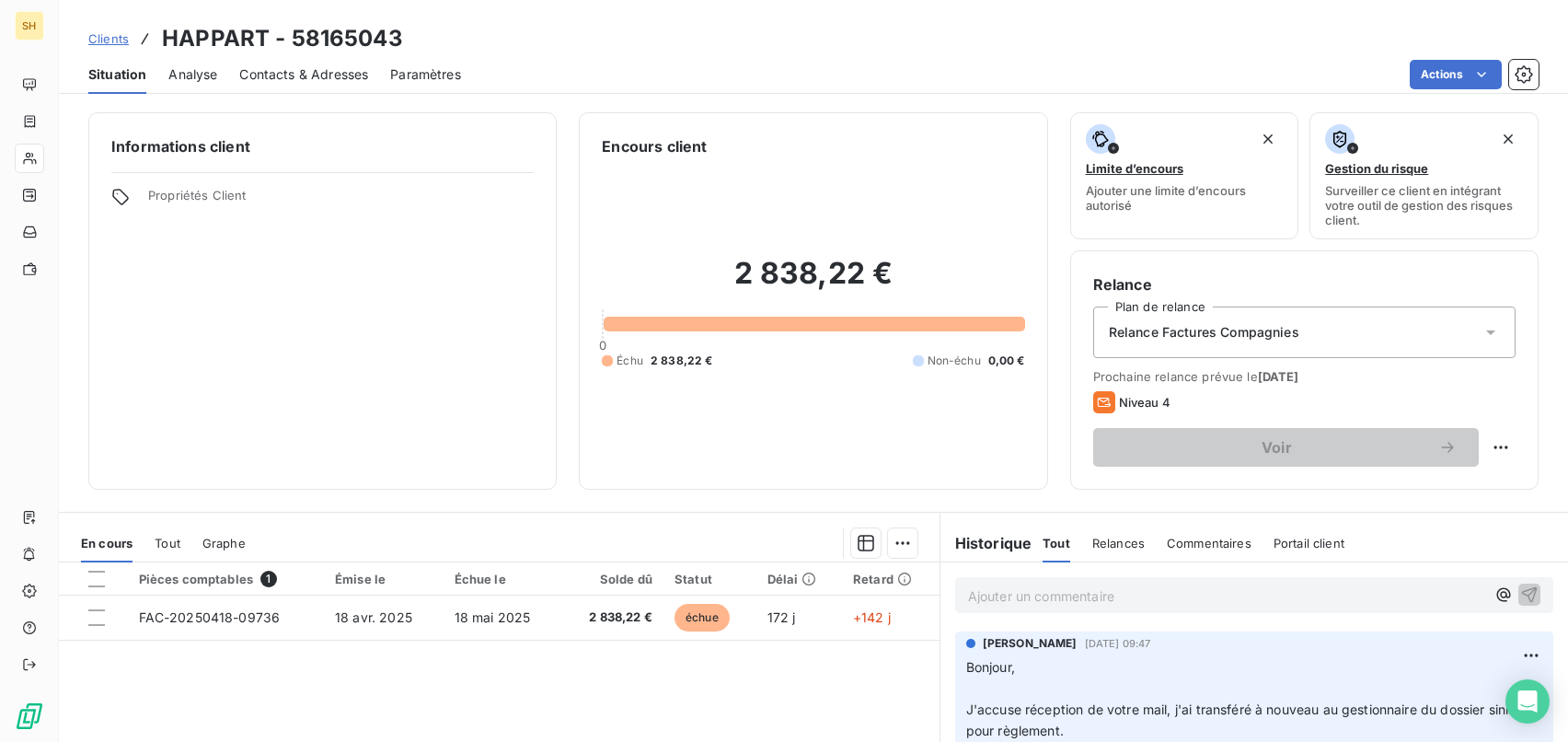
click at [316, 77] on span "Contacts & Adresses" at bounding box center [303, 74] width 129 height 19
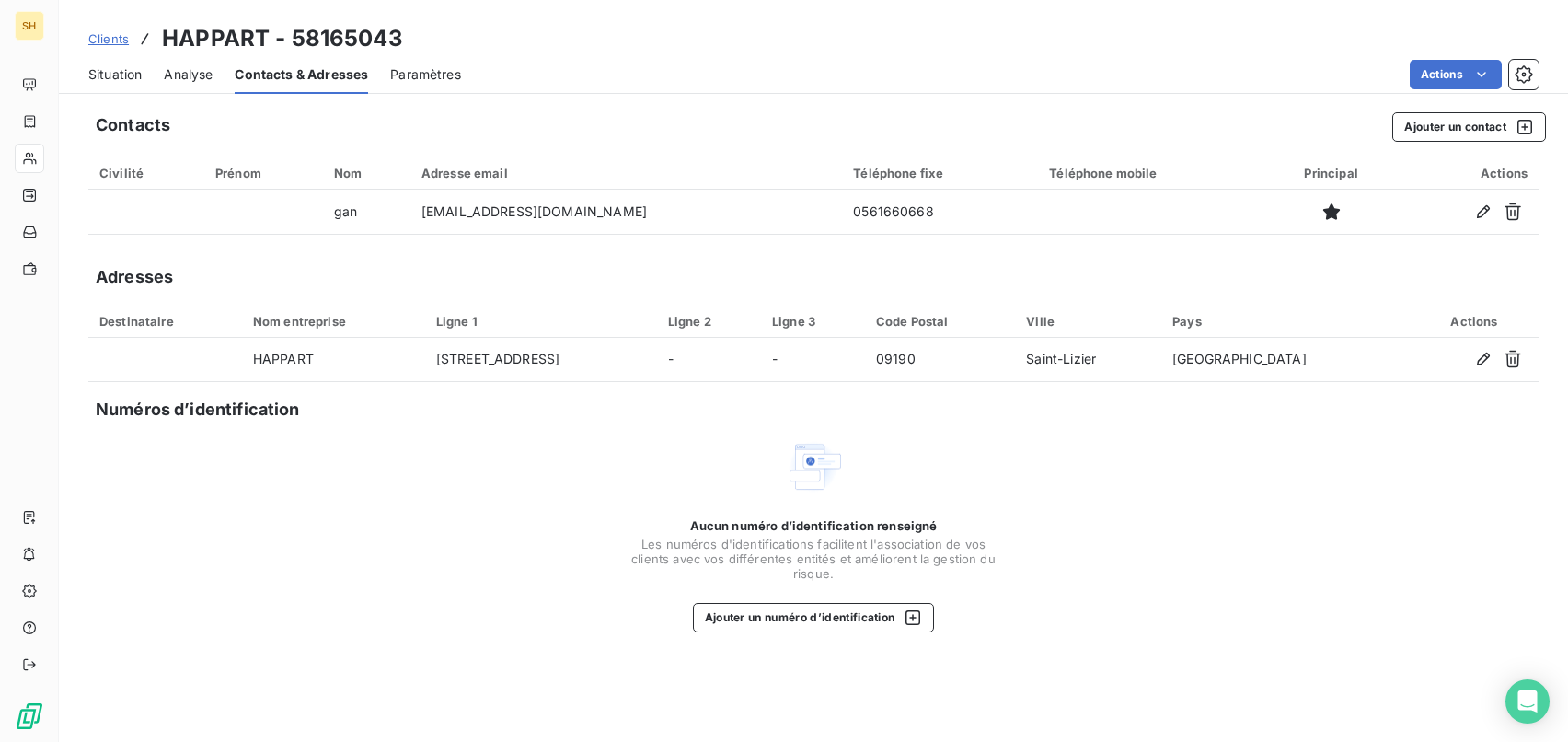
click at [121, 77] on span "Situation" at bounding box center [115, 74] width 53 height 19
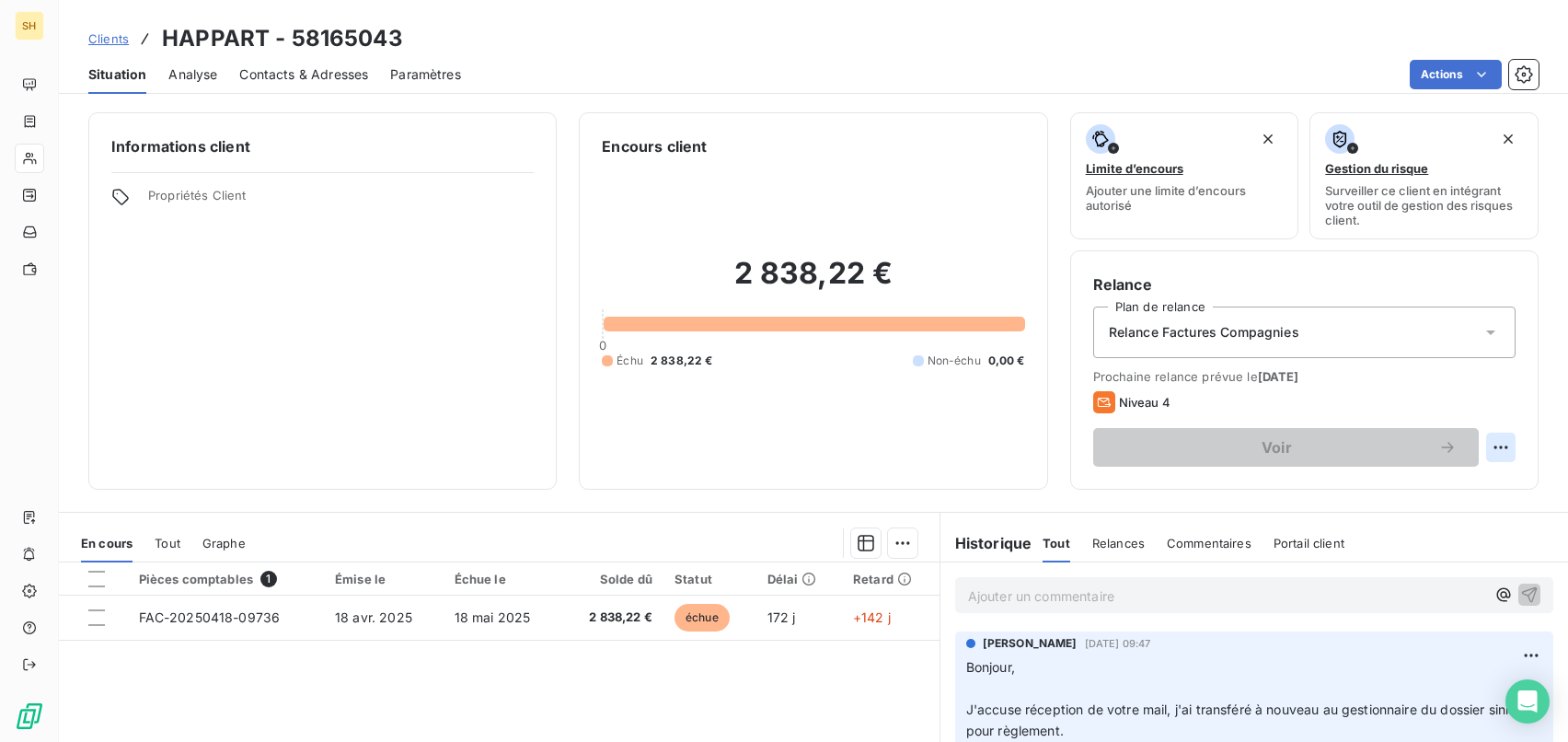
click at [1499, 454] on html "SH Clients HAPPART - 58165043 Situation Analyse Contacts & Adresses Paramètres …" at bounding box center [784, 371] width 1568 height 742
click at [1461, 478] on div "Replanifier cette action" at bounding box center [1424, 487] width 164 height 30
select select "9"
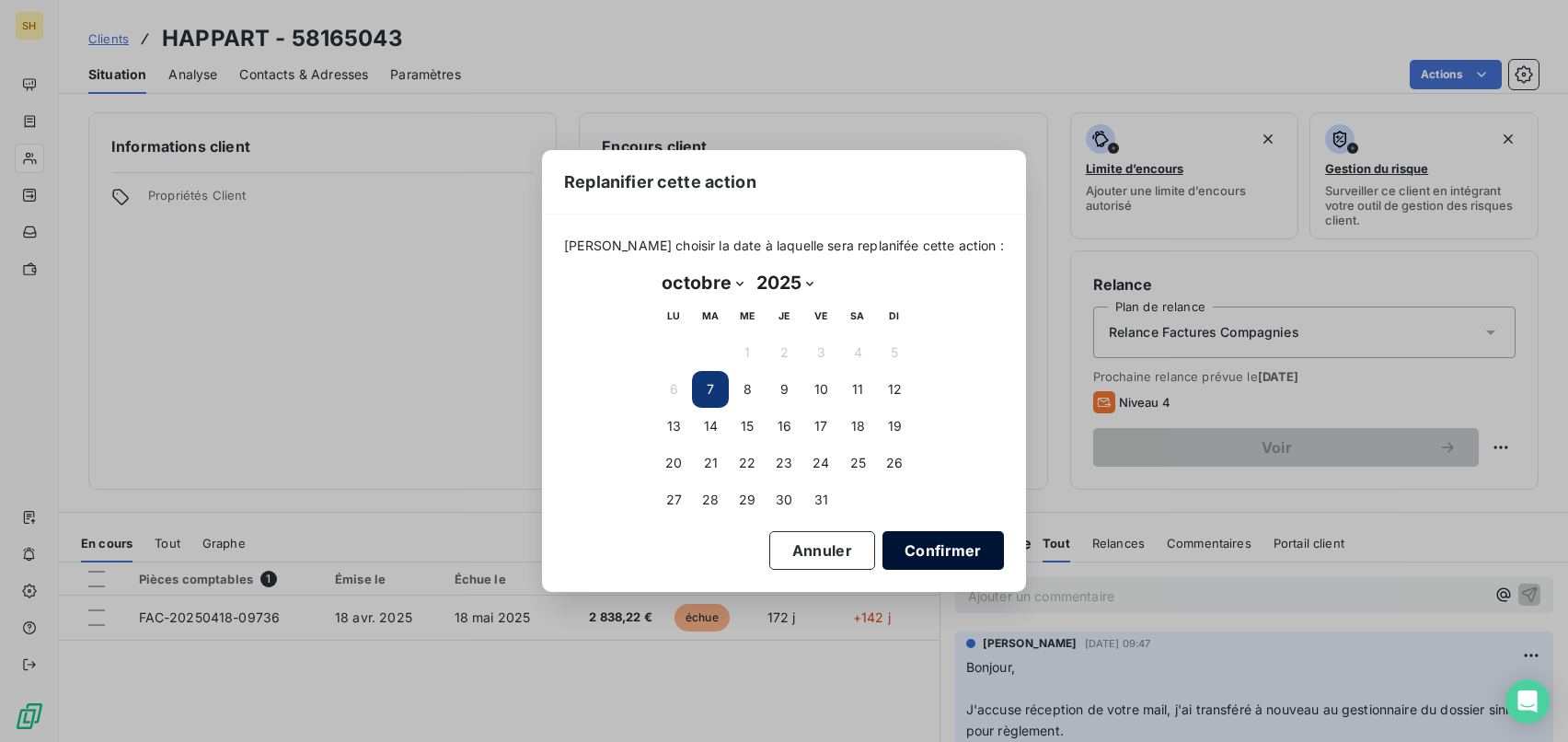
click at [928, 558] on button "Confirmer" at bounding box center [943, 550] width 122 height 39
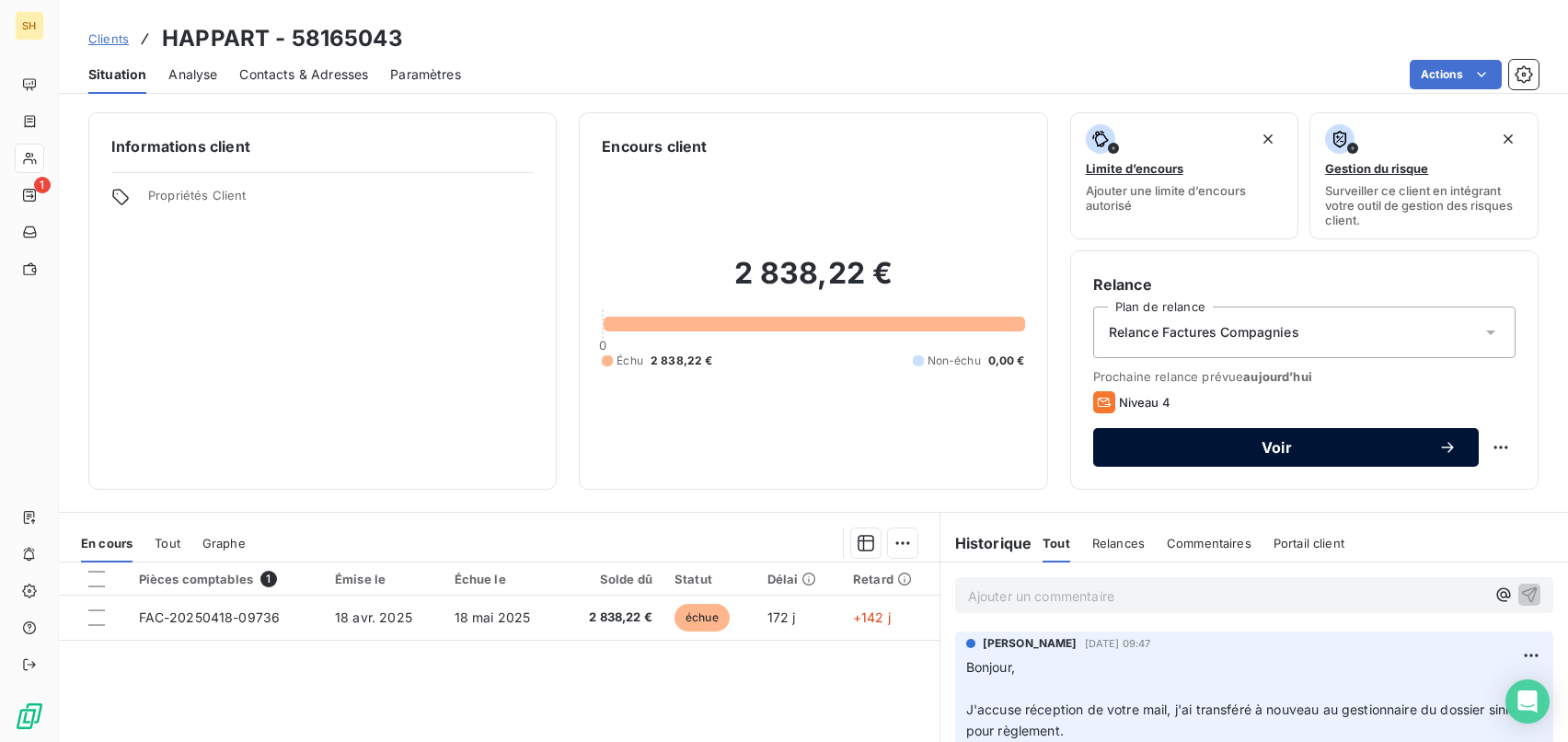
click at [1347, 462] on button "Voir" at bounding box center [1285, 447] width 385 height 39
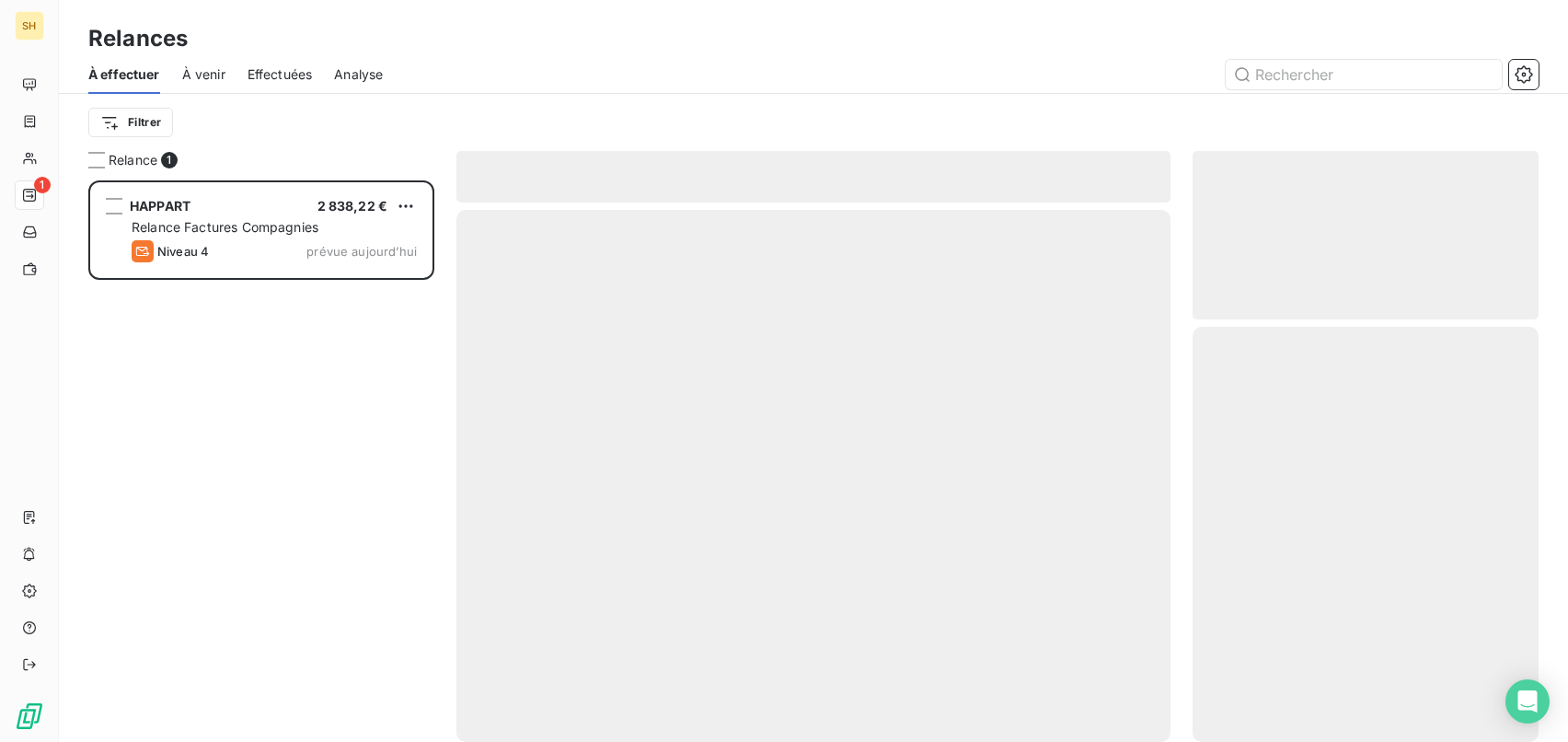
scroll to position [562, 346]
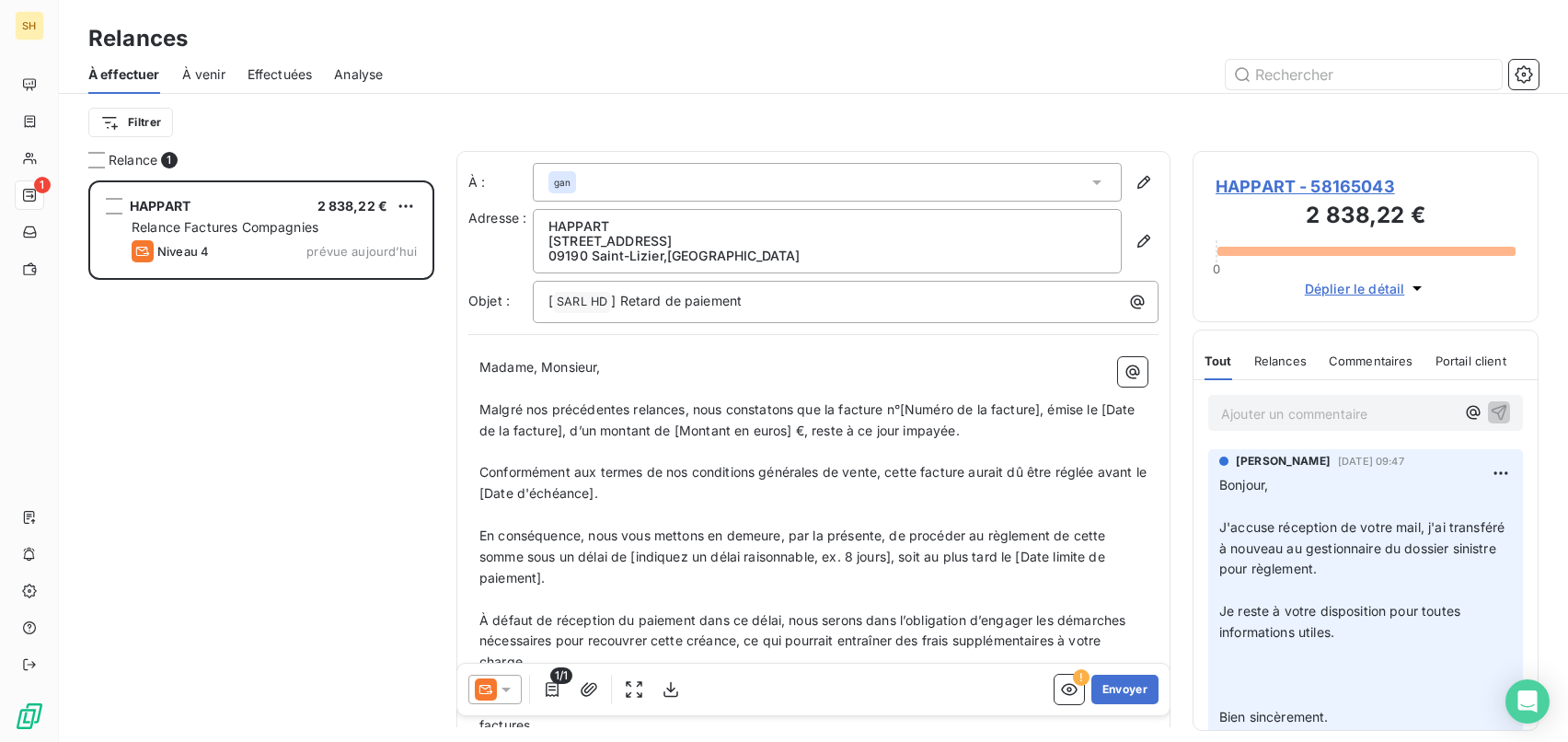
click at [515, 695] on div at bounding box center [495, 689] width 53 height 30
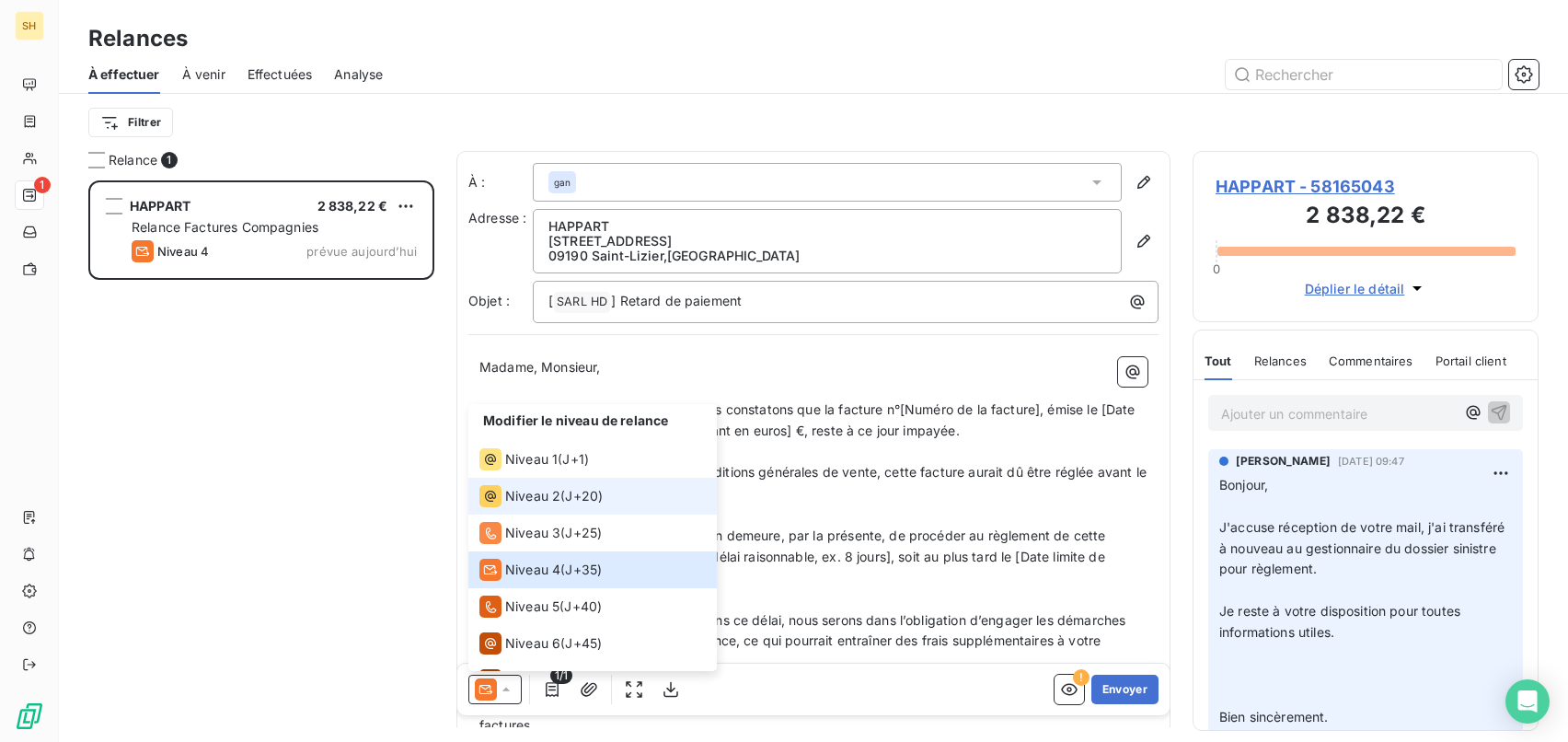
click at [523, 499] on span "Niveau 2" at bounding box center [533, 495] width 55 height 19
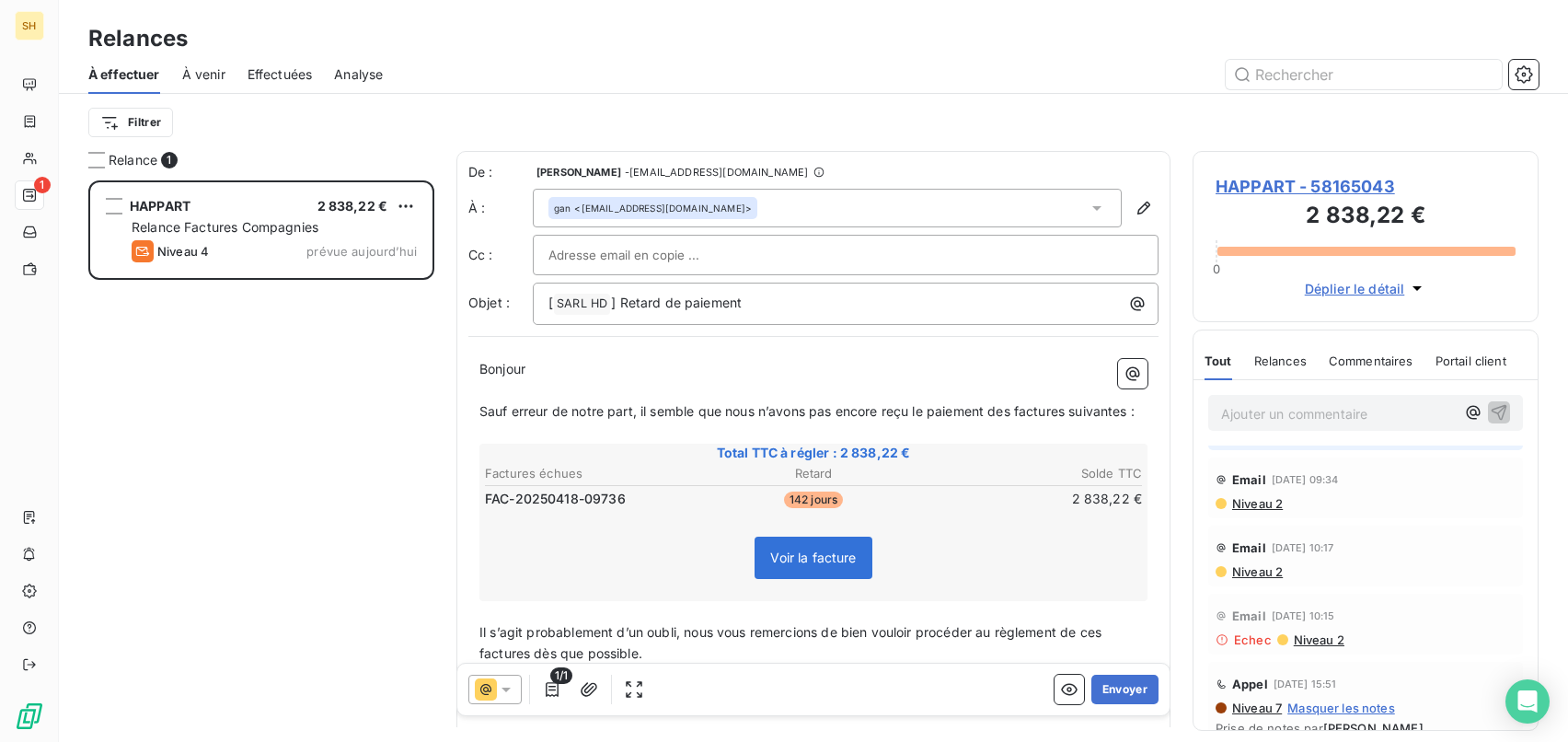
scroll to position [353, 0]
click at [1271, 508] on span "Niveau 2" at bounding box center [1256, 502] width 52 height 15
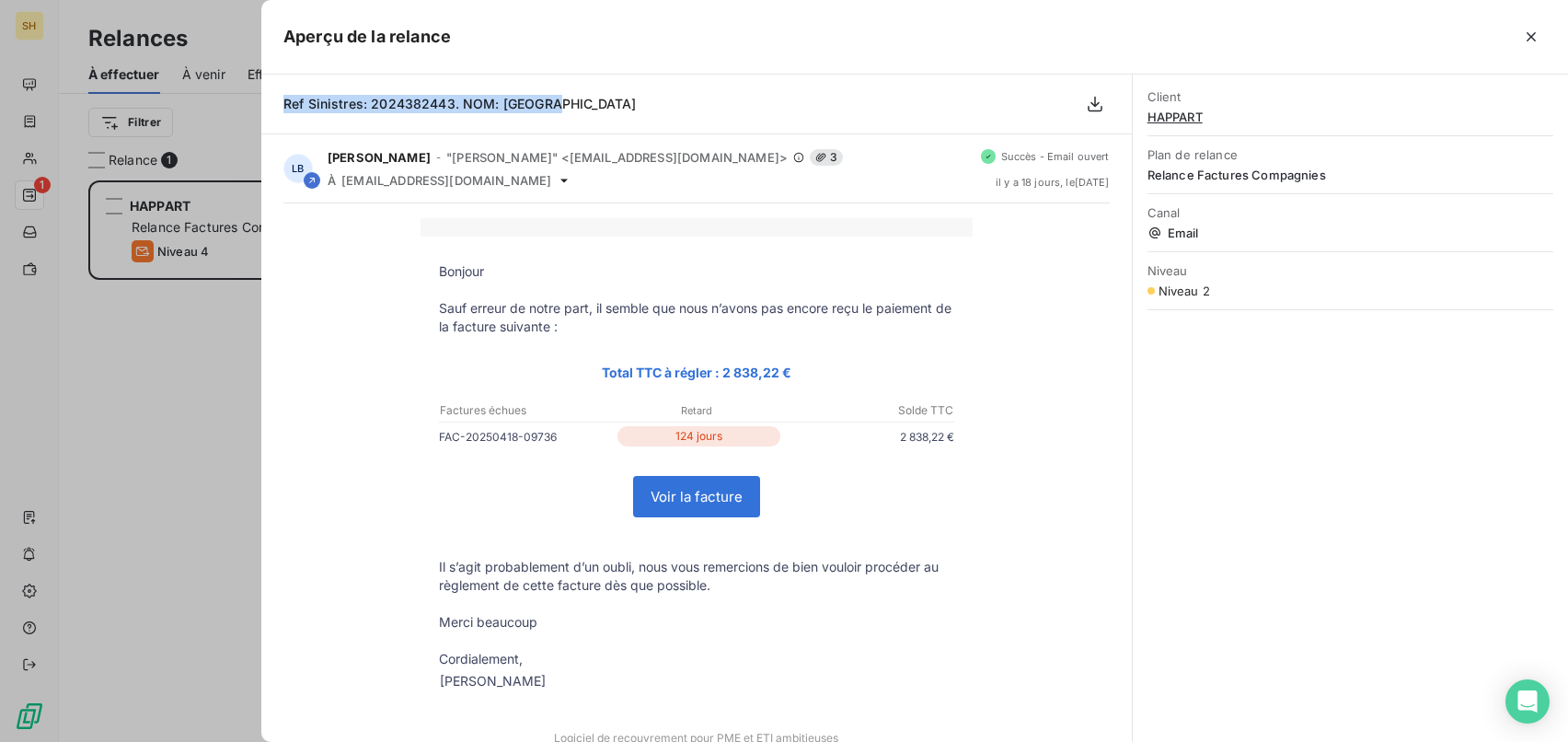
drag, startPoint x: 568, startPoint y: 99, endPoint x: 265, endPoint y: 98, distance: 303.0
click at [265, 98] on div "Ref Sinistres: 2024382443. NOM: [GEOGRAPHIC_DATA]" at bounding box center [696, 104] width 871 height 59
copy span "Ref Sinistres: 2024382443. NOM: [GEOGRAPHIC_DATA]"
click at [1535, 33] on icon "button" at bounding box center [1530, 37] width 19 height 19
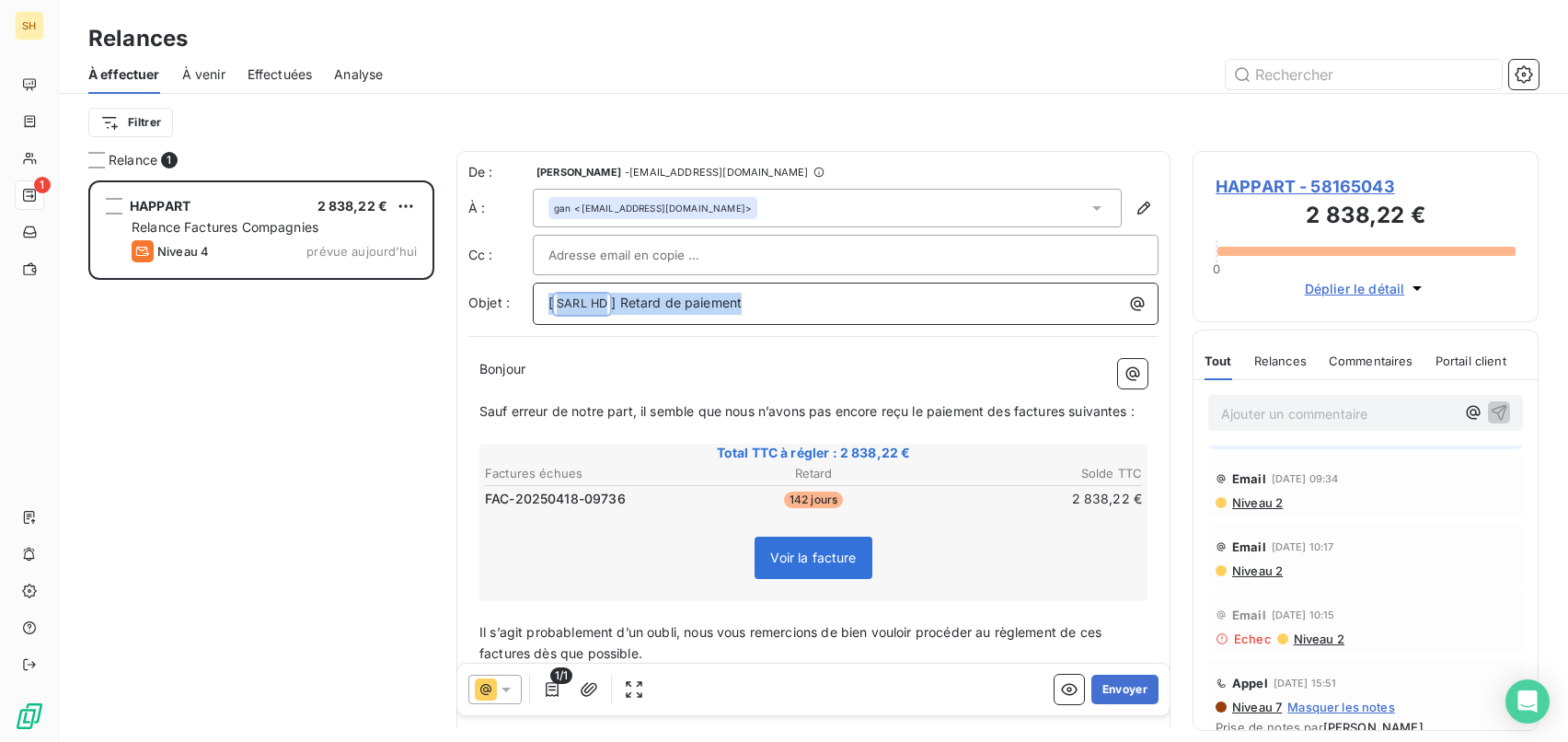
drag, startPoint x: 817, startPoint y: 297, endPoint x: 480, endPoint y: 282, distance: 337.3
click at [480, 282] on div "Objet : [ SARL HD ﻿ ] Retard de paiement" at bounding box center [813, 303] width 690 height 43
click at [1014, 406] on span "Sauf erreur de notre part, il semble que nous n’avons pas encore reçu le paieme…" at bounding box center [806, 411] width 655 height 16
click at [1078, 413] on span "Sauf erreur de notre part, il semble que nous n’avons pas encore reçu le paieme…" at bounding box center [810, 411] width 663 height 16
click at [1133, 410] on span "Sauf erreur de notre part, il semble que nous n’avons pas encore reçu le paieme…" at bounding box center [807, 411] width 656 height 16
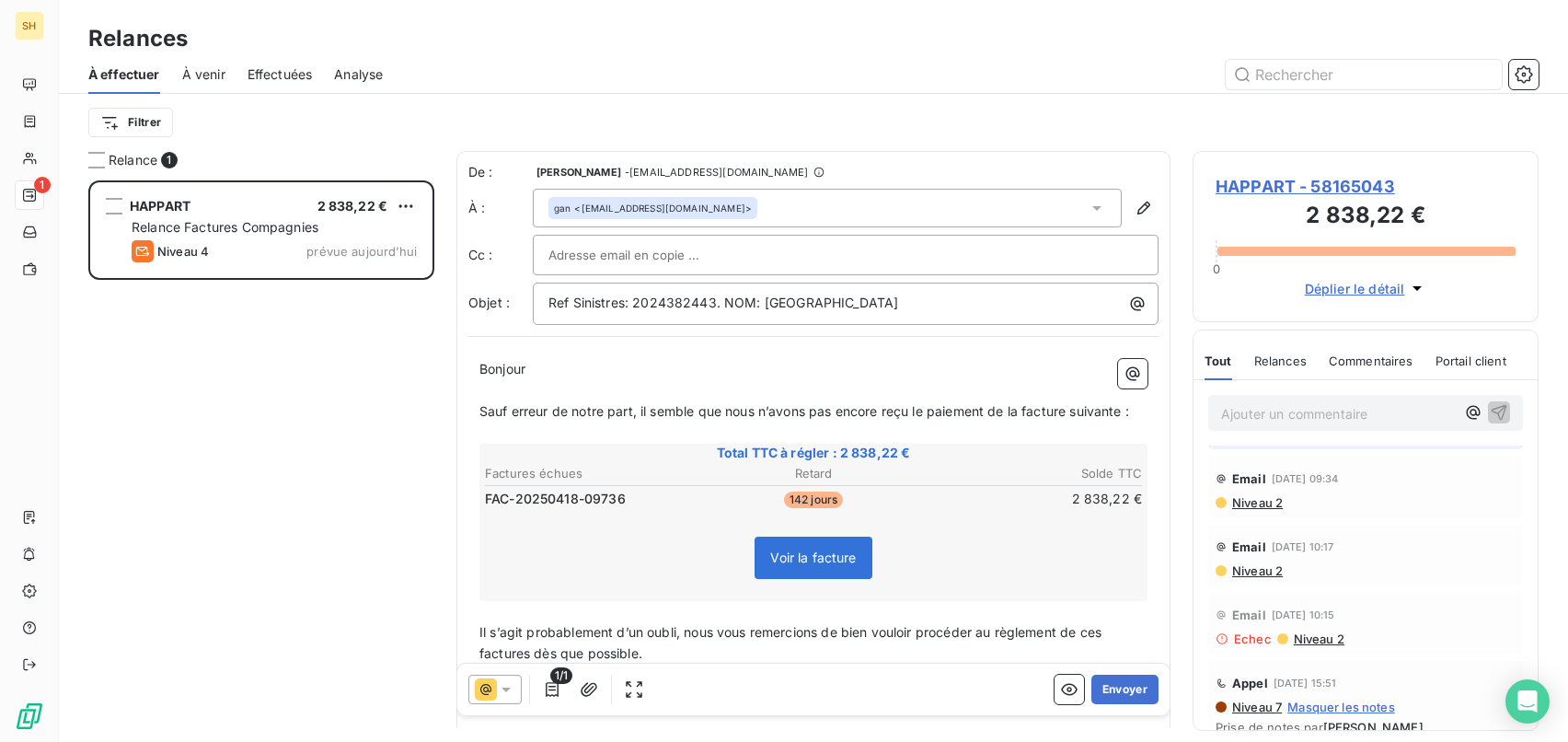
scroll to position [81, 0]
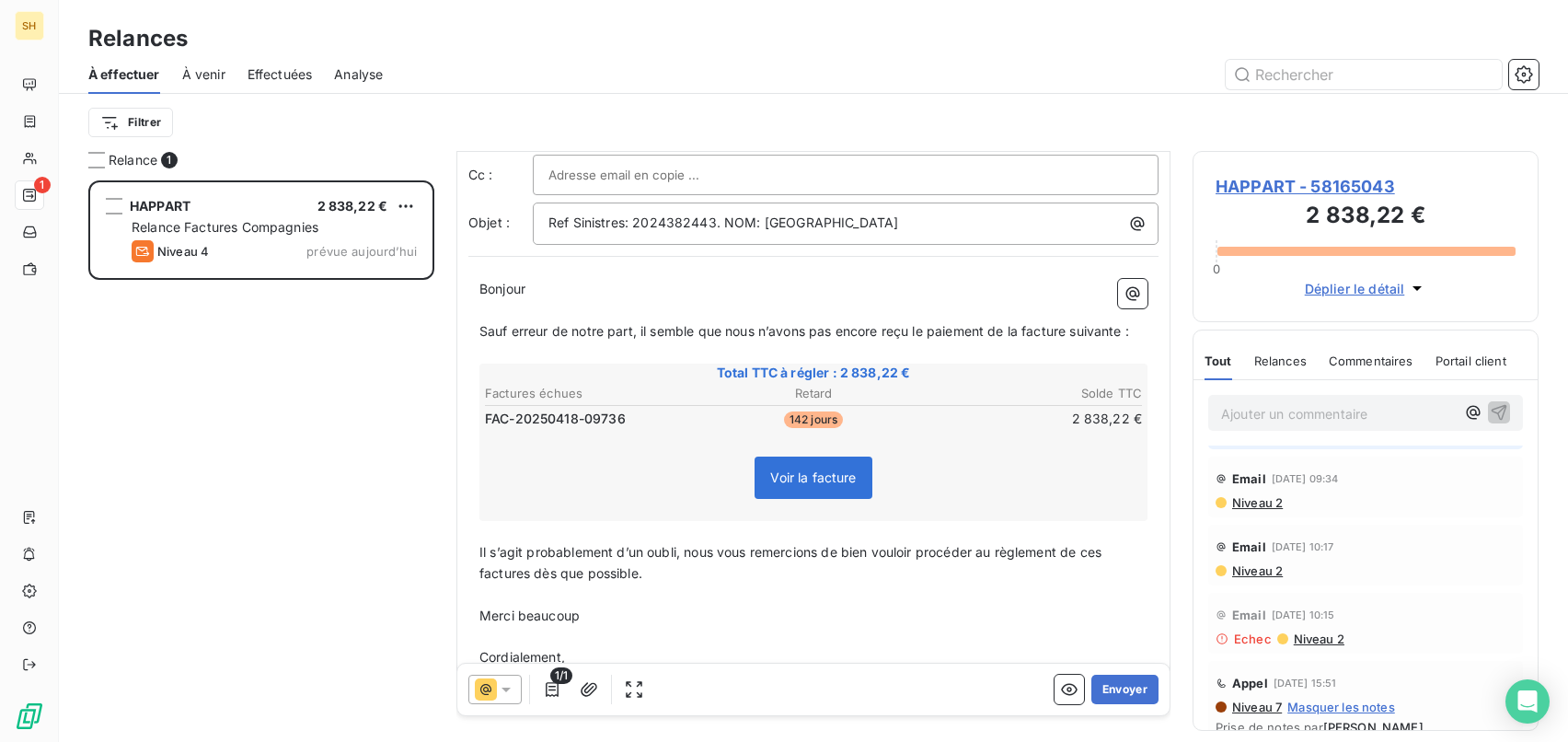
click at [1104, 553] on span "Il s’agit probablement d’un oubli, nous vous remercions de bien vouloir procéde…" at bounding box center [792, 562] width 626 height 37
click at [529, 570] on span "Il s’agit probablement d’un oubli, nous vous remercions de bien vouloir procéde…" at bounding box center [797, 562] width 636 height 37
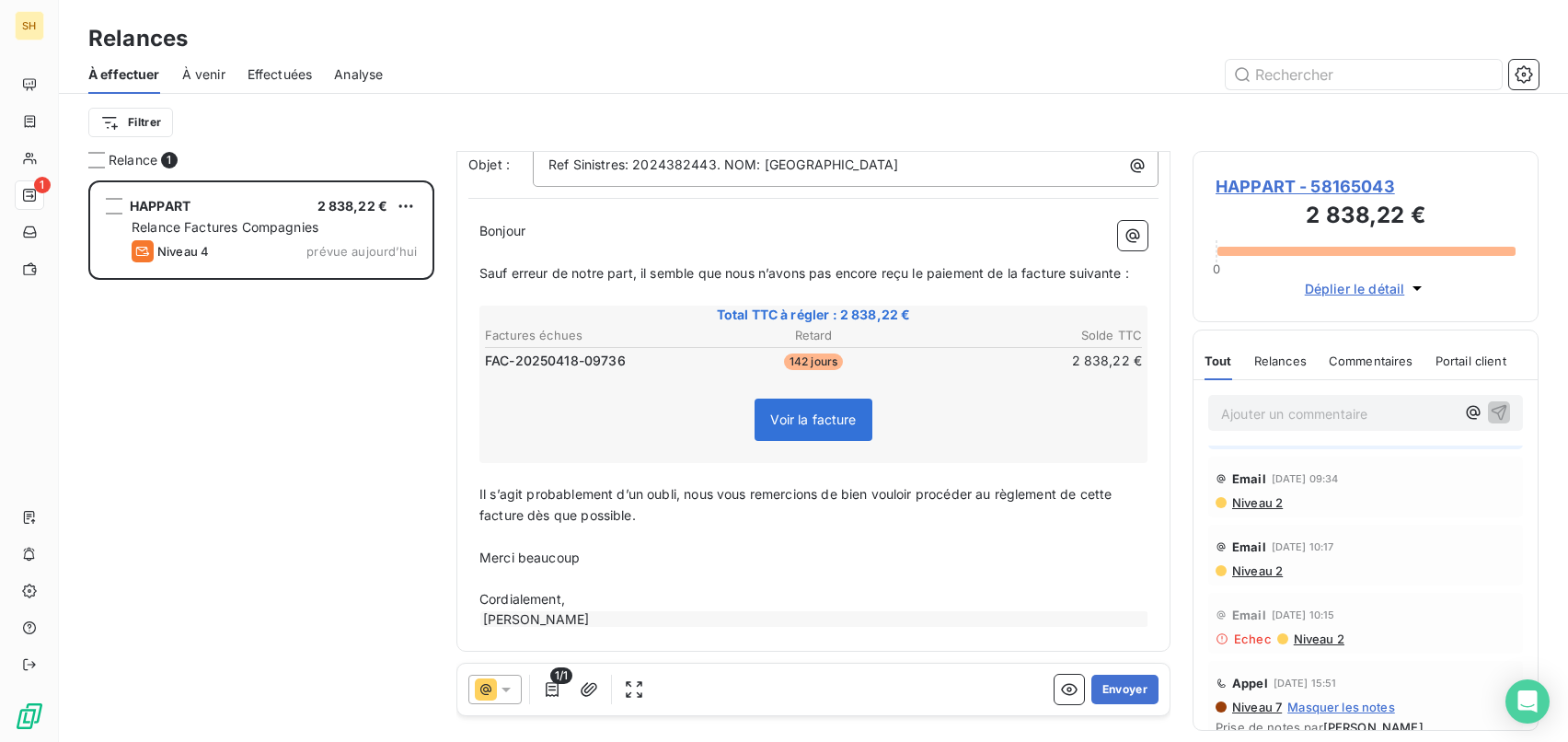
click at [1137, 705] on div "1/1 Envoyer" at bounding box center [813, 689] width 712 height 52
click at [1137, 691] on button "Envoyer" at bounding box center [1124, 689] width 67 height 30
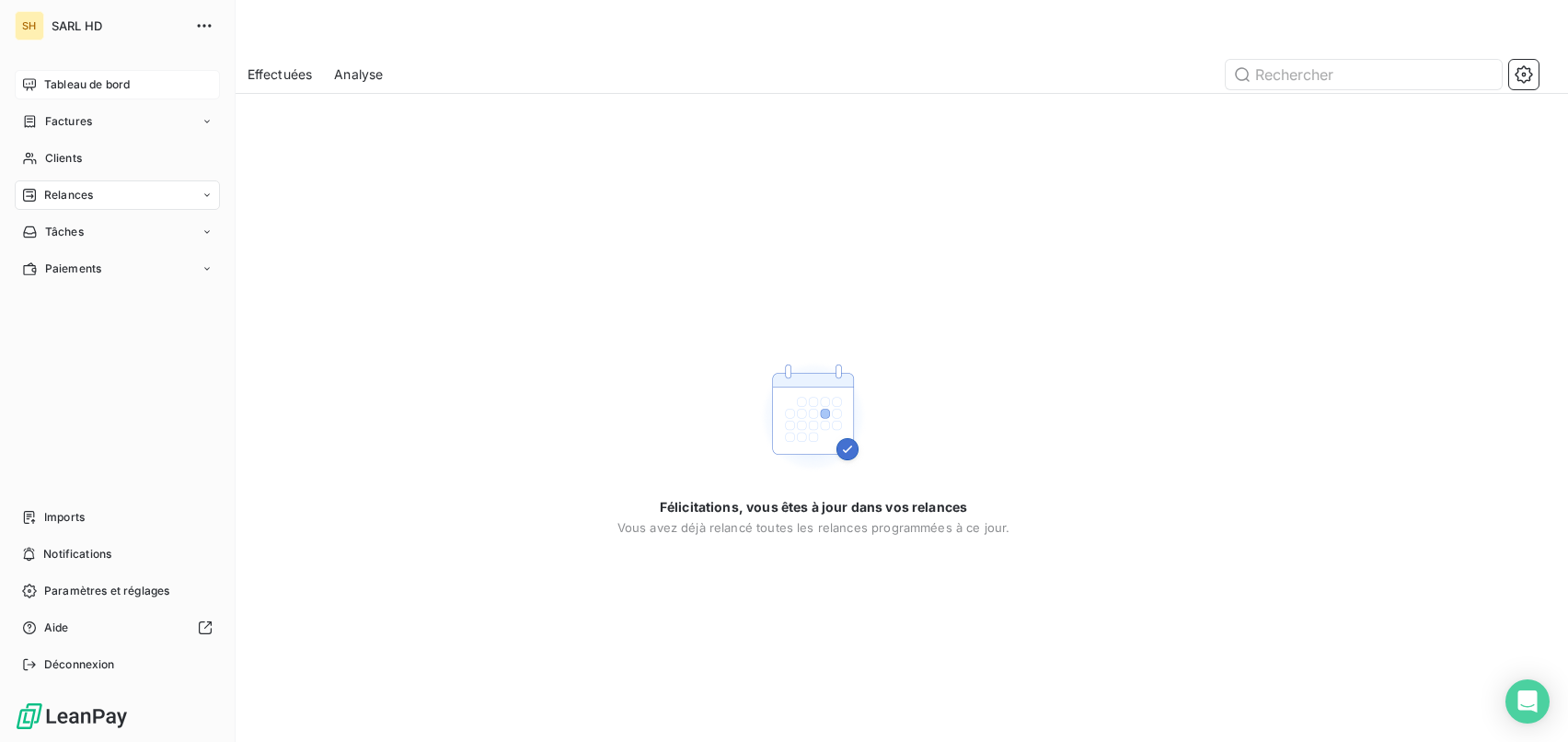
click at [52, 85] on span "Tableau de bord" at bounding box center [87, 84] width 85 height 17
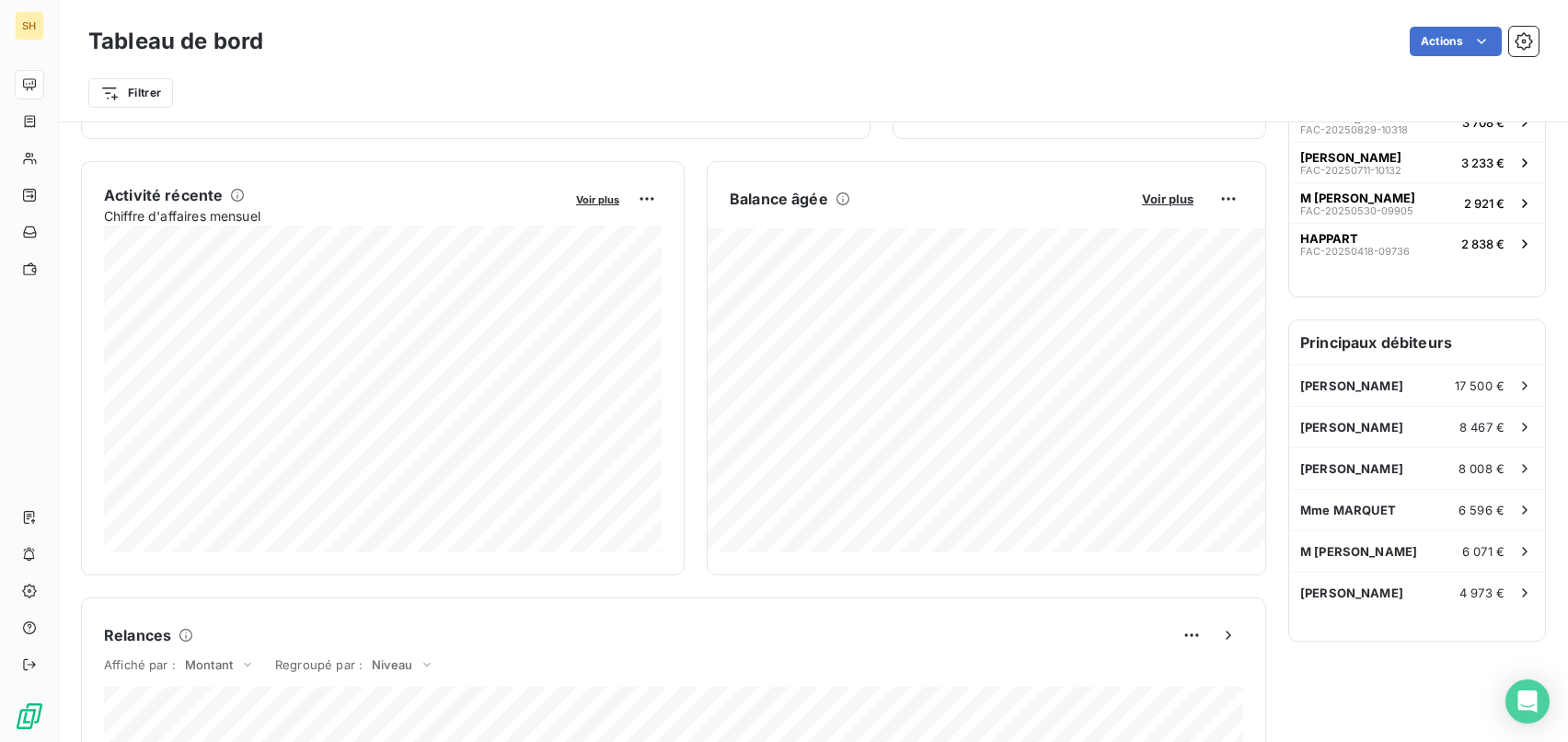
scroll to position [458, 0]
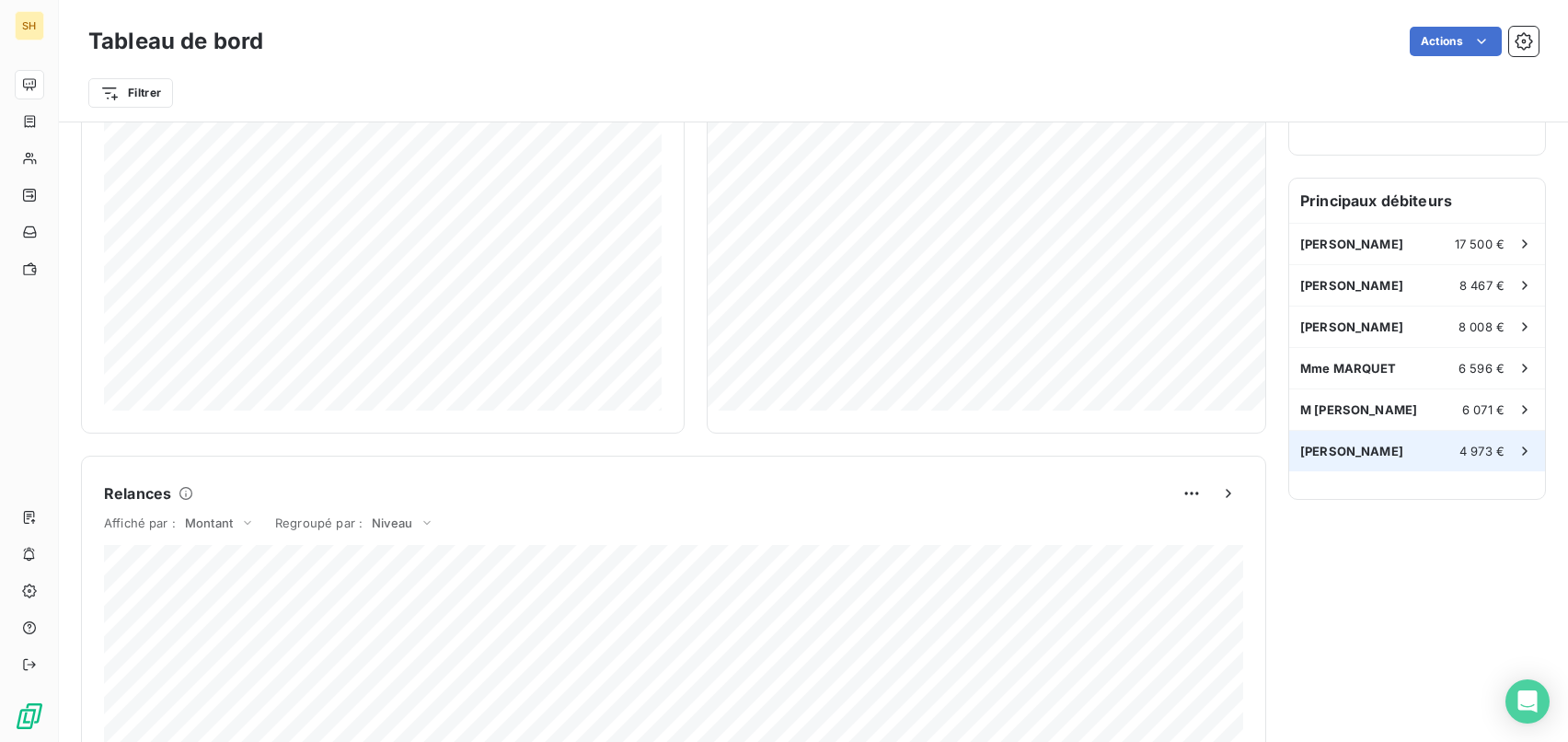
click at [1400, 459] on div "[PERSON_NAME] 4 973 €" at bounding box center [1416, 451] width 256 height 41
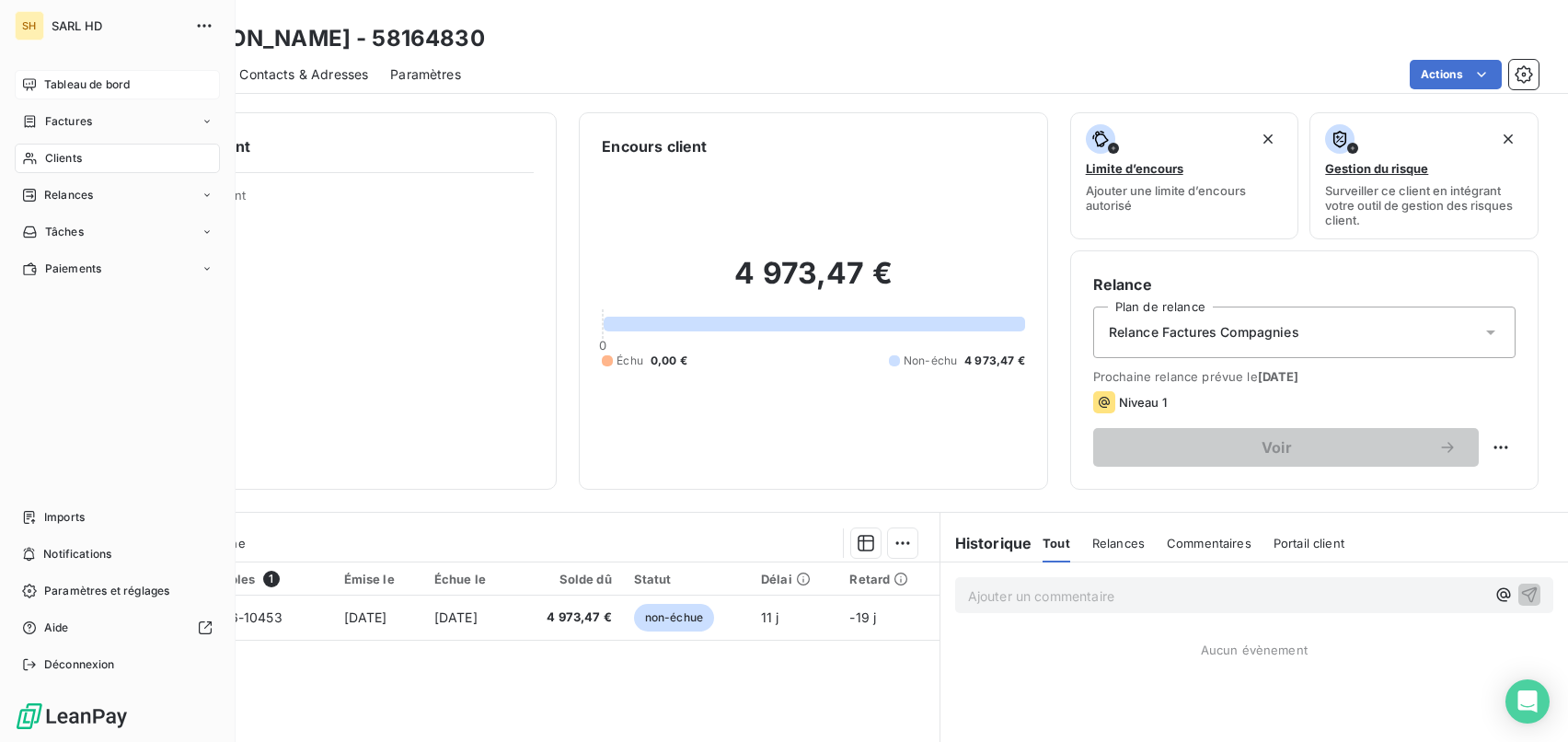
click at [36, 74] on div "Tableau de bord" at bounding box center [117, 85] width 205 height 30
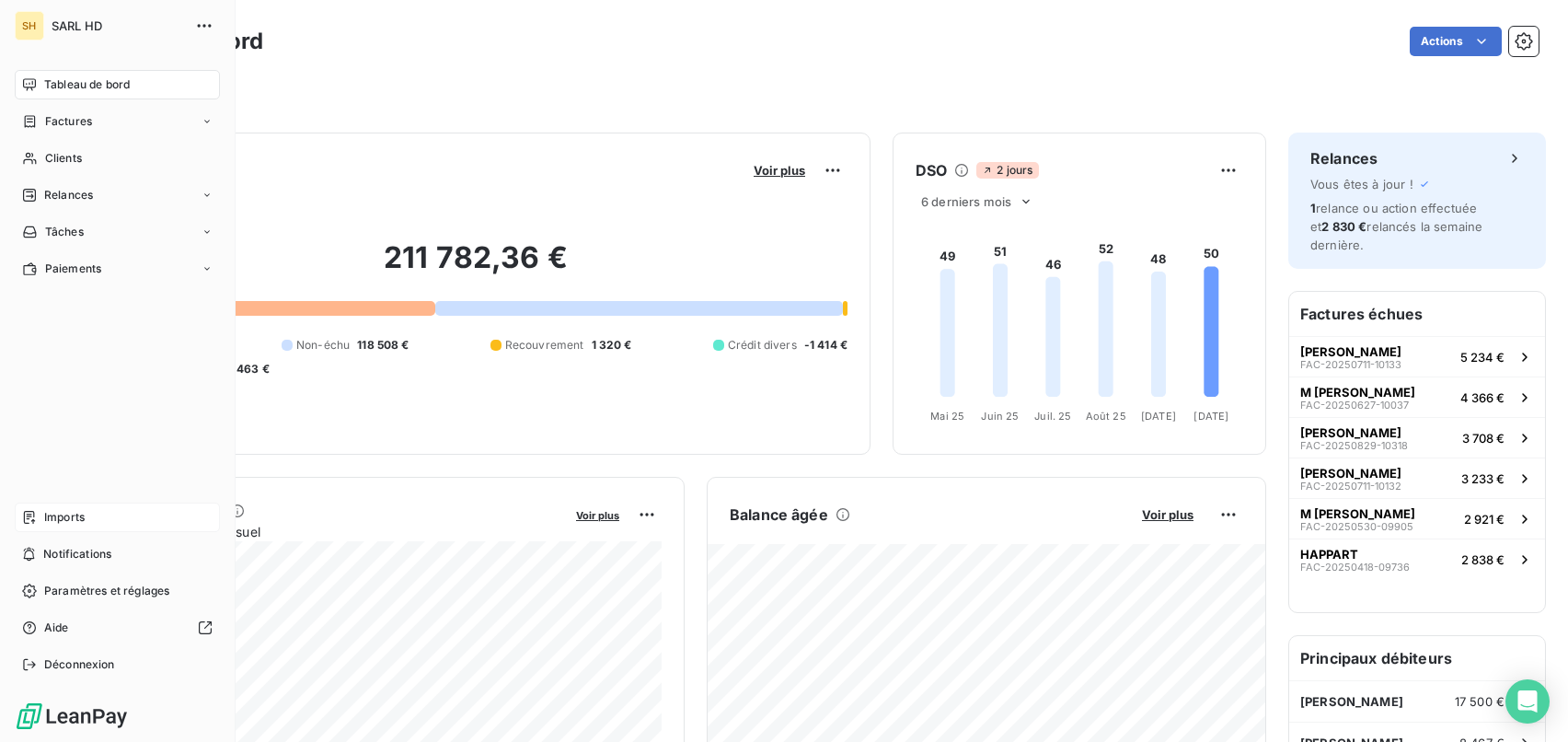
click at [96, 516] on div "Imports" at bounding box center [117, 517] width 205 height 30
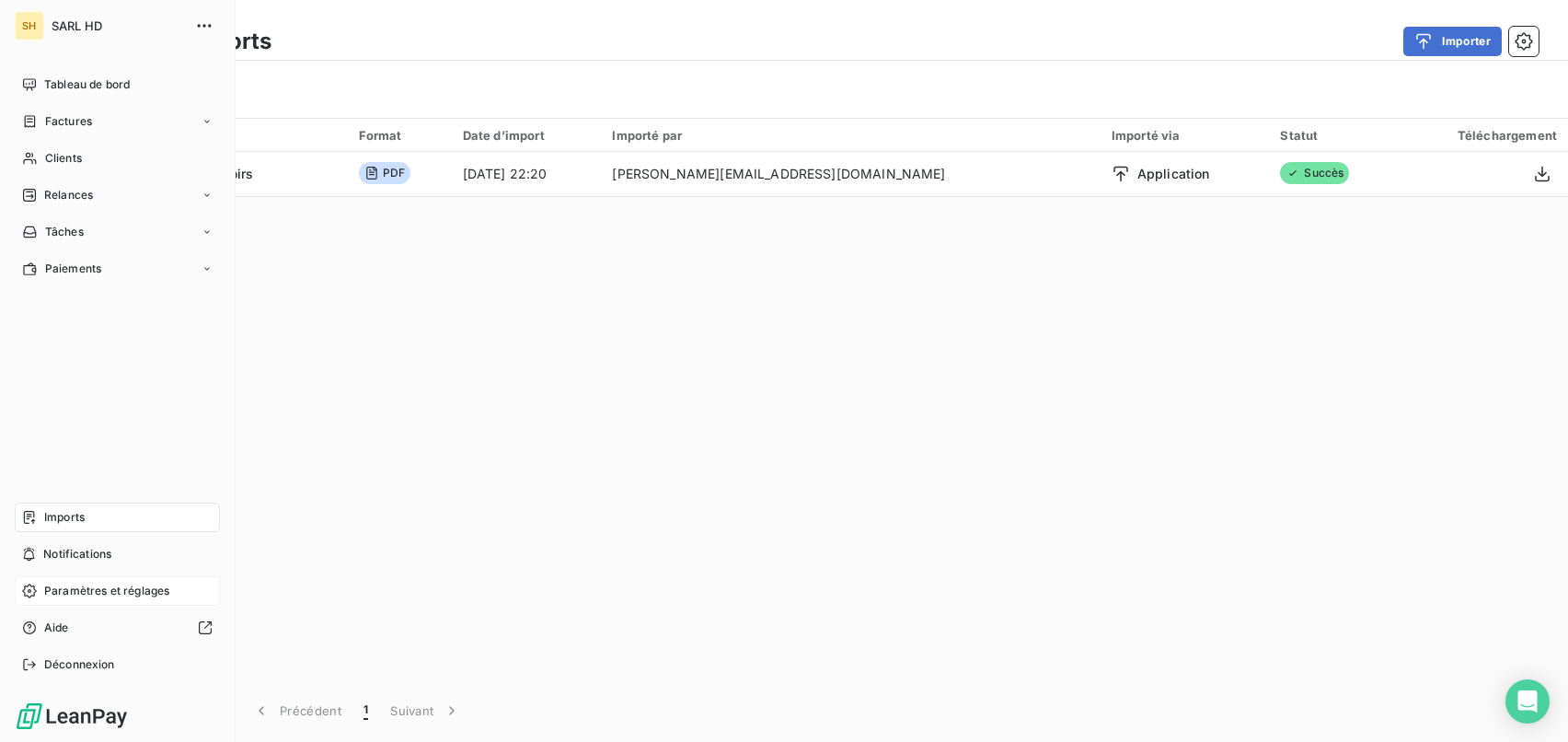
click at [84, 584] on span "Paramètres et réglages" at bounding box center [107, 590] width 125 height 17
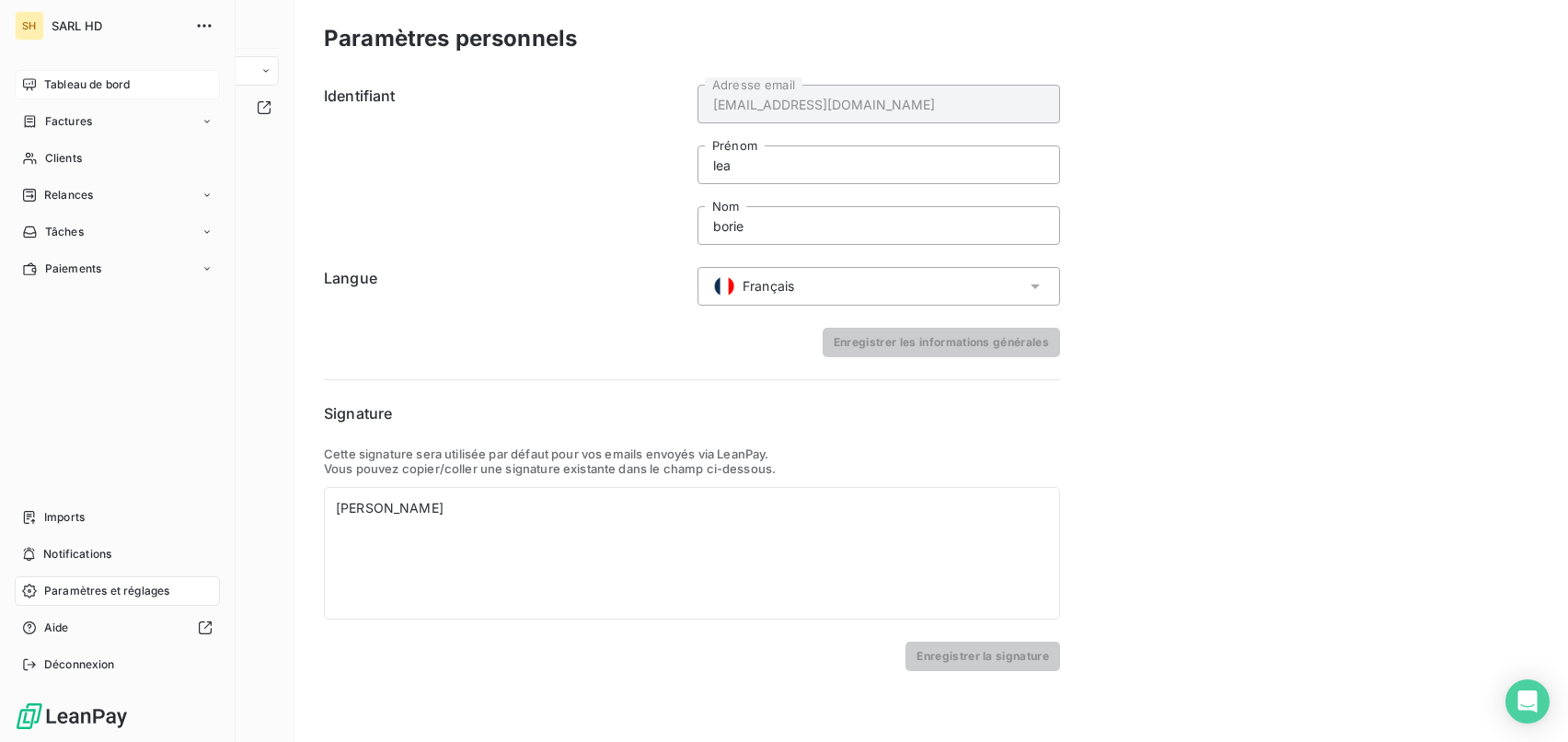
click at [26, 83] on icon at bounding box center [29, 84] width 13 height 12
